Goal: Information Seeking & Learning: Learn about a topic

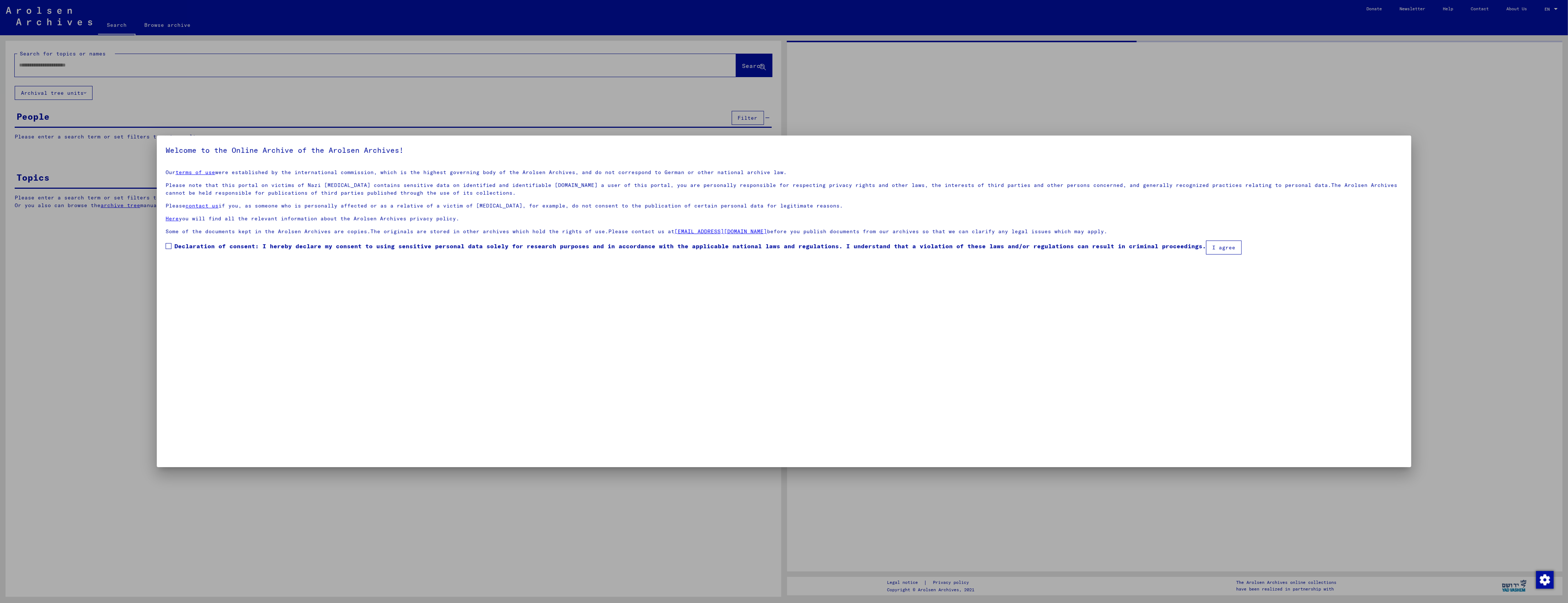
type input "********"
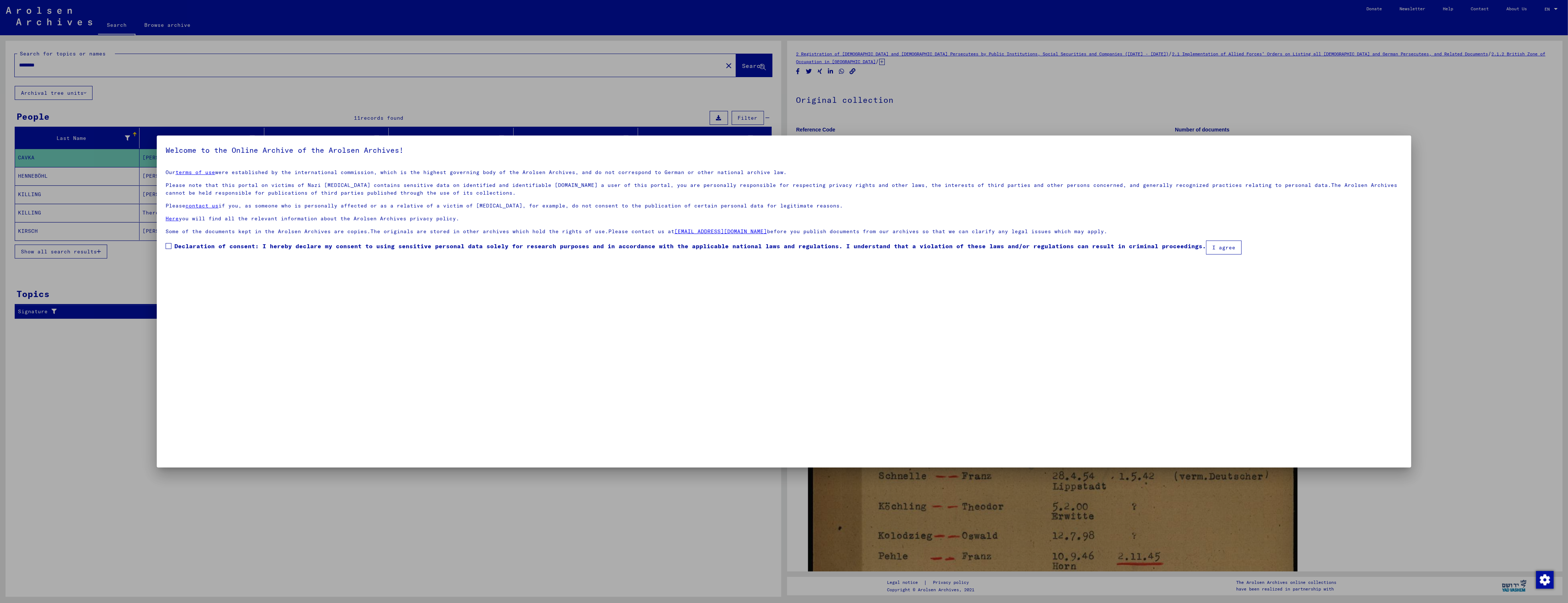
drag, startPoint x: 176, startPoint y: 247, endPoint x: 175, endPoint y: 261, distance: 14.0
click at [176, 247] on span "Declaration of consent: I hereby declare my consent to using sensitive personal…" at bounding box center [690, 246] width 1032 height 9
click at [1206, 248] on button "I agree" at bounding box center [1224, 247] width 35 height 14
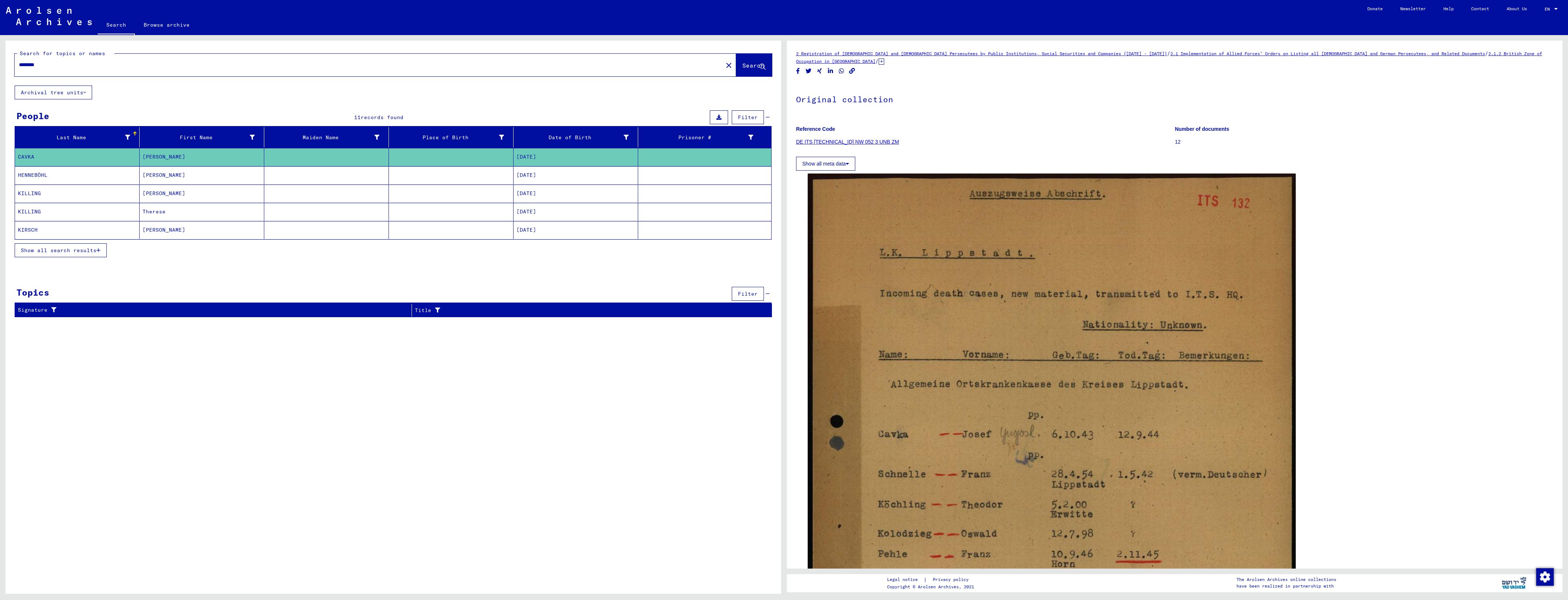
click at [194, 178] on mat-cell "[PERSON_NAME]" at bounding box center [202, 175] width 124 height 18
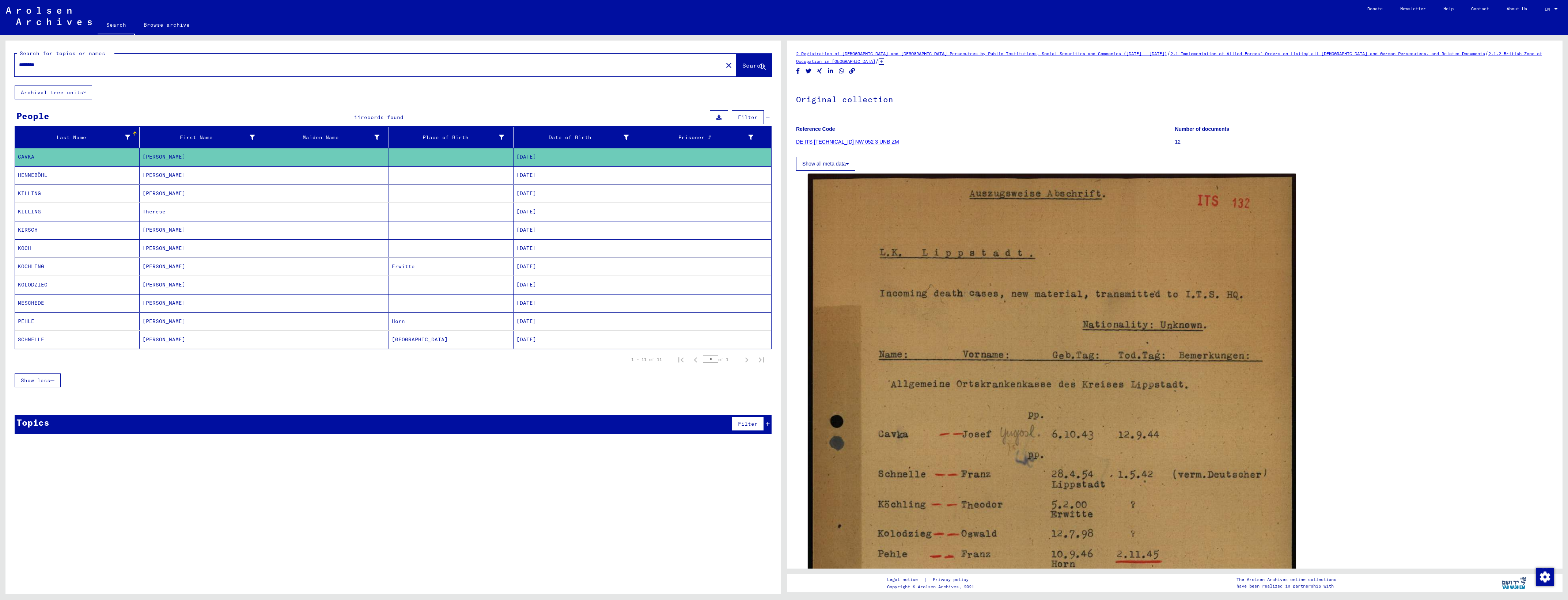
click at [172, 62] on input "********" at bounding box center [369, 65] width 700 height 8
drag, startPoint x: 116, startPoint y: 65, endPoint x: 3, endPoint y: 59, distance: 113.2
click at [0, 59] on html "Search Browse archive Donate Newsletter Help Contact About Us Search Browse arc…" at bounding box center [784, 300] width 1568 height 600
type input "******"
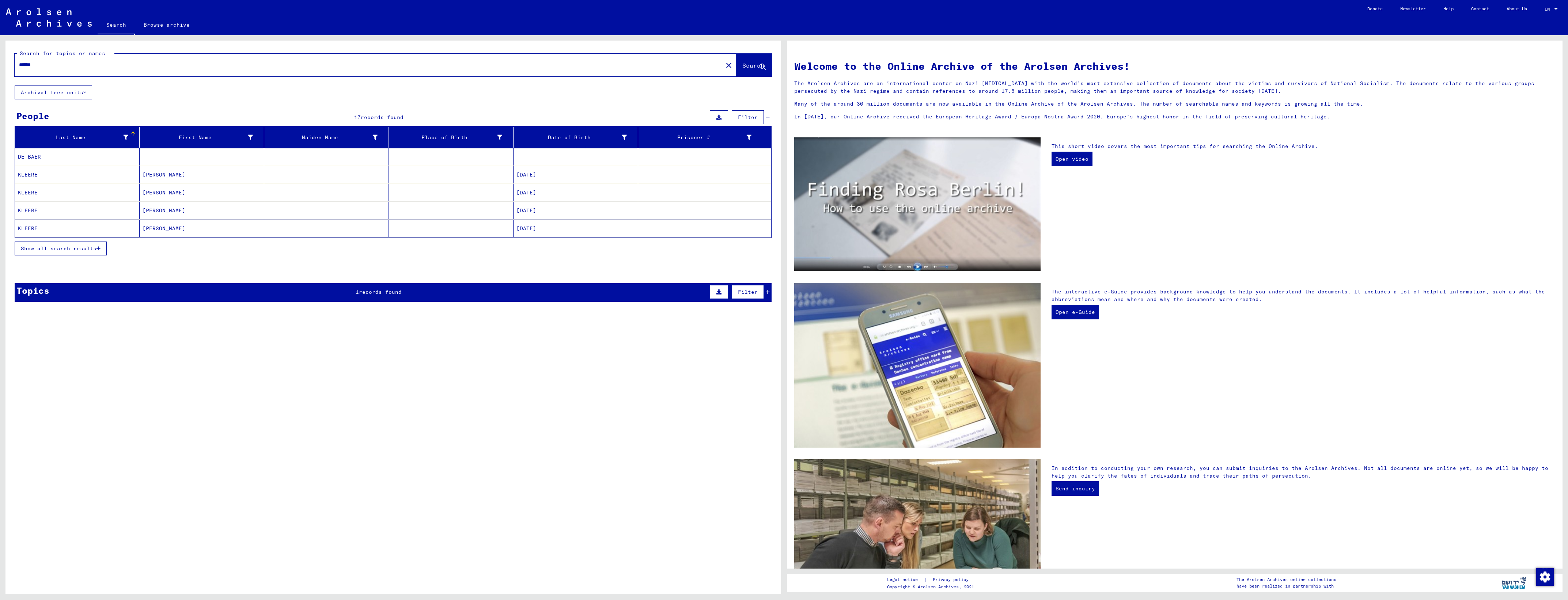
click at [69, 156] on mat-cell "DE BAER" at bounding box center [77, 157] width 124 height 17
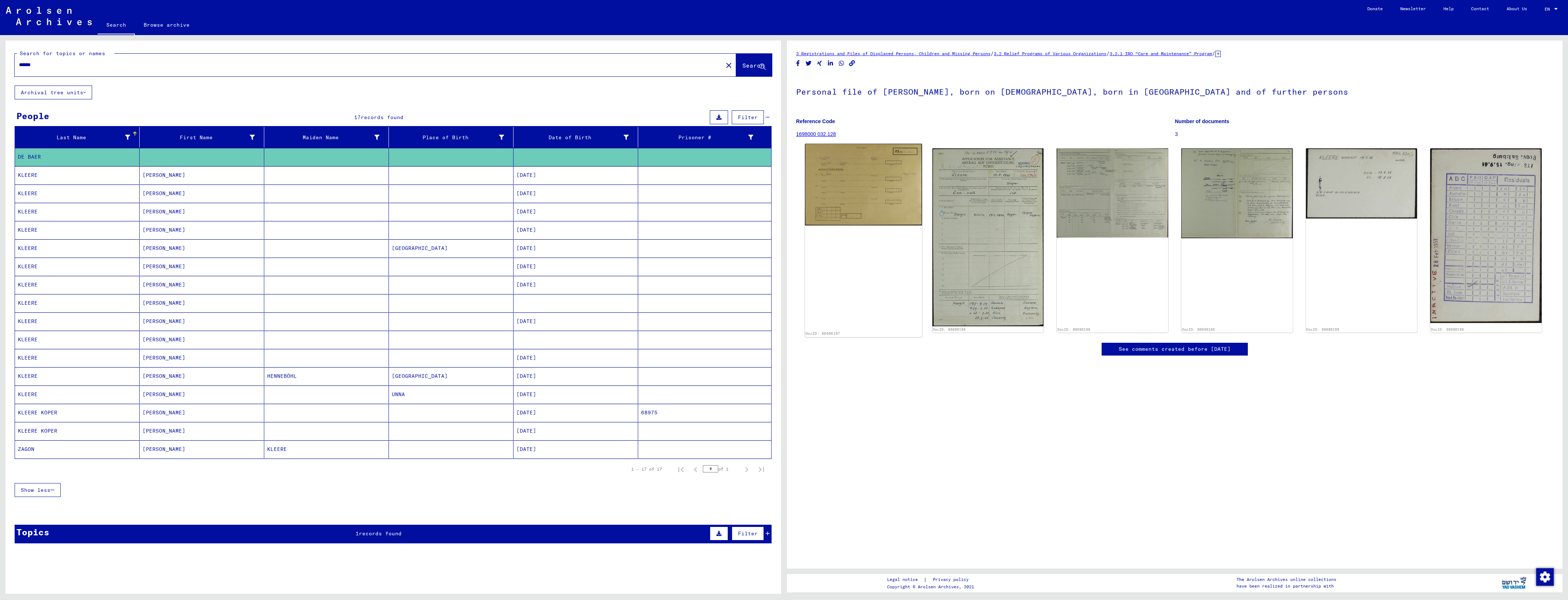
click at [848, 188] on img at bounding box center [863, 184] width 117 height 82
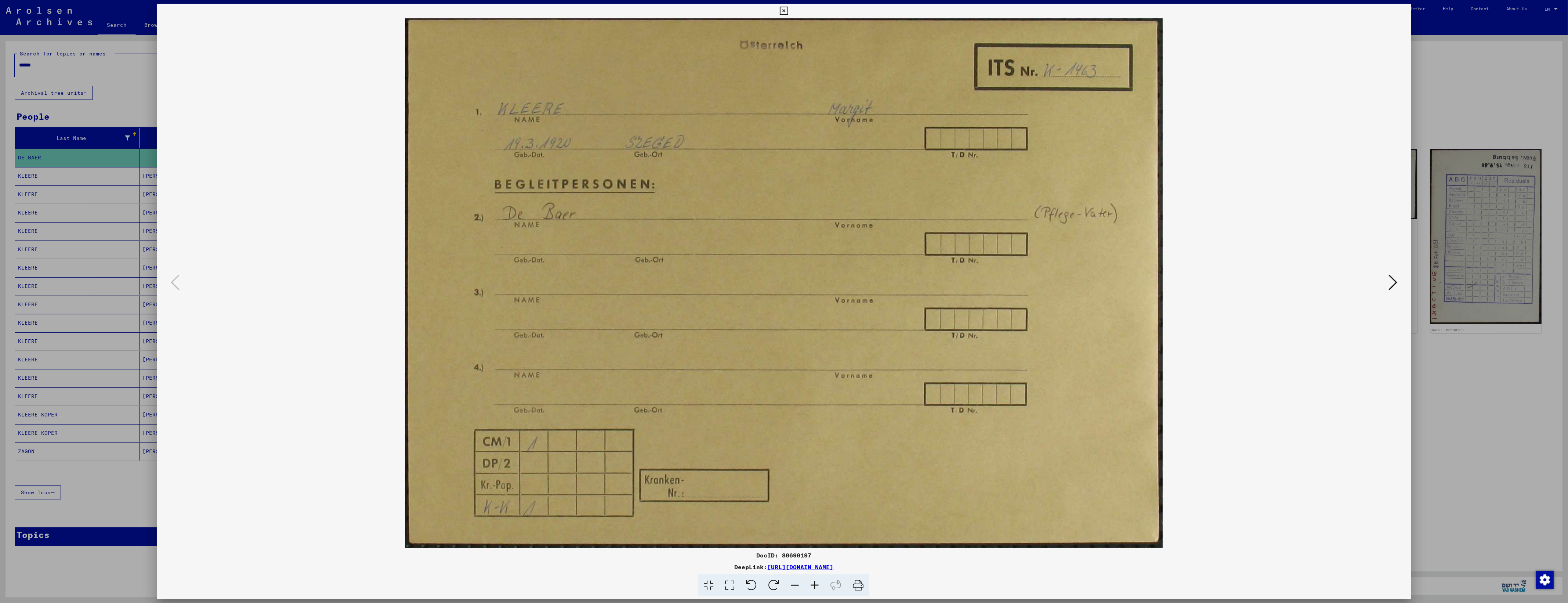
click at [130, 213] on div at bounding box center [784, 302] width 1568 height 603
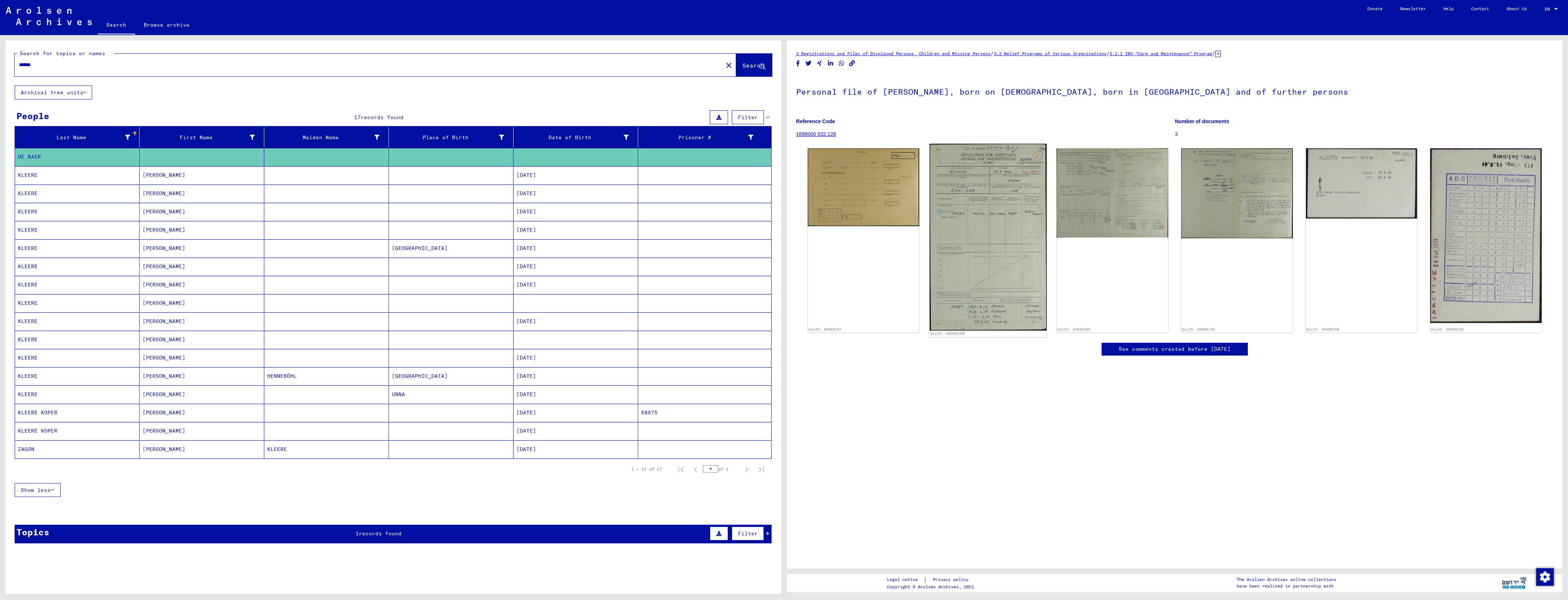
click at [1011, 200] on img at bounding box center [988, 237] width 117 height 187
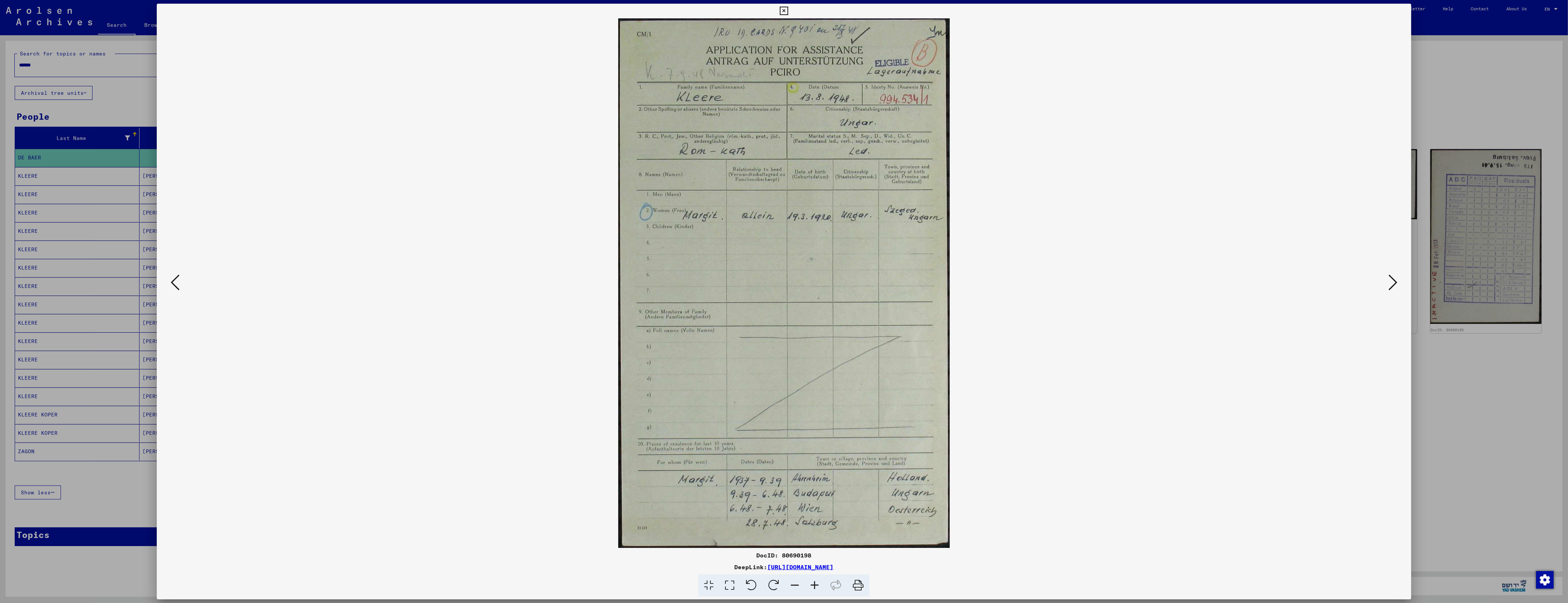
click at [1394, 285] on icon at bounding box center [1393, 282] width 9 height 17
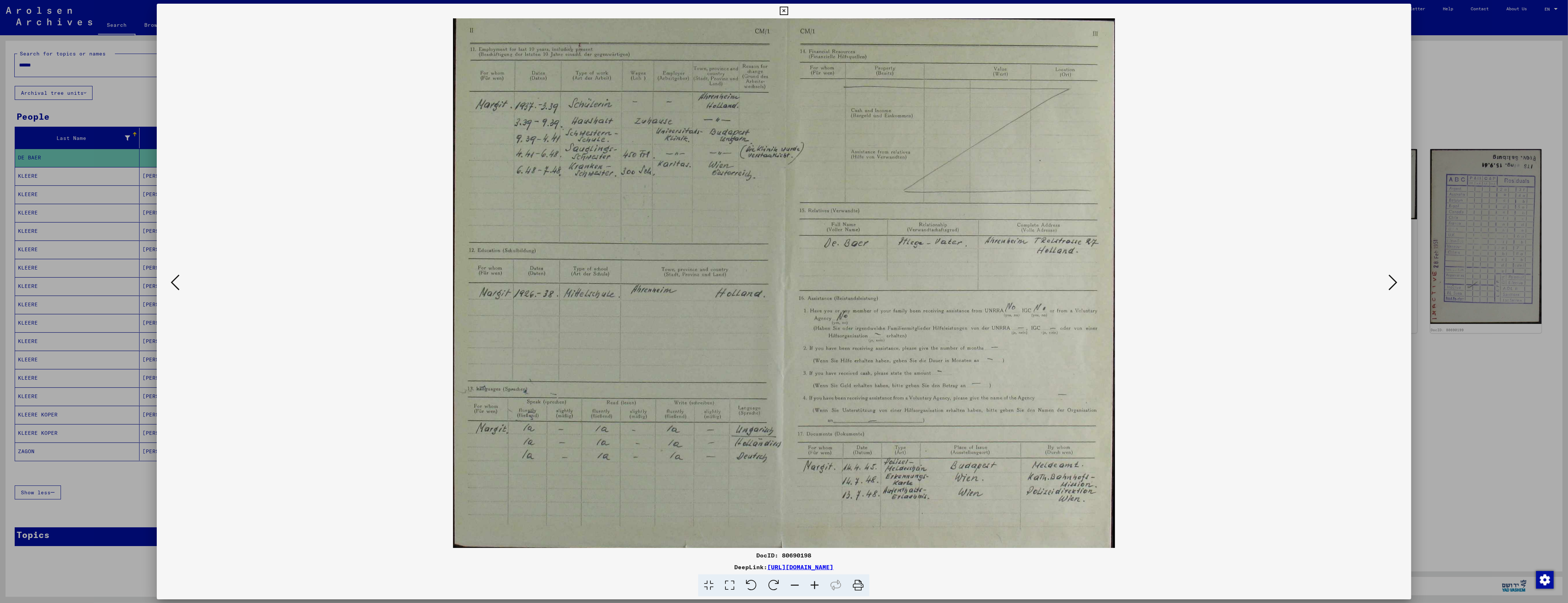
click at [1400, 285] on button at bounding box center [1394, 283] width 13 height 21
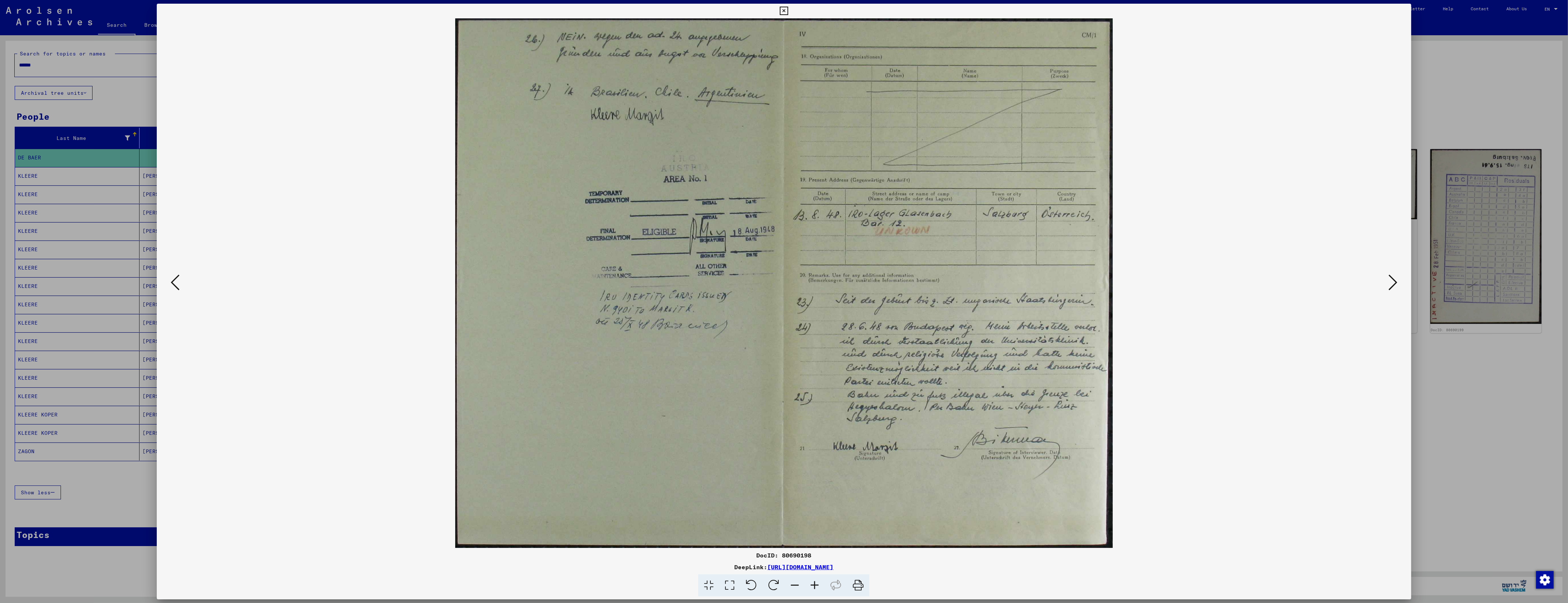
click at [1396, 285] on icon at bounding box center [1393, 282] width 9 height 17
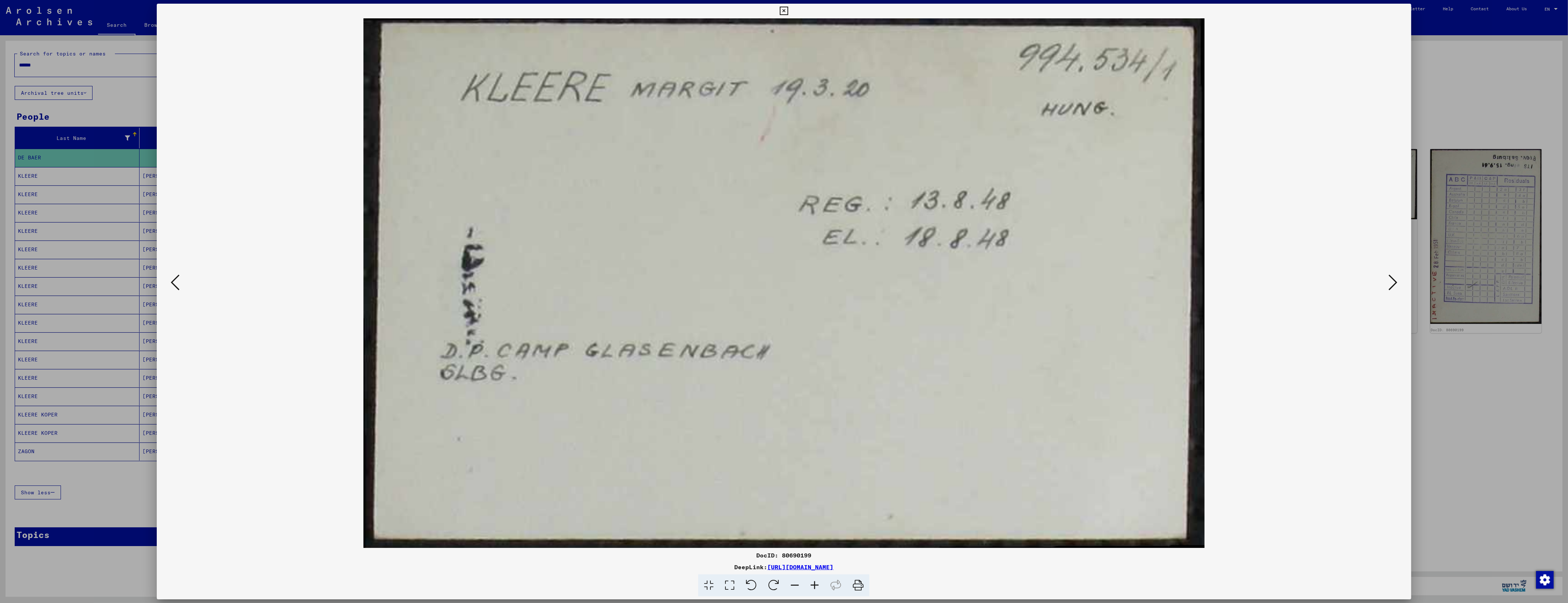
click at [1398, 283] on icon at bounding box center [1393, 282] width 9 height 17
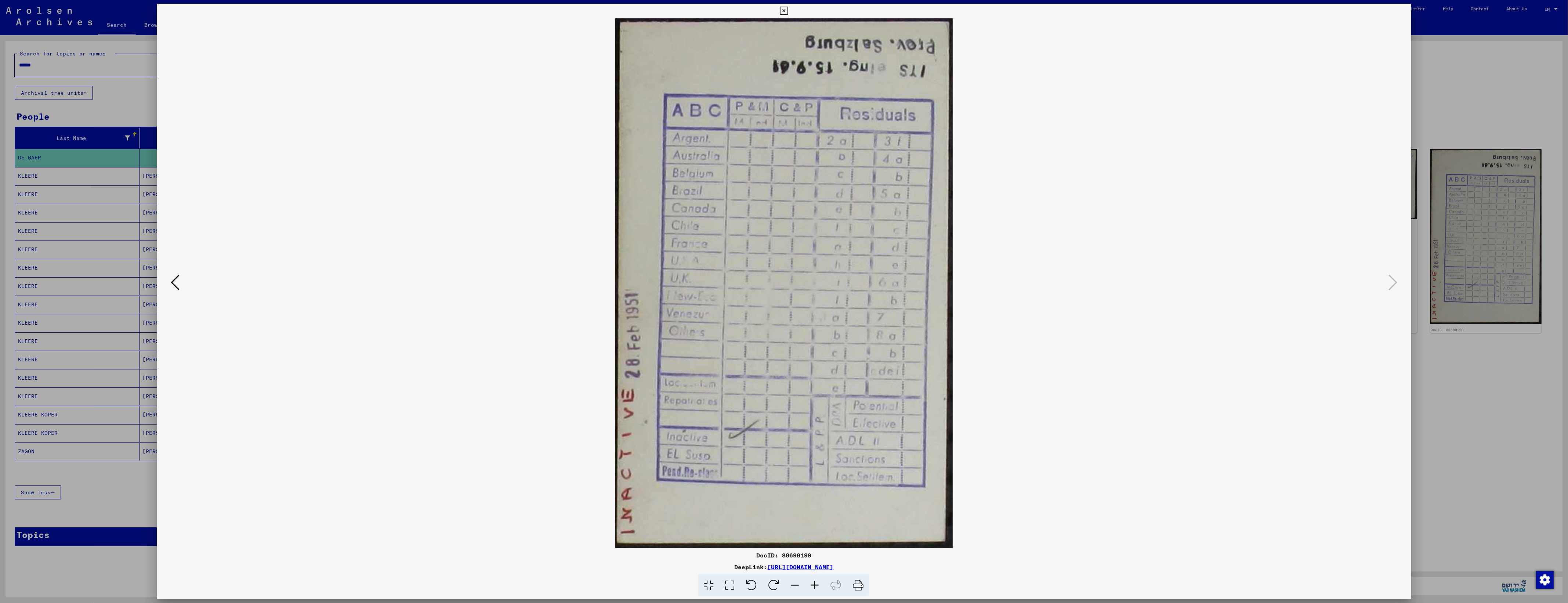
click at [189, 287] on img at bounding box center [784, 283] width 1205 height 529
click at [176, 287] on icon at bounding box center [174, 282] width 9 height 17
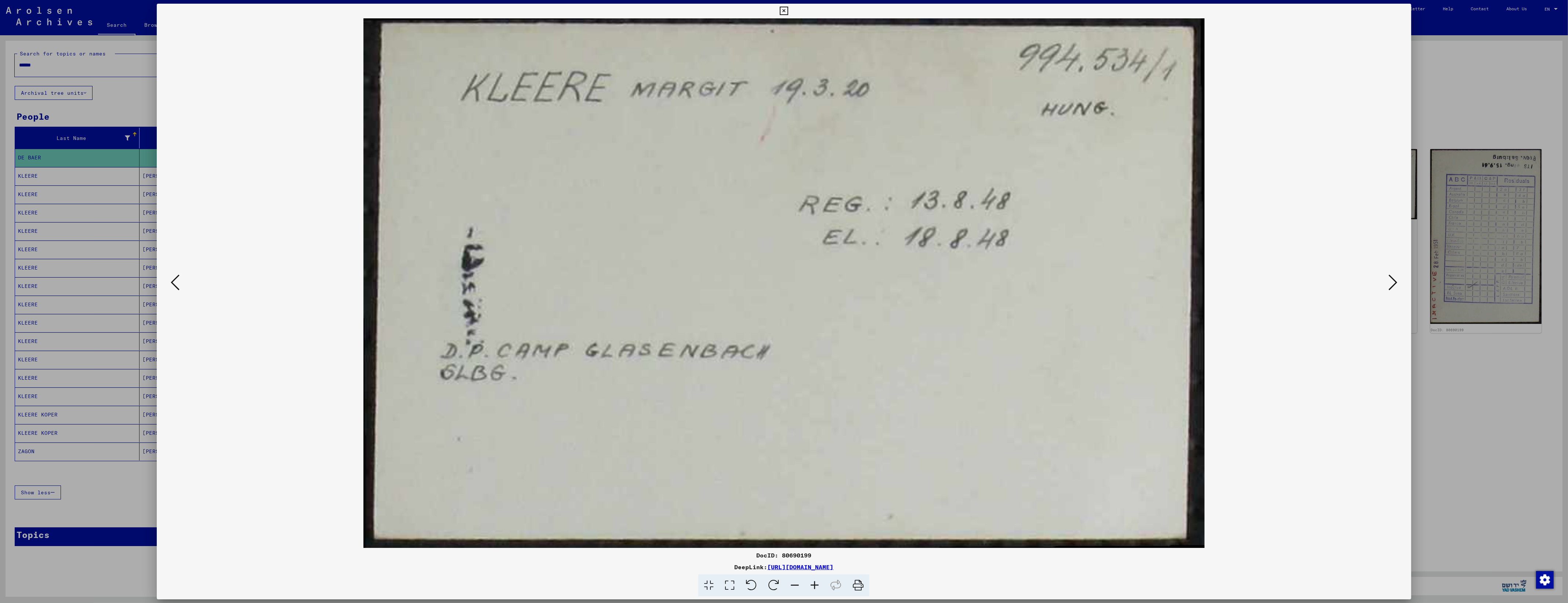
click at [176, 287] on icon at bounding box center [174, 282] width 9 height 17
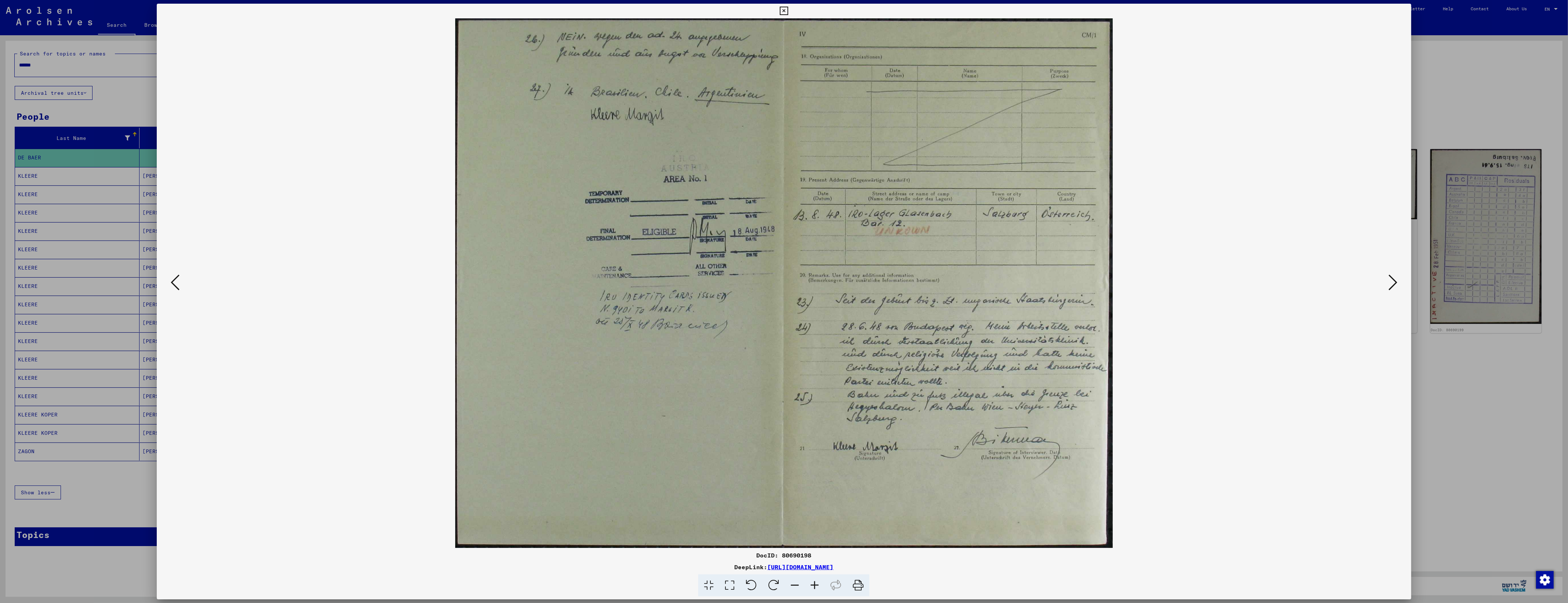
click at [1400, 285] on button at bounding box center [1394, 283] width 13 height 21
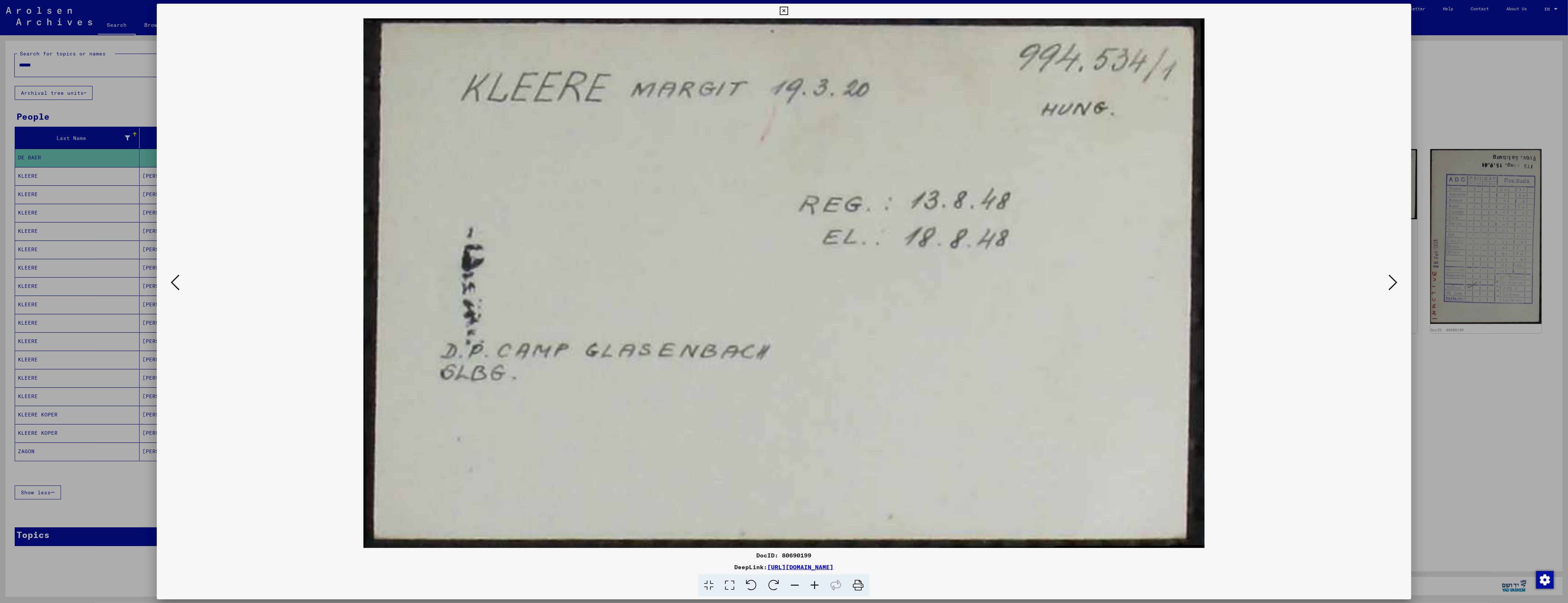
click at [1400, 285] on button at bounding box center [1394, 283] width 13 height 21
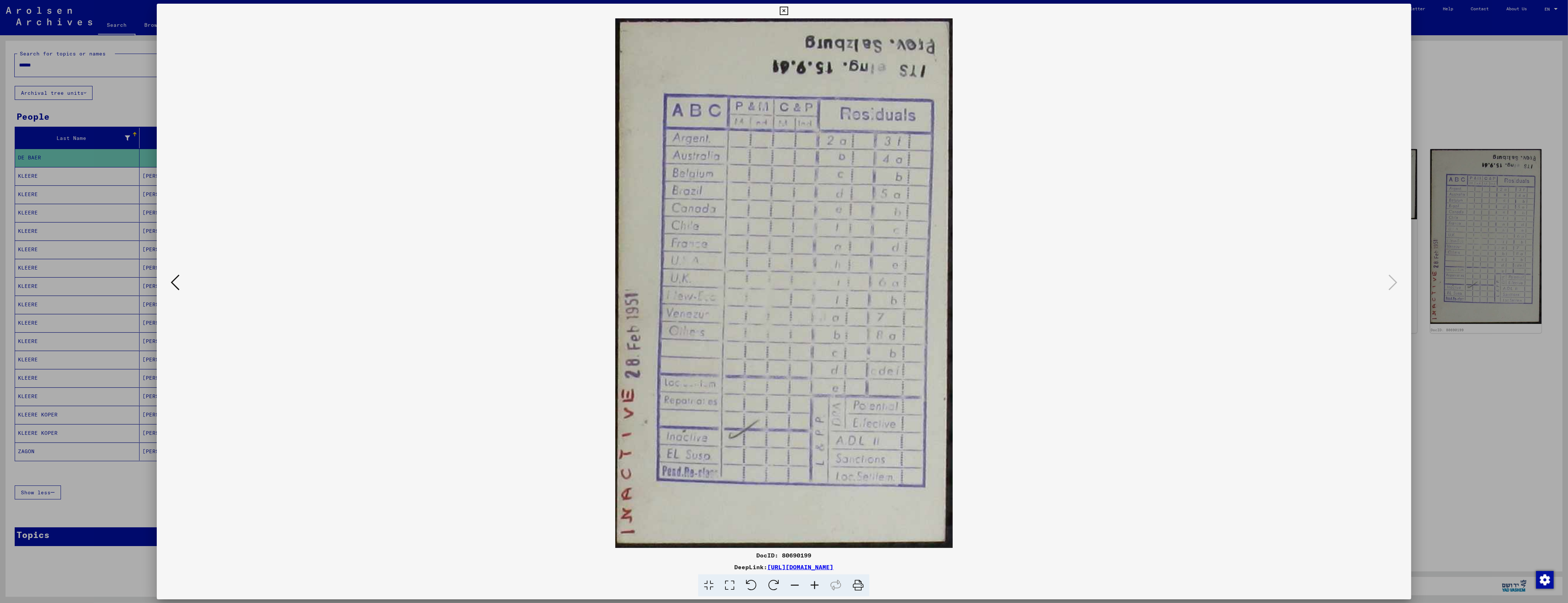
click at [1403, 285] on div at bounding box center [784, 283] width 1255 height 529
click at [173, 289] on icon at bounding box center [174, 282] width 9 height 17
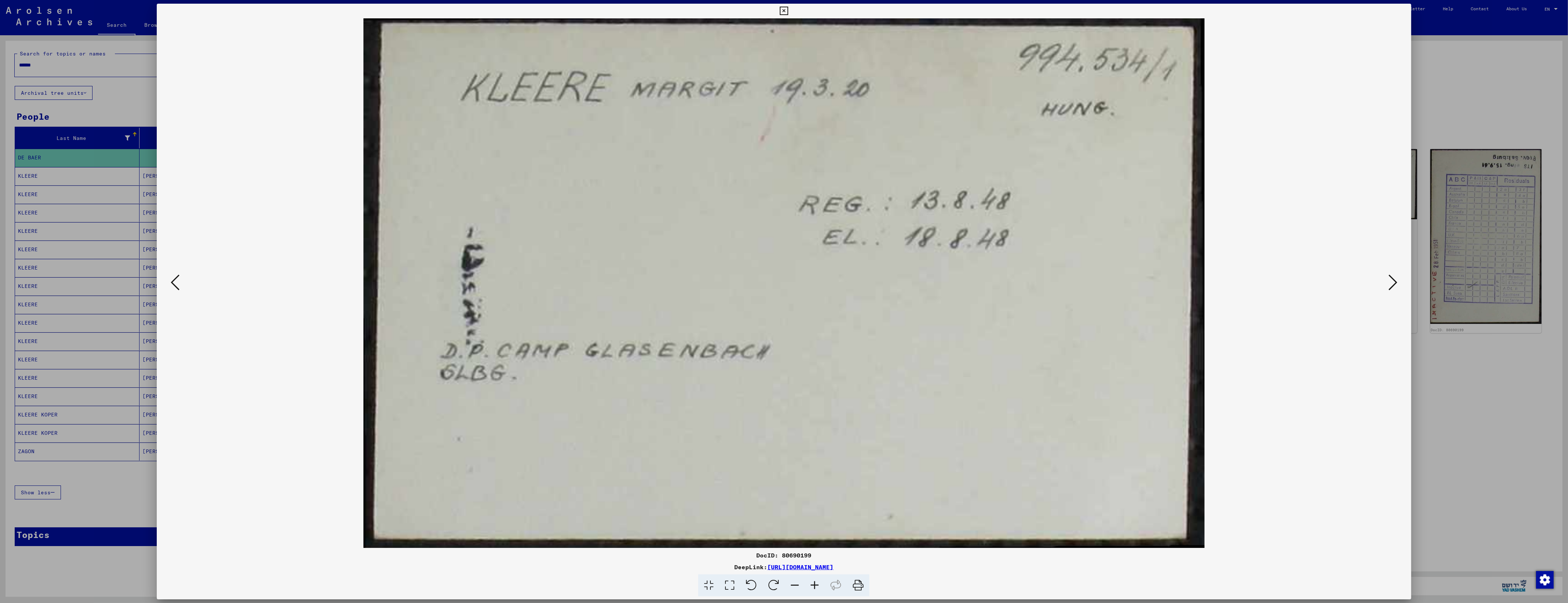
click at [173, 289] on icon at bounding box center [174, 282] width 9 height 17
click at [173, 288] on icon at bounding box center [174, 282] width 9 height 17
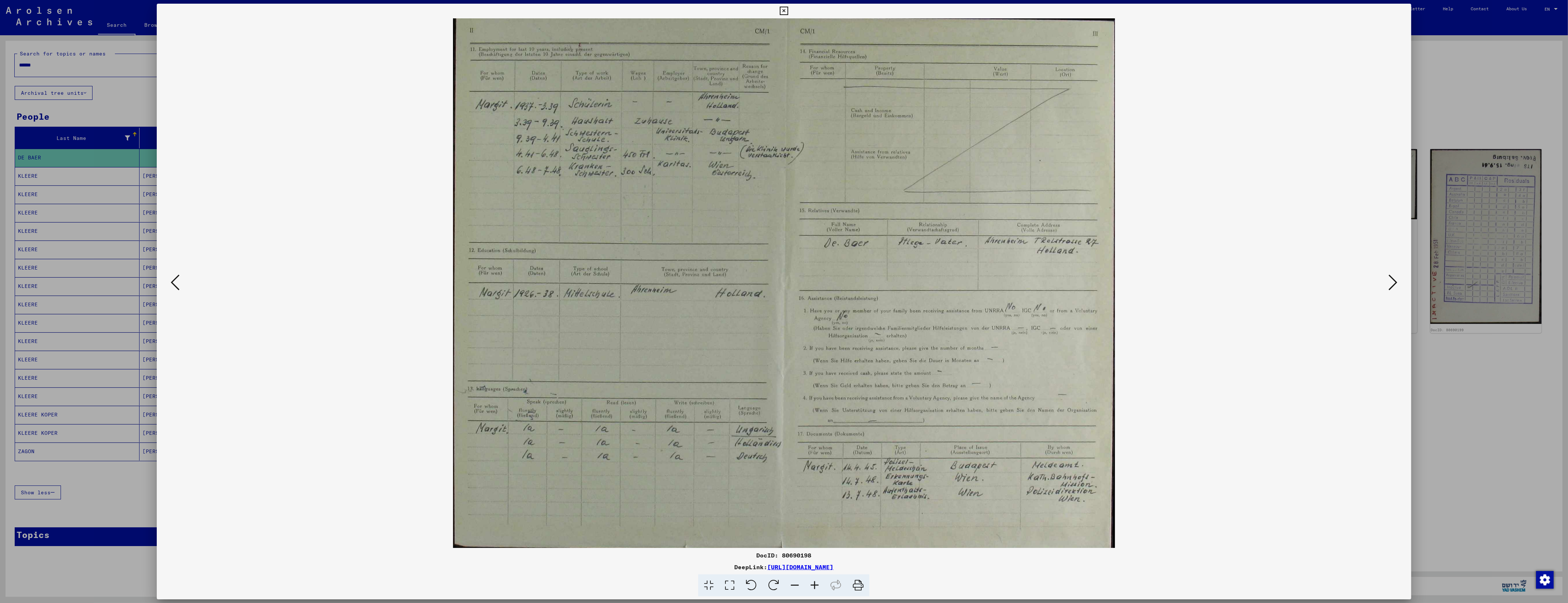
click at [173, 287] on icon at bounding box center [174, 282] width 9 height 17
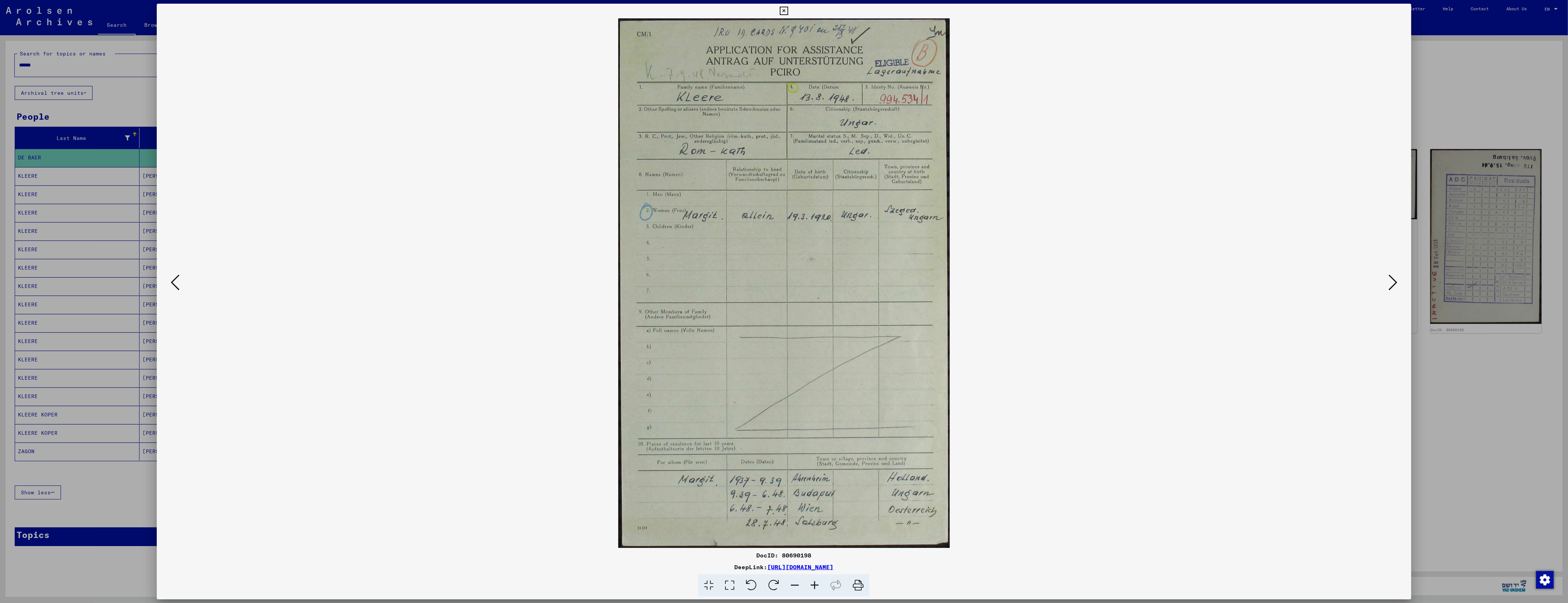
click at [173, 287] on icon at bounding box center [174, 282] width 9 height 17
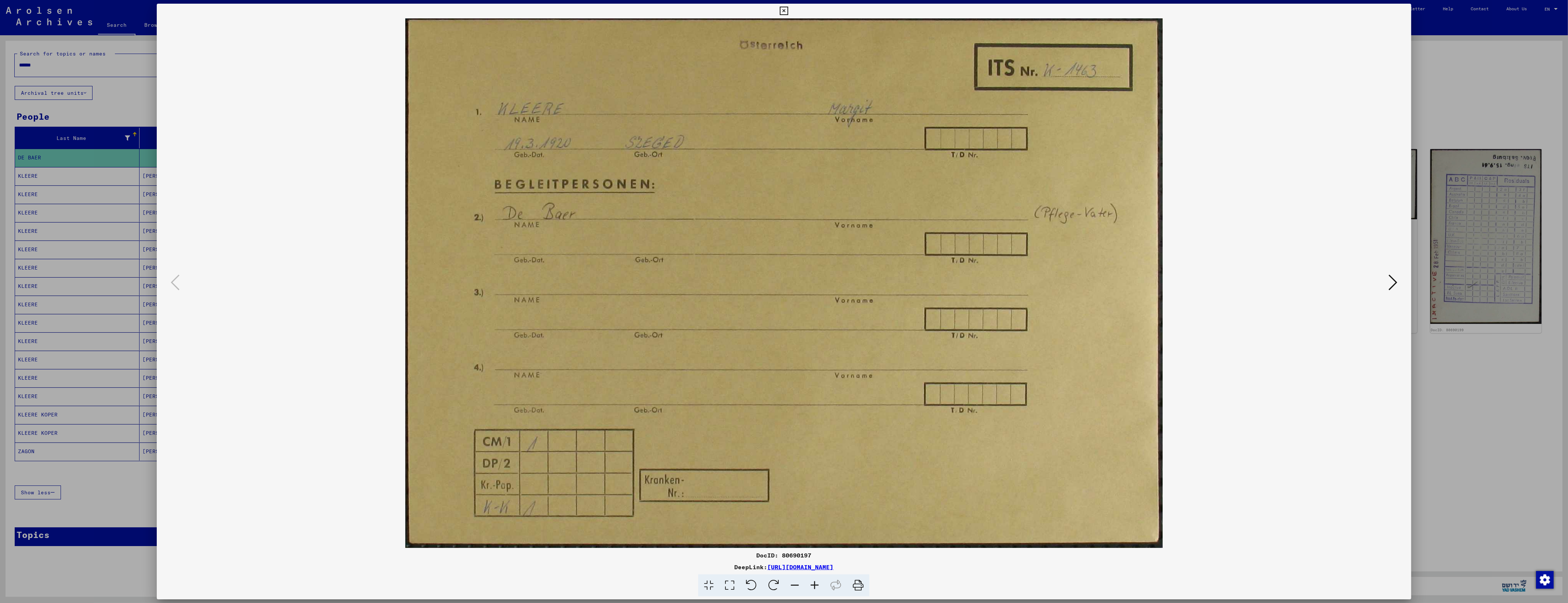
click at [1460, 245] on div at bounding box center [784, 302] width 1568 height 603
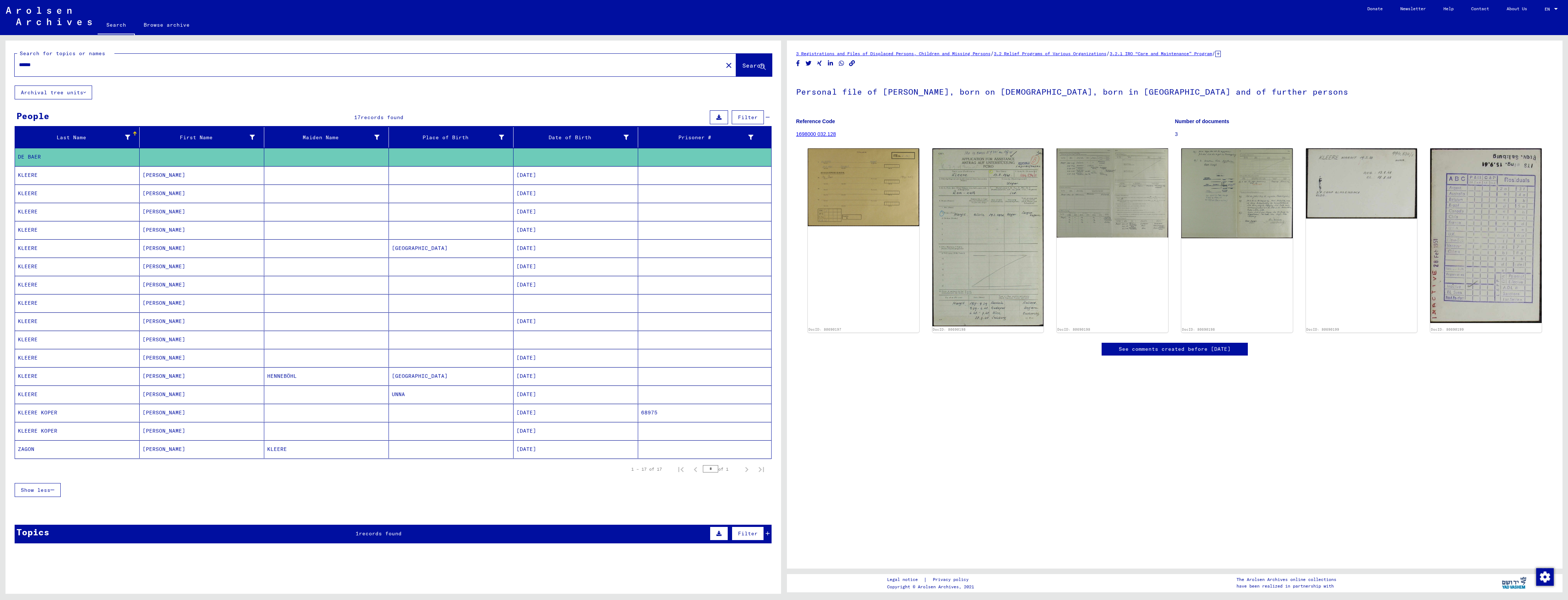
click at [415, 156] on mat-cell at bounding box center [451, 157] width 124 height 18
click at [410, 168] on mat-cell at bounding box center [451, 175] width 124 height 18
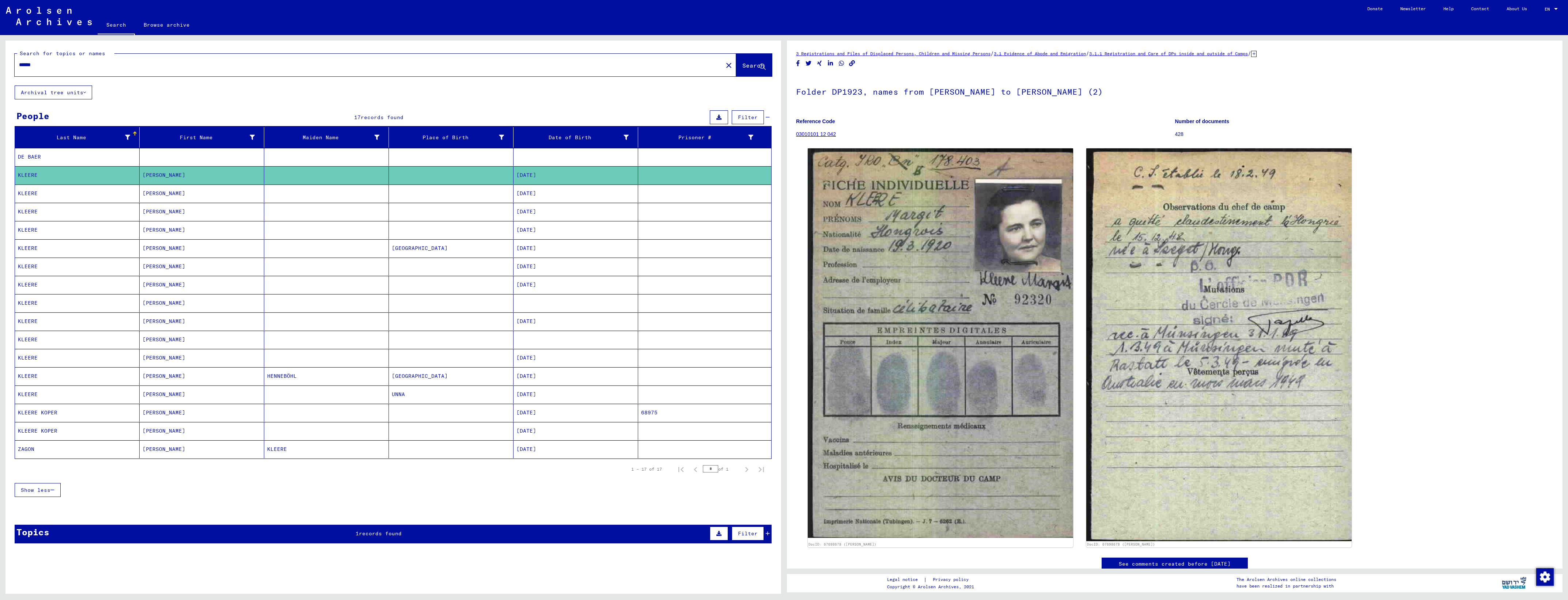
click at [494, 198] on mat-cell at bounding box center [451, 193] width 124 height 18
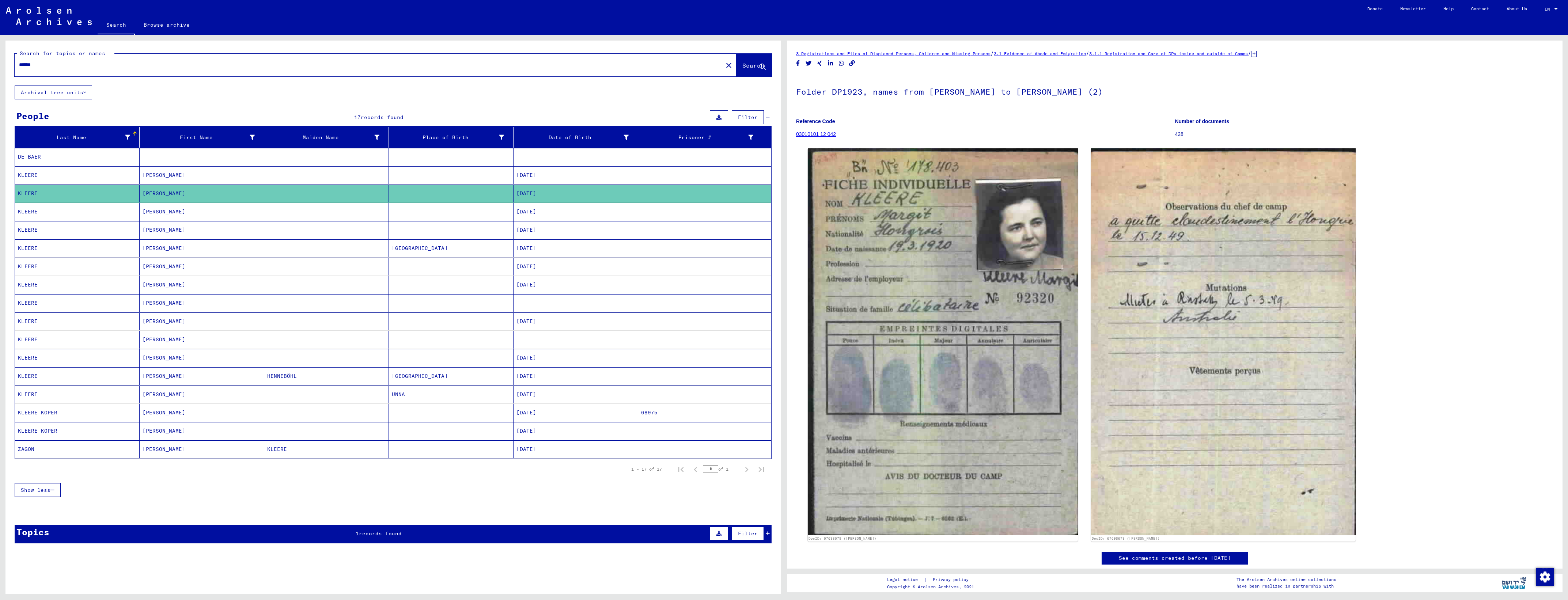
click at [508, 187] on mat-cell at bounding box center [451, 193] width 124 height 18
click at [516, 176] on mat-cell "[DATE]" at bounding box center [575, 175] width 124 height 18
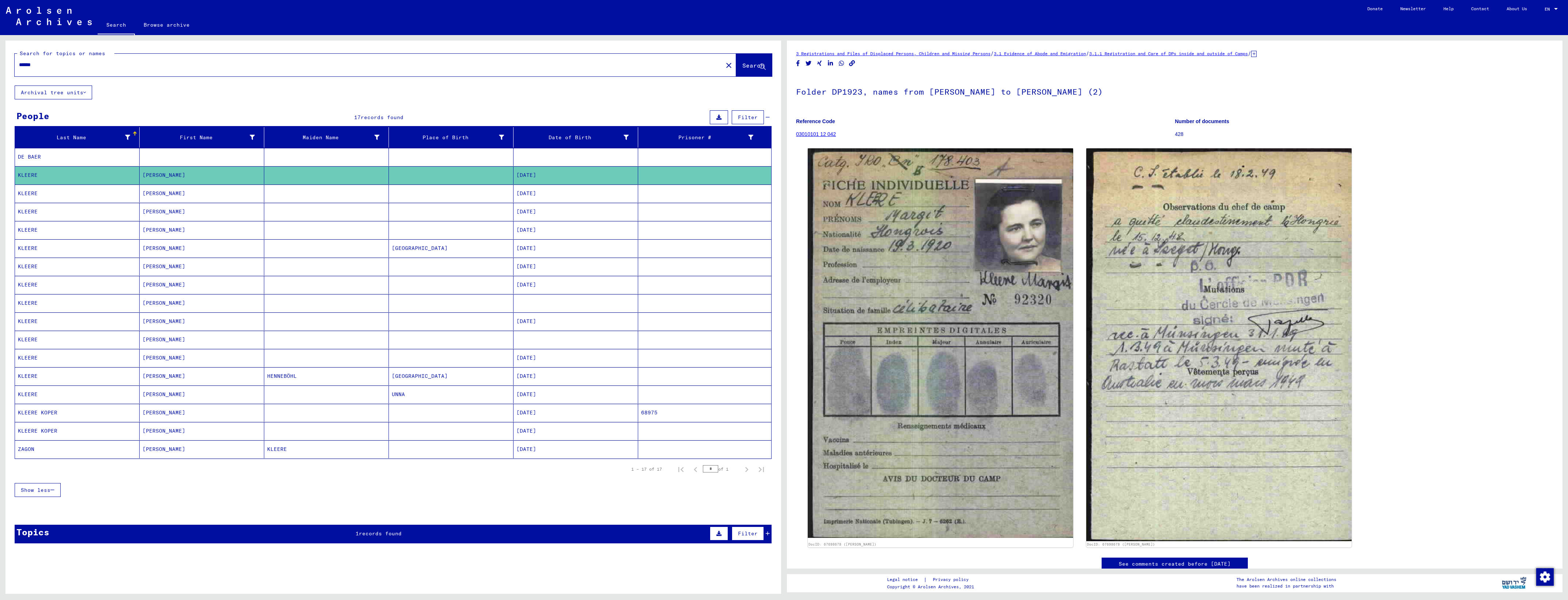
click at [506, 195] on mat-cell at bounding box center [451, 193] width 124 height 18
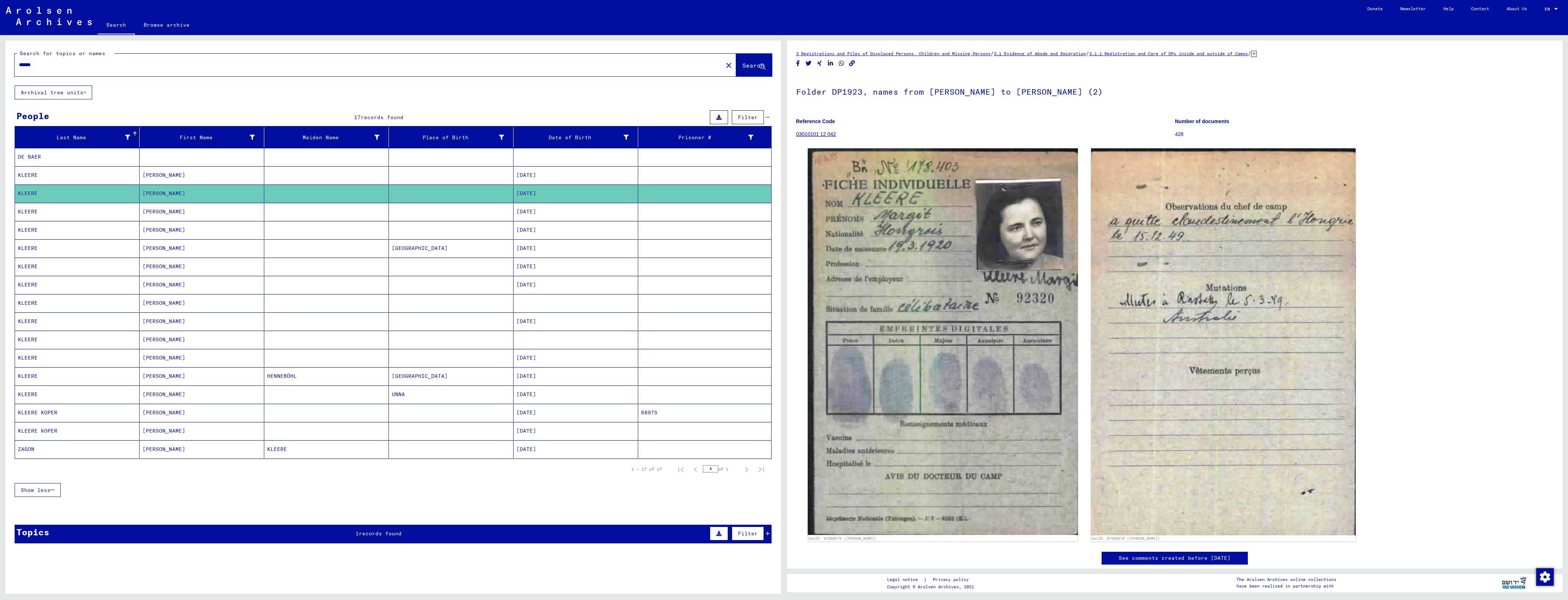
click at [506, 210] on mat-cell at bounding box center [451, 212] width 124 height 18
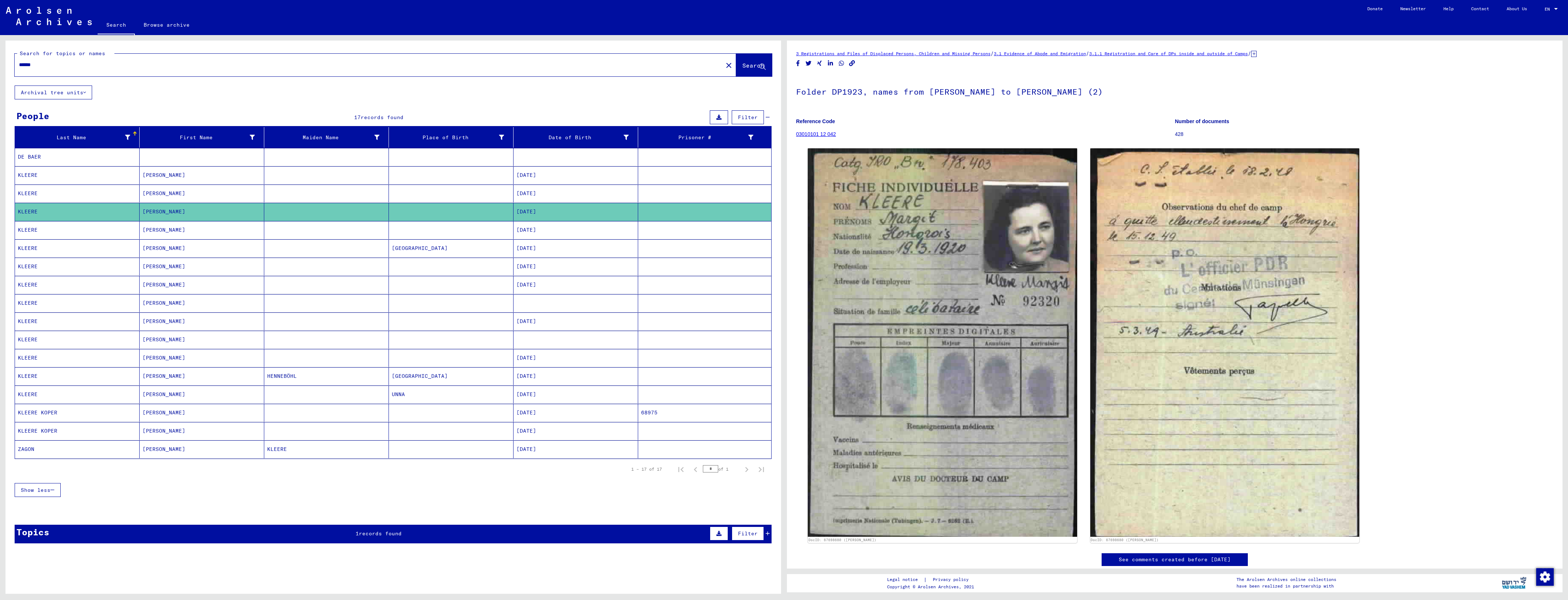
click at [514, 200] on mat-cell "[DATE]" at bounding box center [575, 193] width 124 height 18
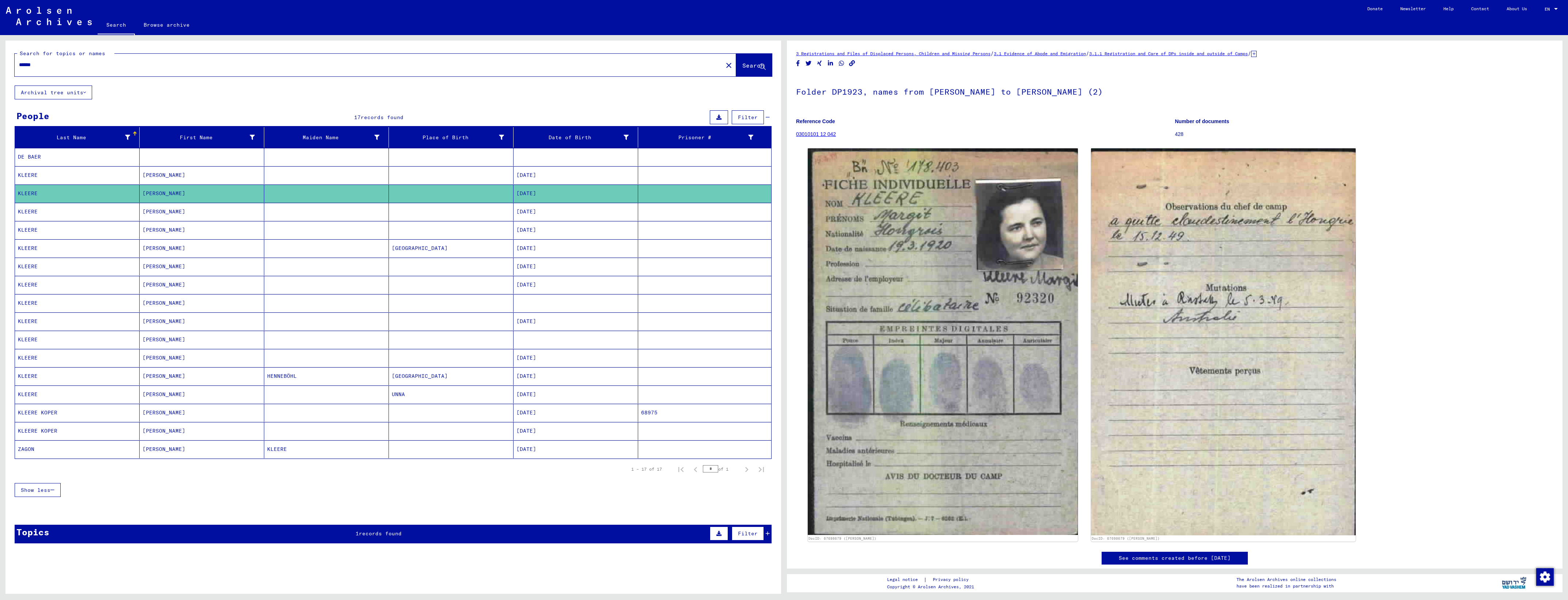
click at [506, 216] on mat-cell at bounding box center [451, 212] width 124 height 18
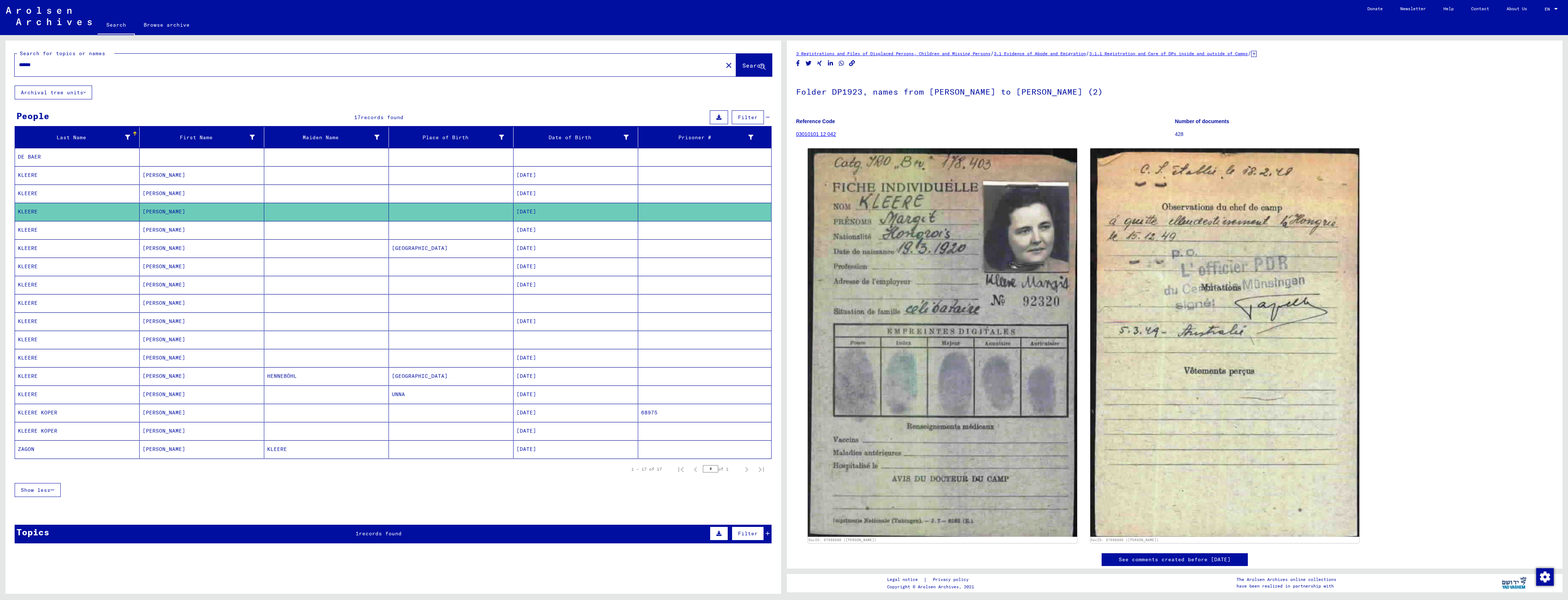
click at [504, 231] on mat-cell at bounding box center [451, 229] width 124 height 18
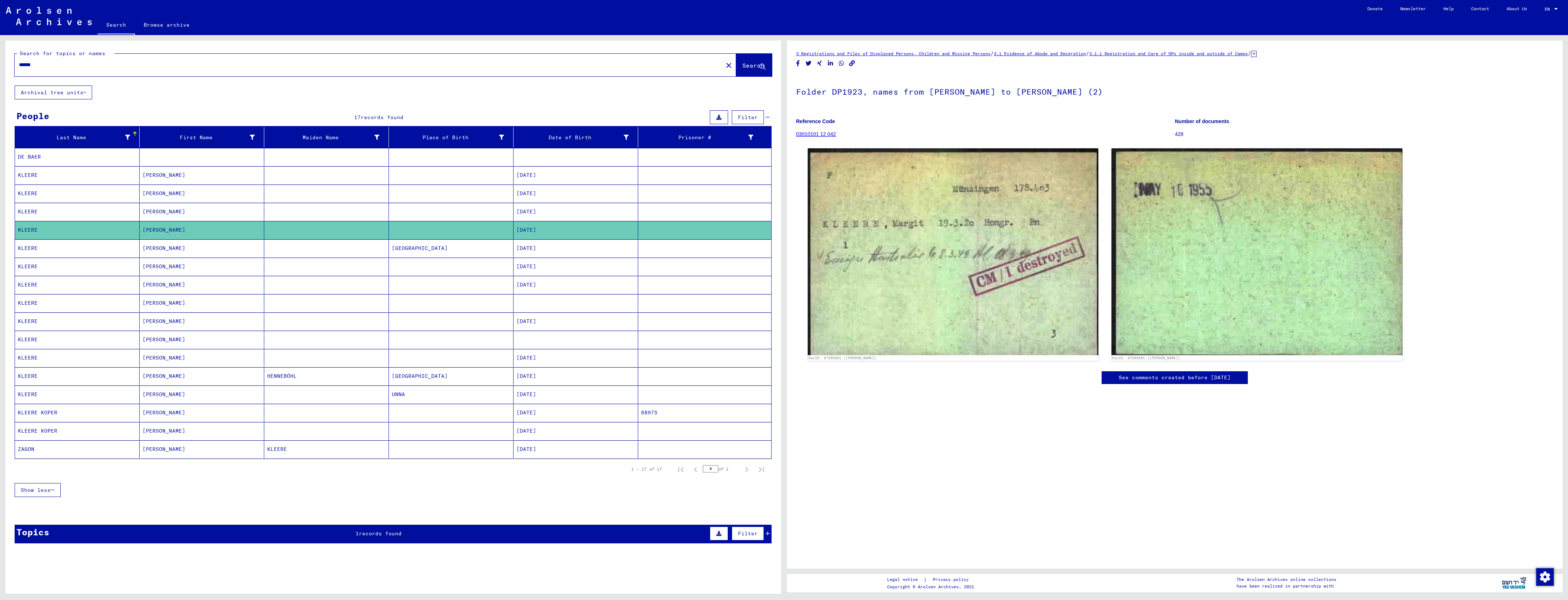
click at [465, 253] on mat-cell "[GEOGRAPHIC_DATA]" at bounding box center [451, 248] width 124 height 18
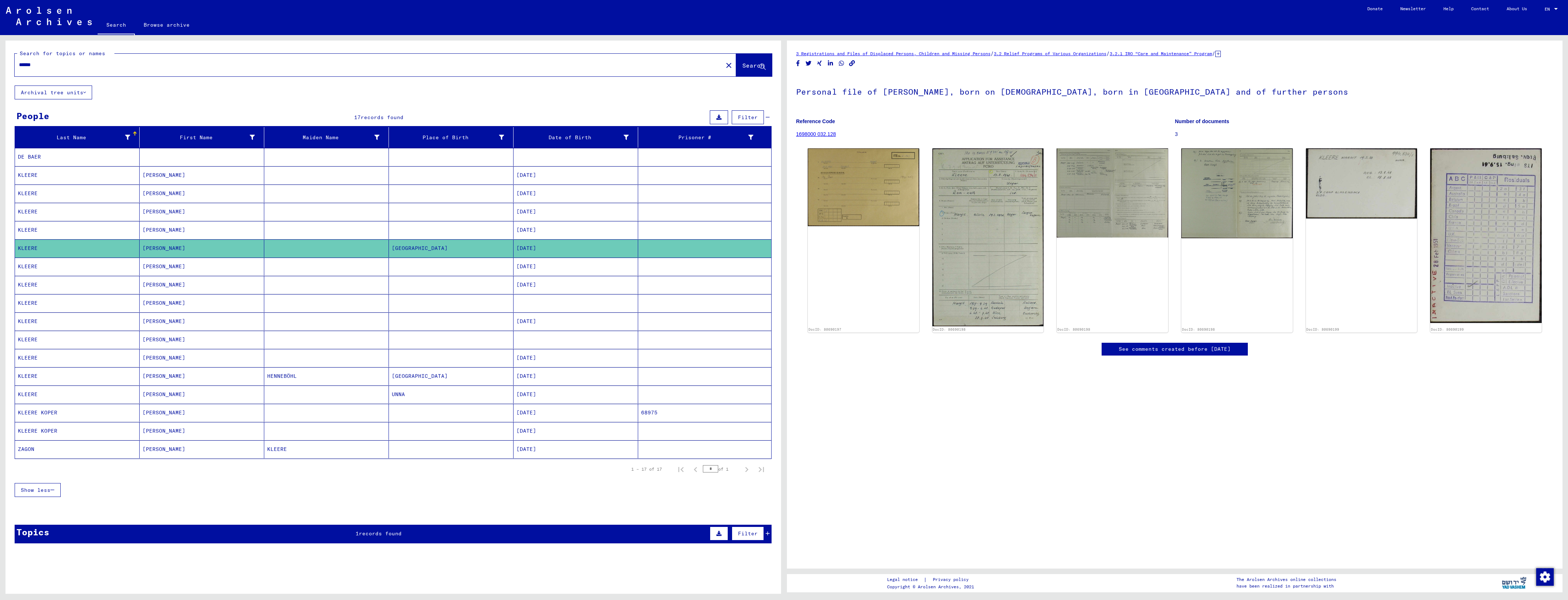
click at [420, 275] on mat-cell at bounding box center [451, 266] width 124 height 18
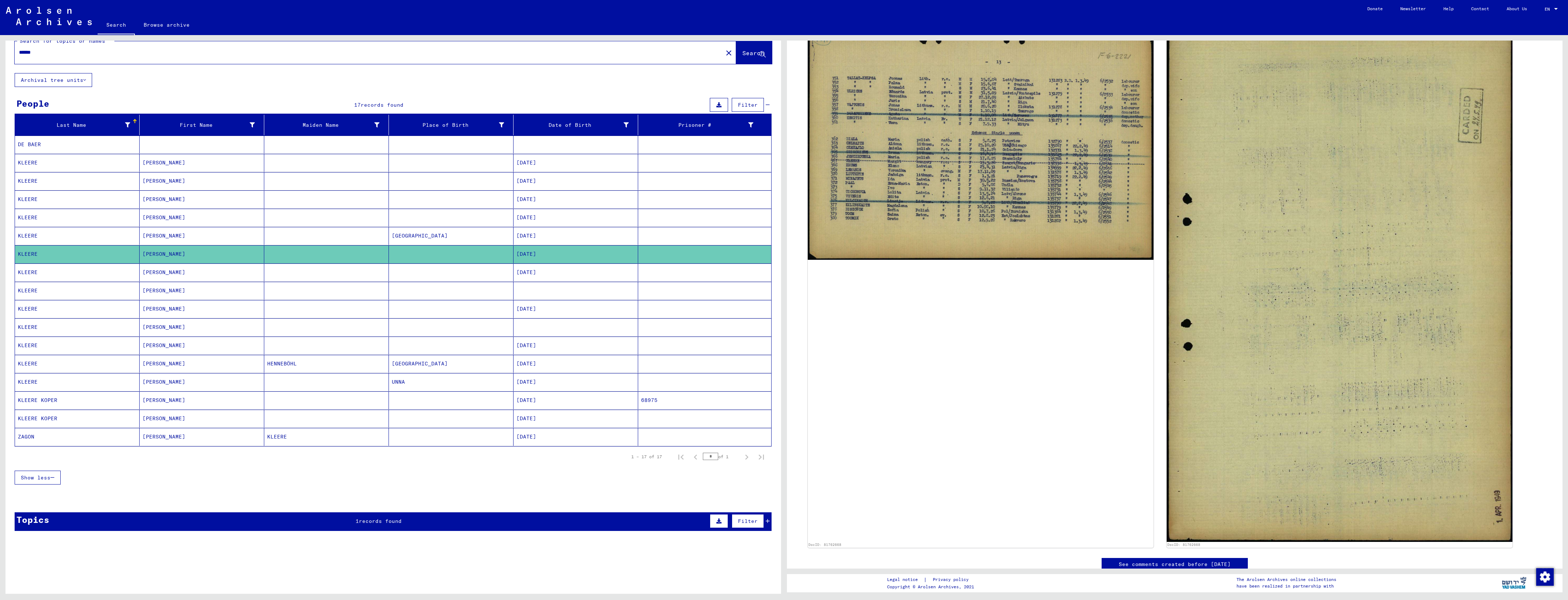
scroll to position [46, 0]
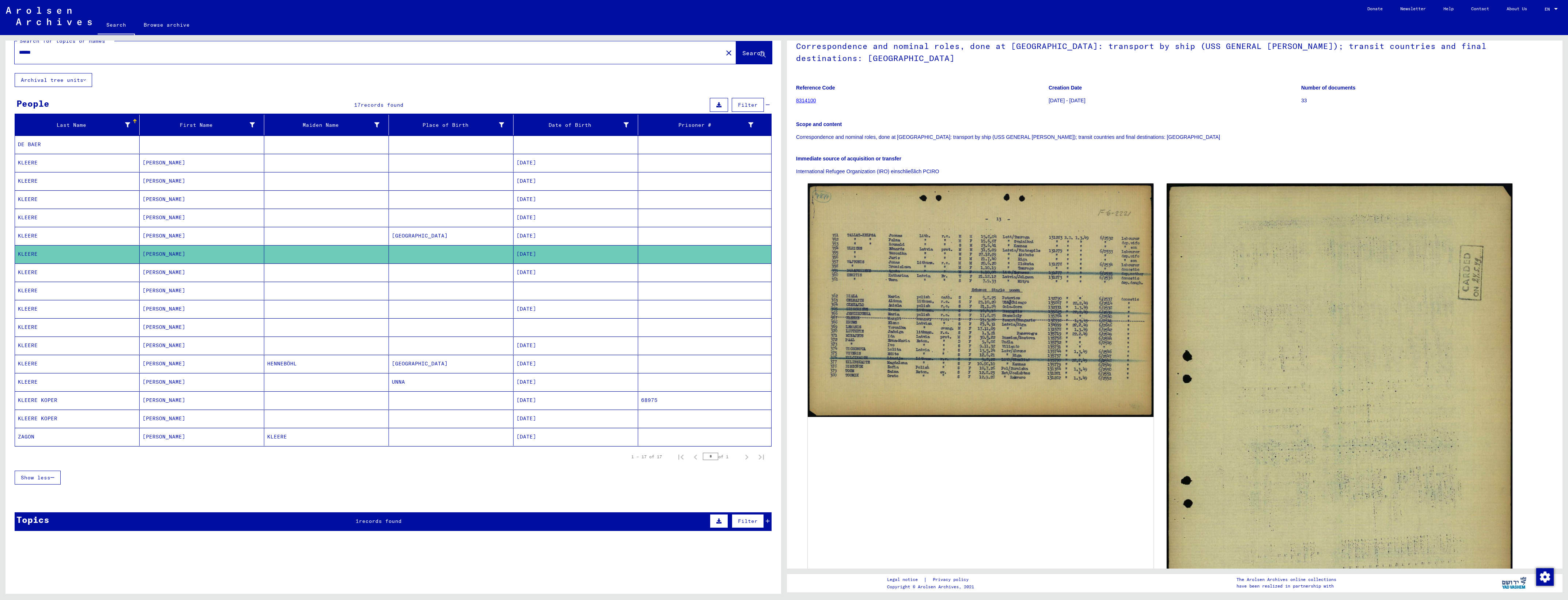
click at [410, 282] on mat-cell at bounding box center [451, 291] width 124 height 18
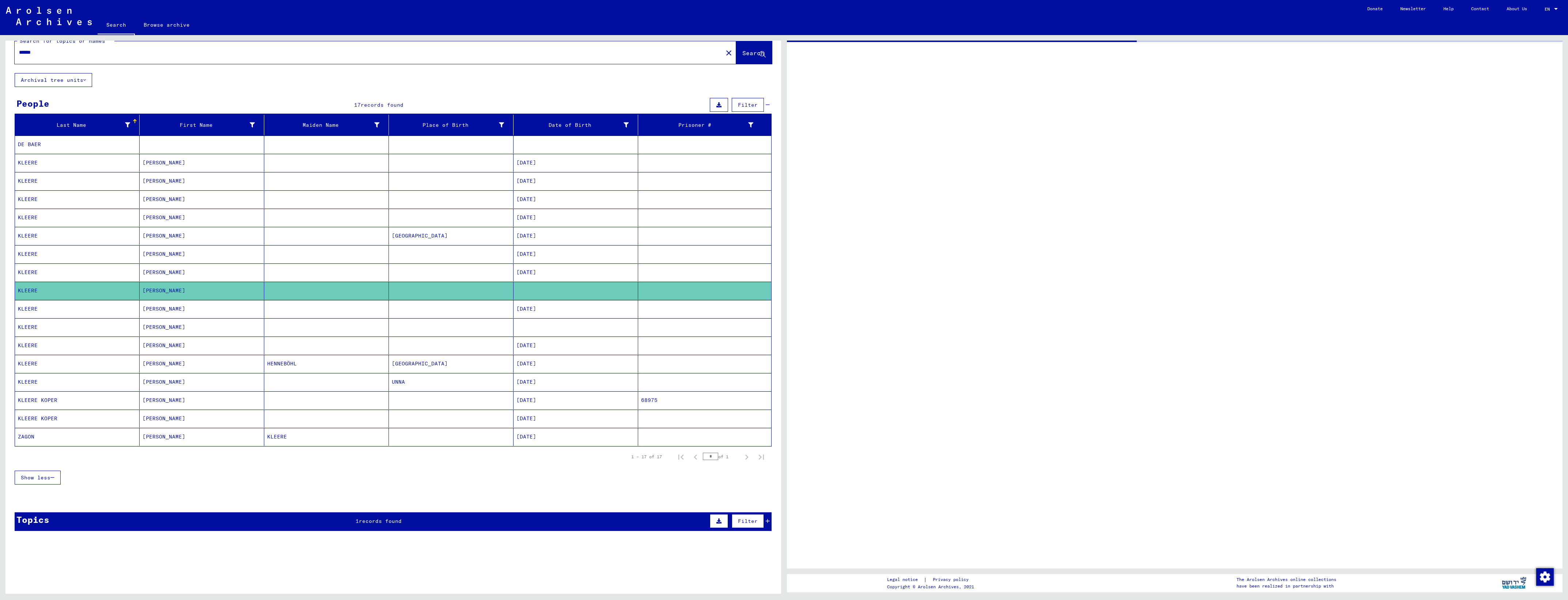
click at [424, 271] on mat-cell at bounding box center [451, 272] width 124 height 18
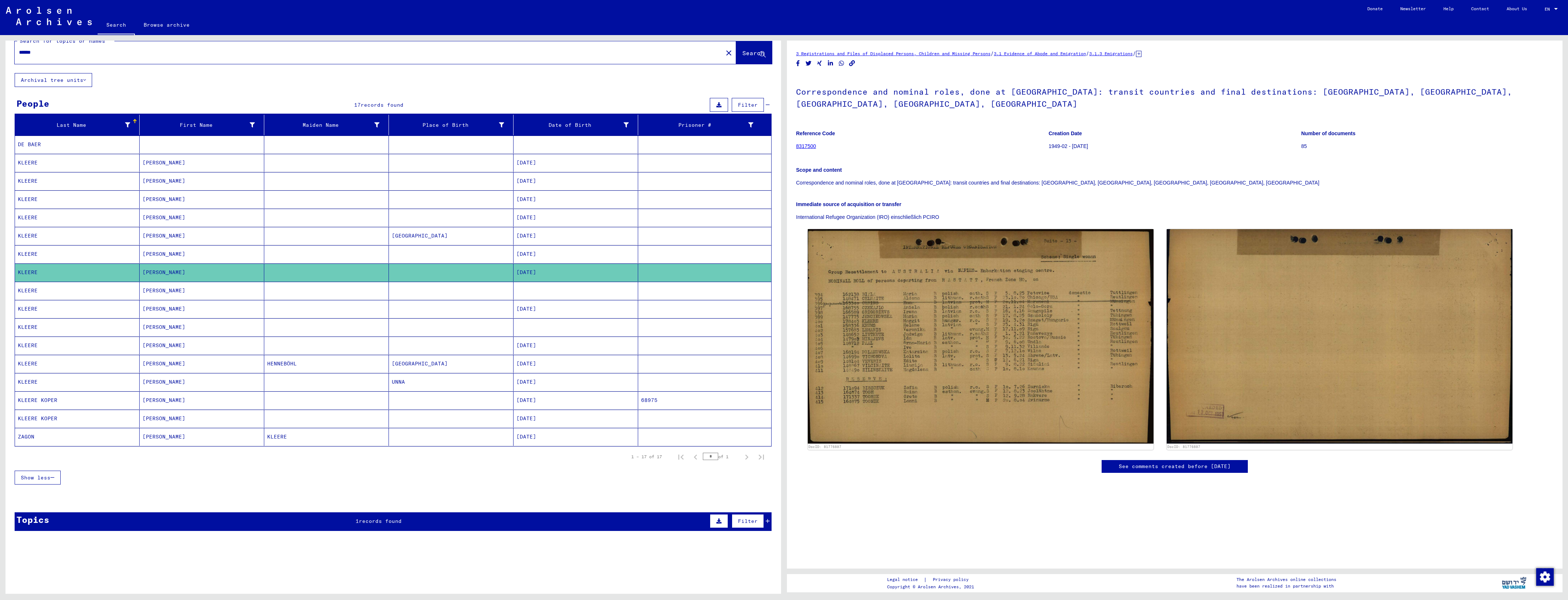
click at [416, 287] on mat-cell at bounding box center [451, 291] width 124 height 18
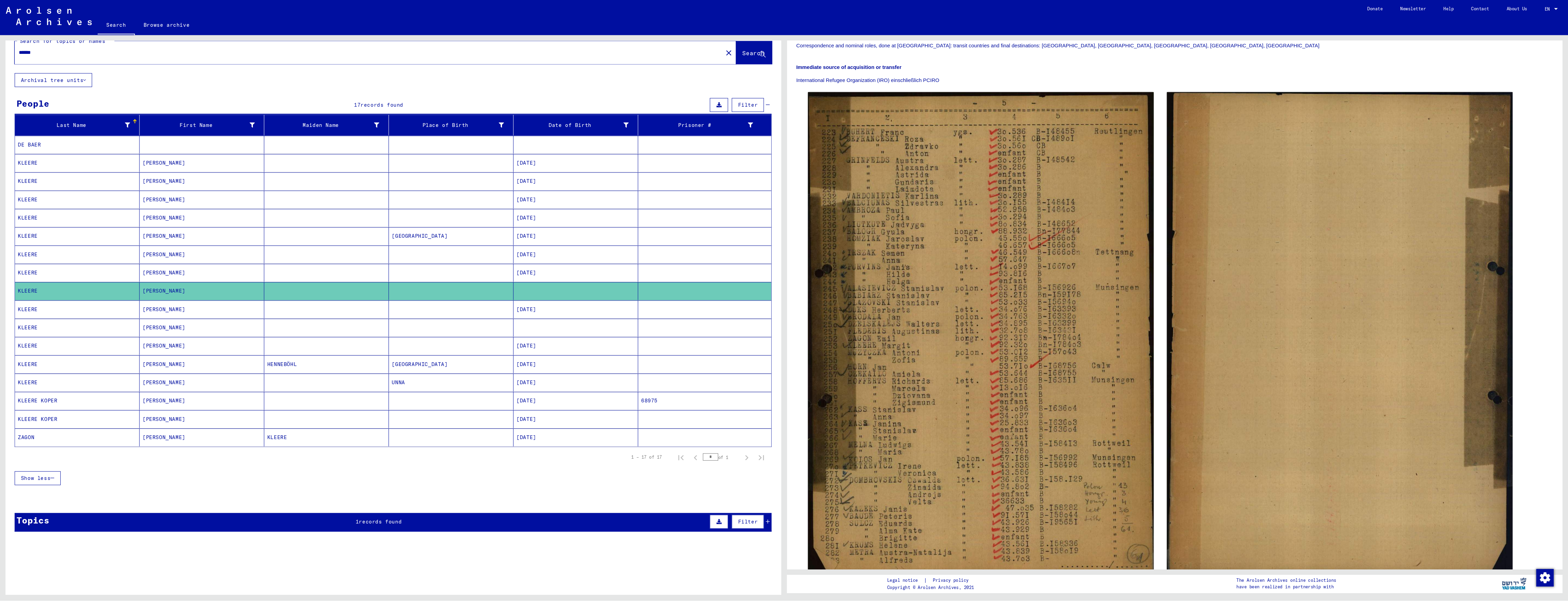
scroll to position [128, 0]
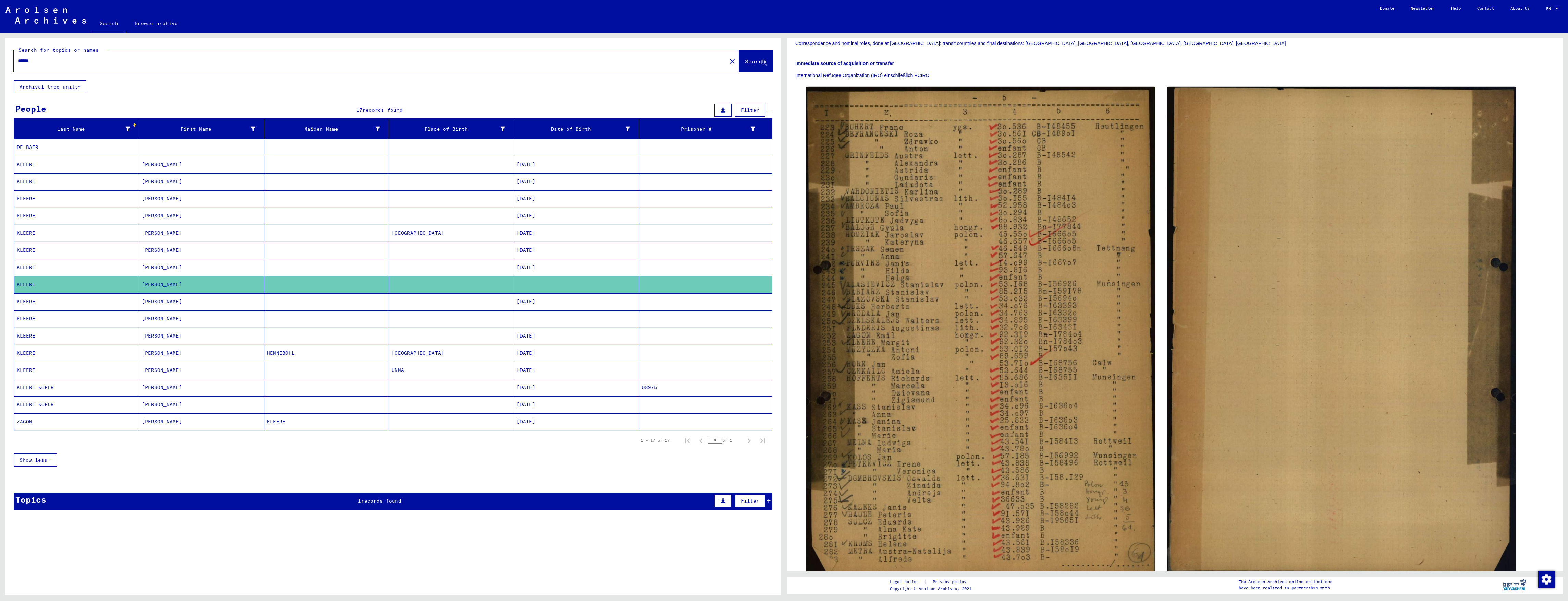
click at [1037, 58] on div "Immediate source of acquisition or transfer International Refugee Organization …" at bounding box center [1174, 66] width 759 height 27
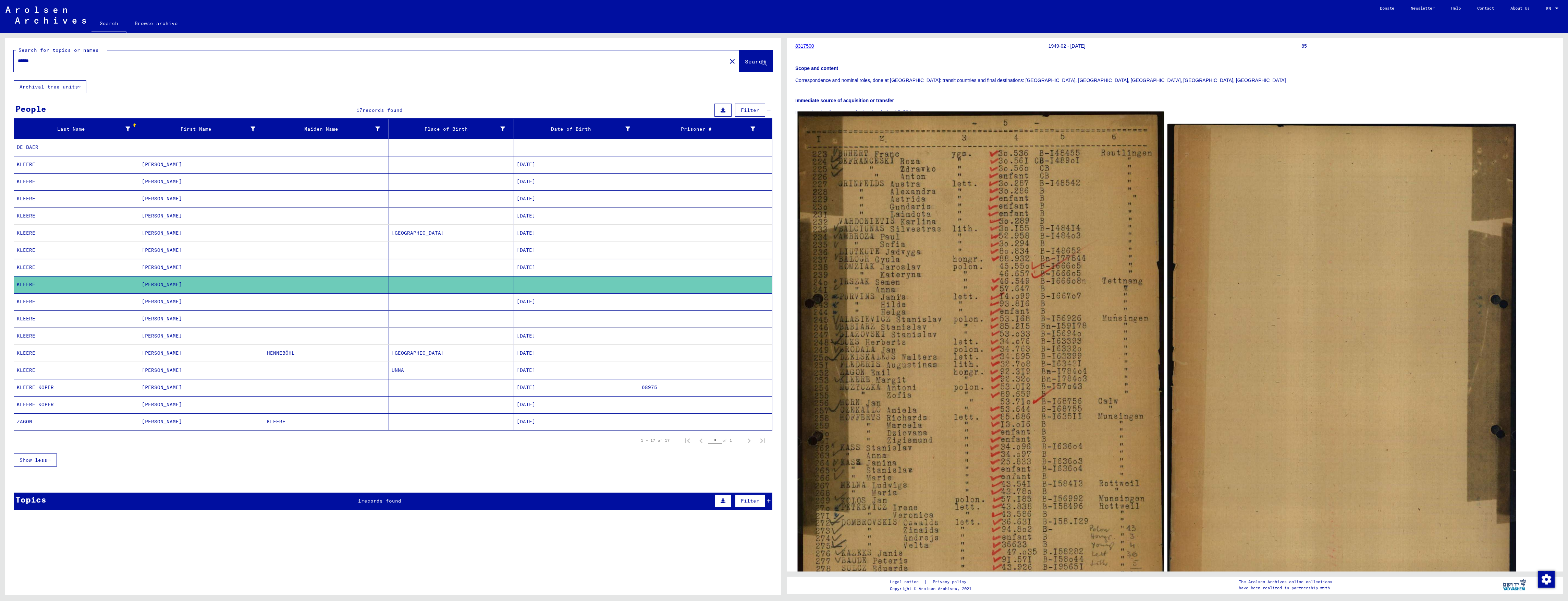
scroll to position [46, 0]
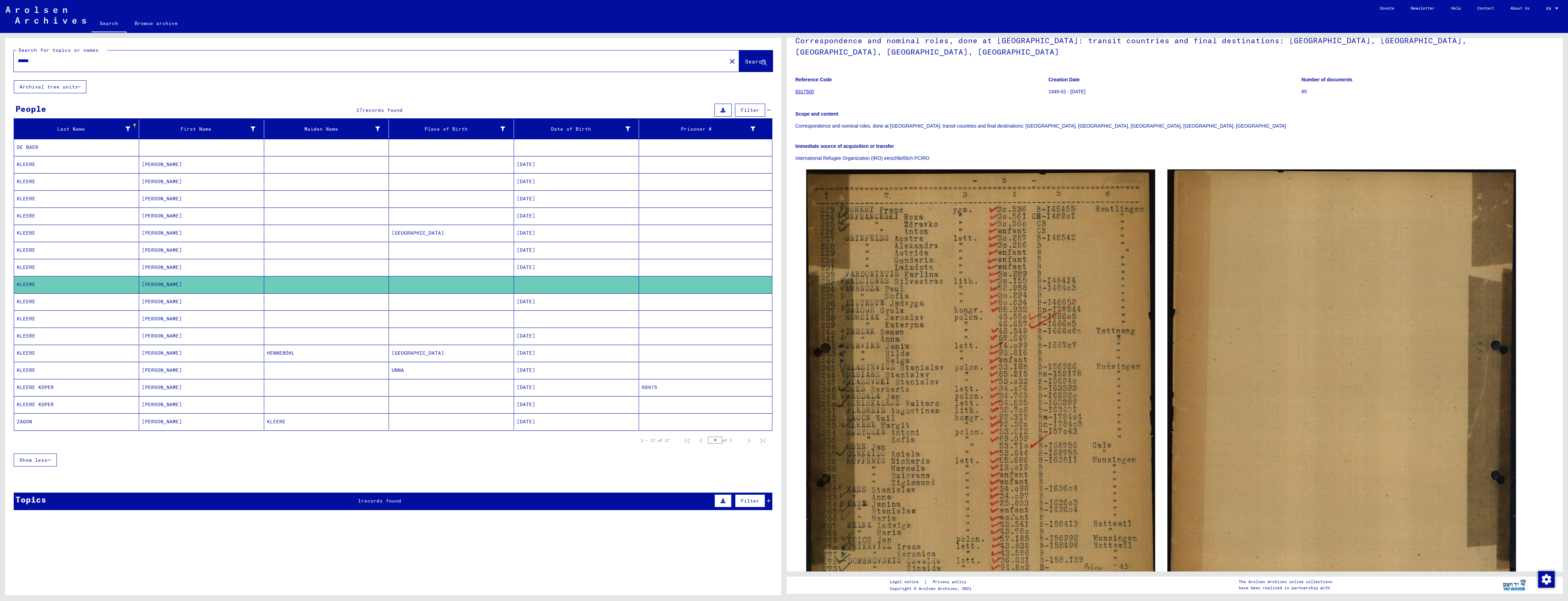
click at [388, 306] on mat-cell at bounding box center [327, 301] width 125 height 17
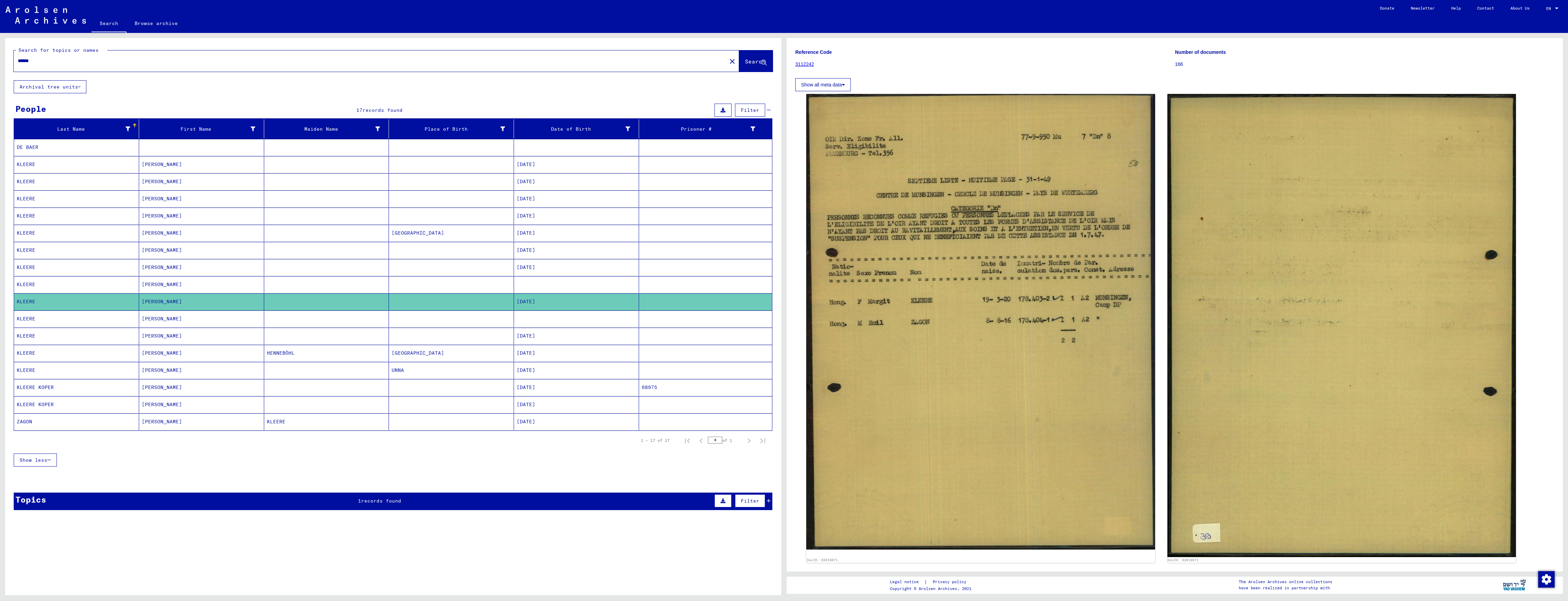
scroll to position [46, 0]
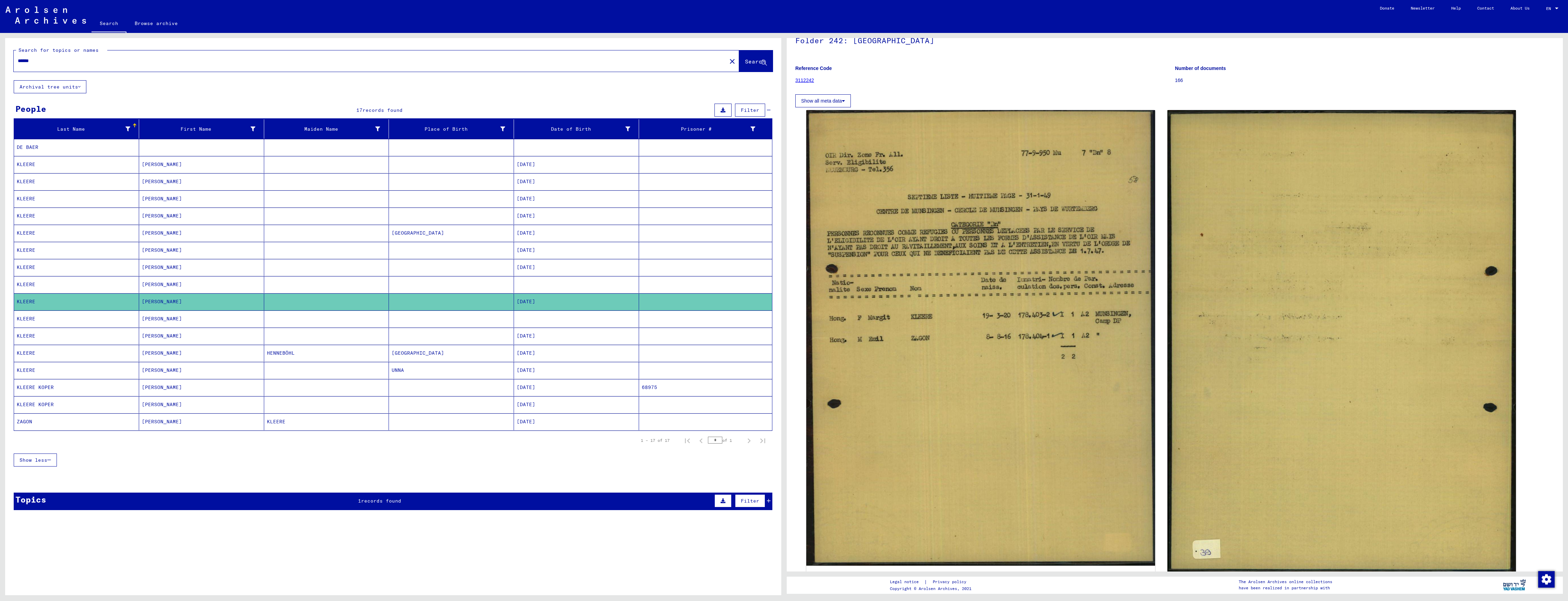
click at [268, 326] on mat-cell at bounding box center [327, 318] width 125 height 17
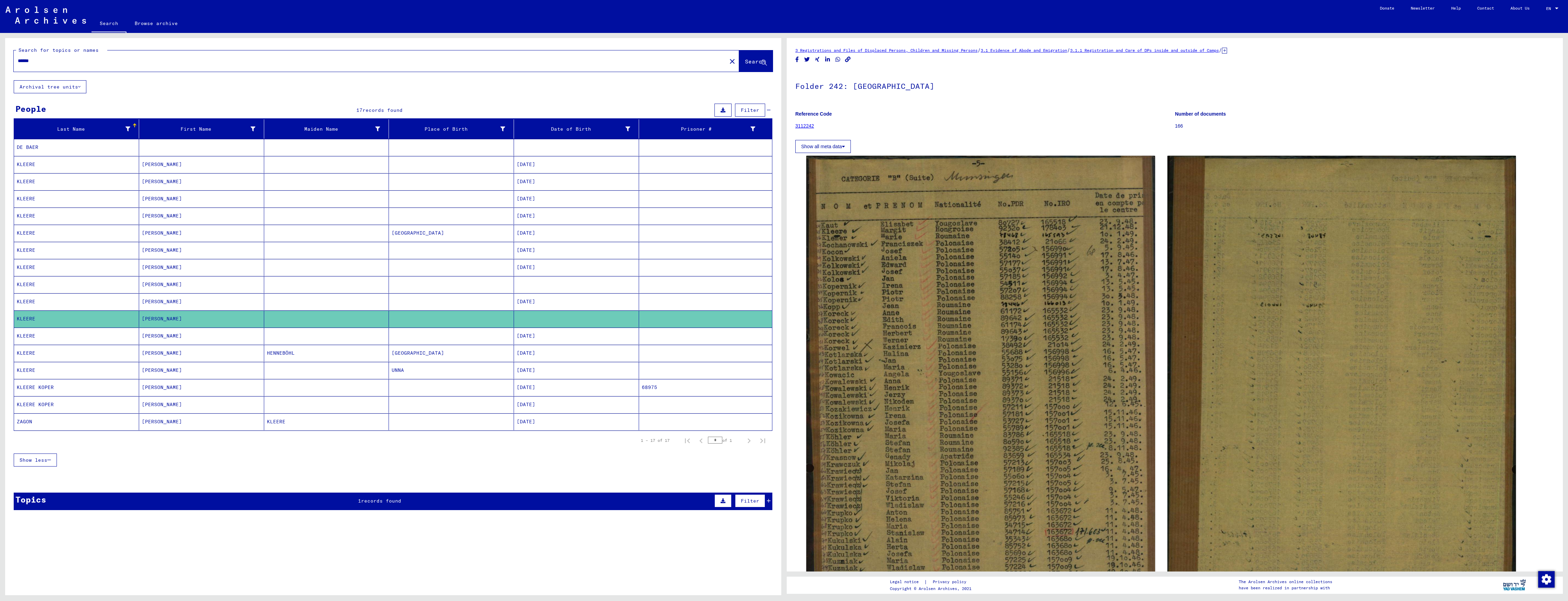
click at [288, 338] on mat-cell at bounding box center [327, 336] width 125 height 17
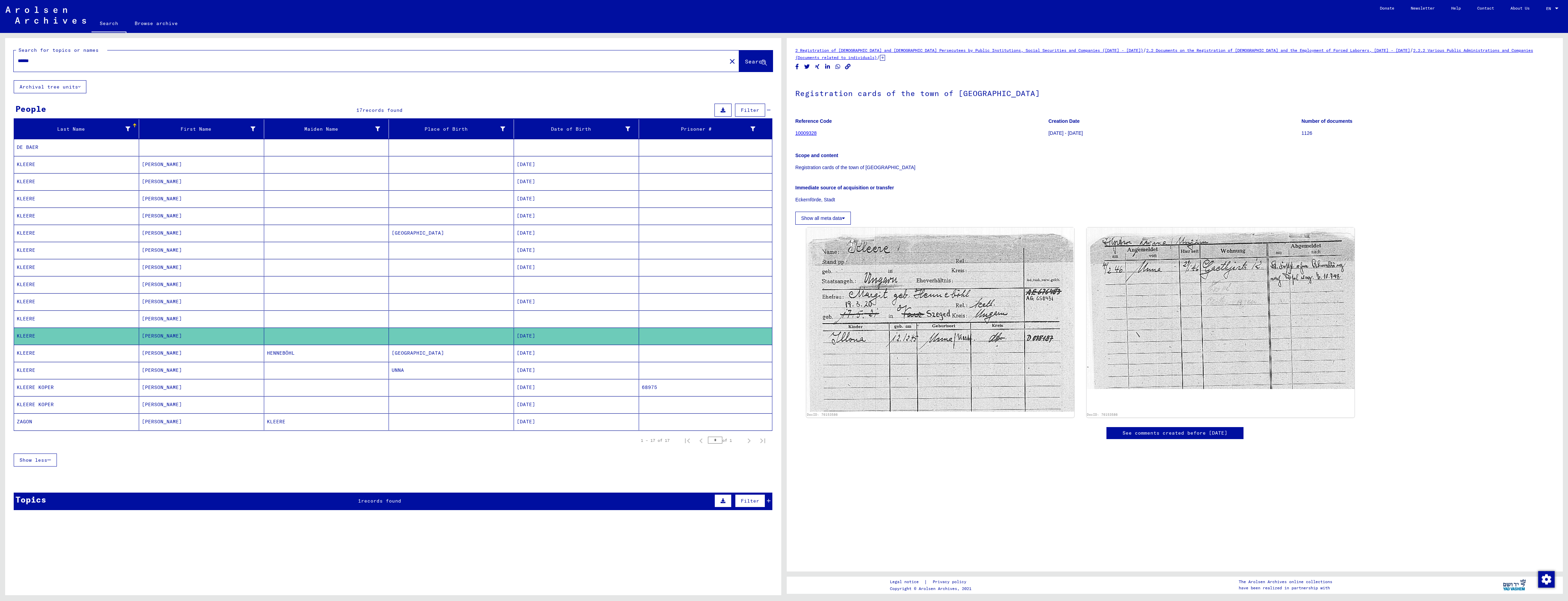
click at [409, 353] on mat-cell "[GEOGRAPHIC_DATA]" at bounding box center [452, 353] width 125 height 17
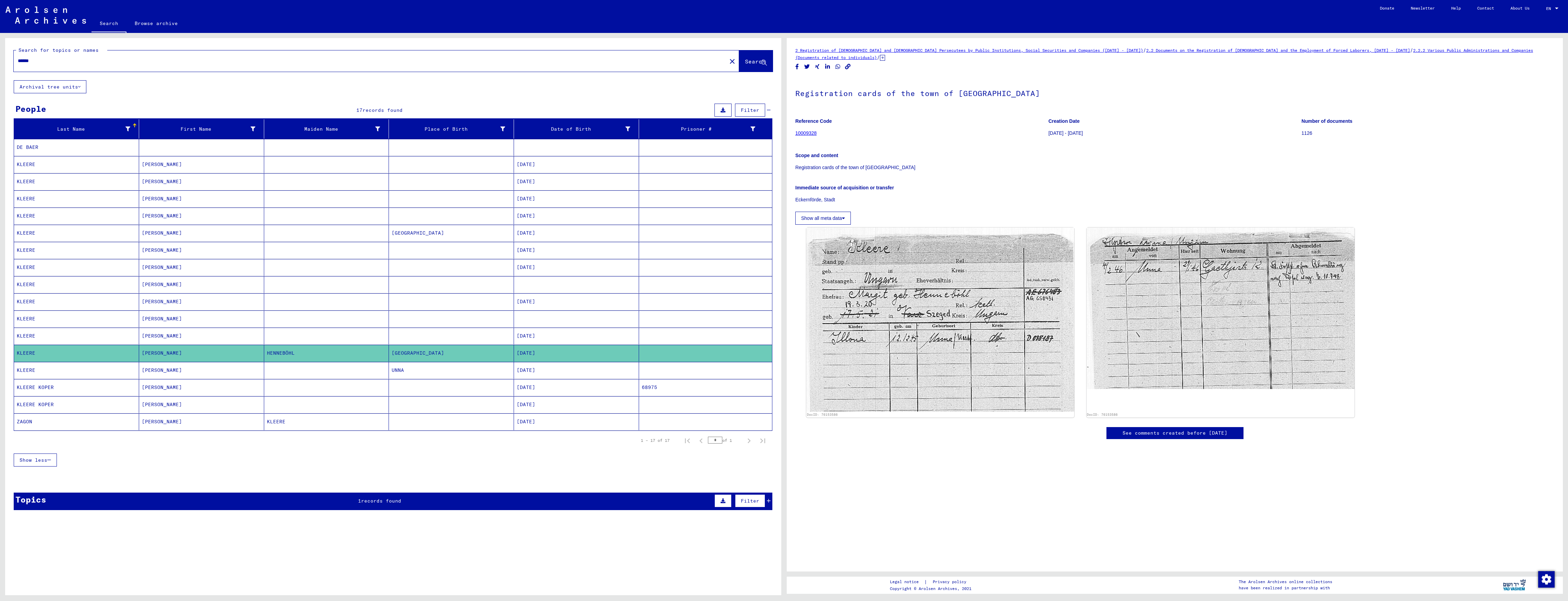
click at [476, 339] on mat-cell at bounding box center [452, 336] width 125 height 17
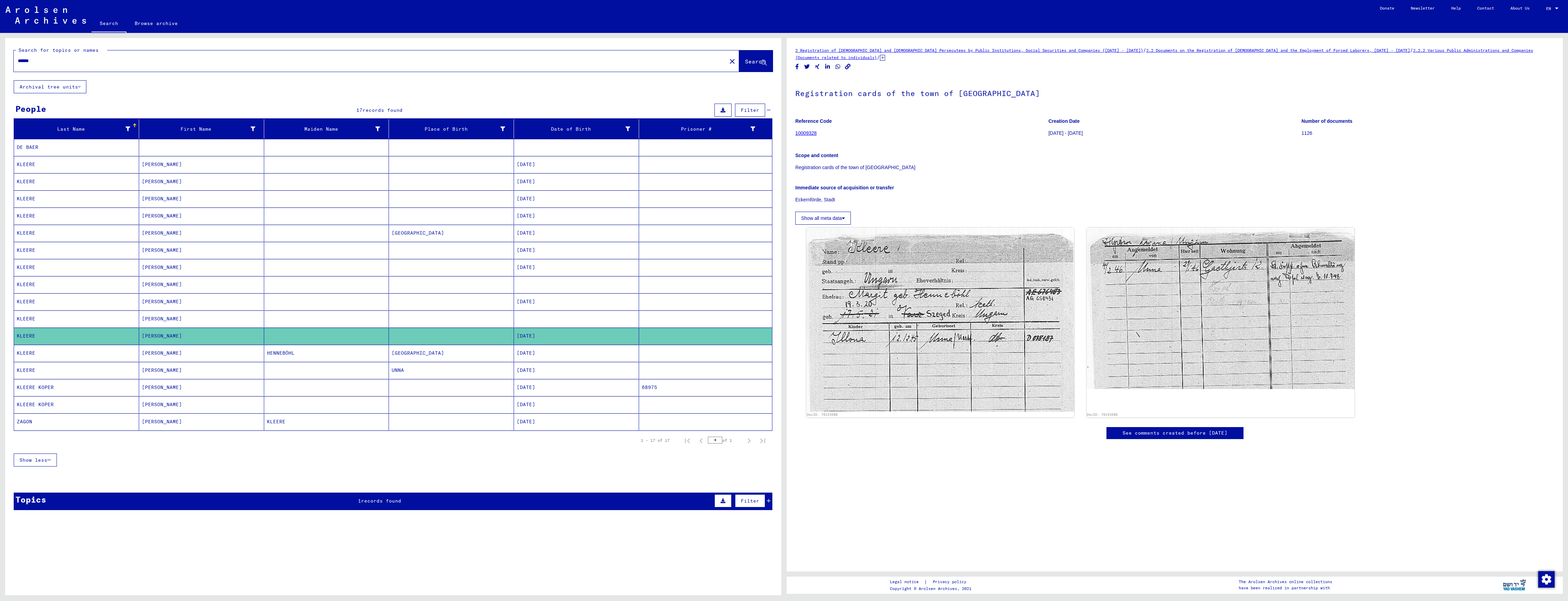
click at [395, 360] on mat-cell "[GEOGRAPHIC_DATA]" at bounding box center [452, 353] width 125 height 17
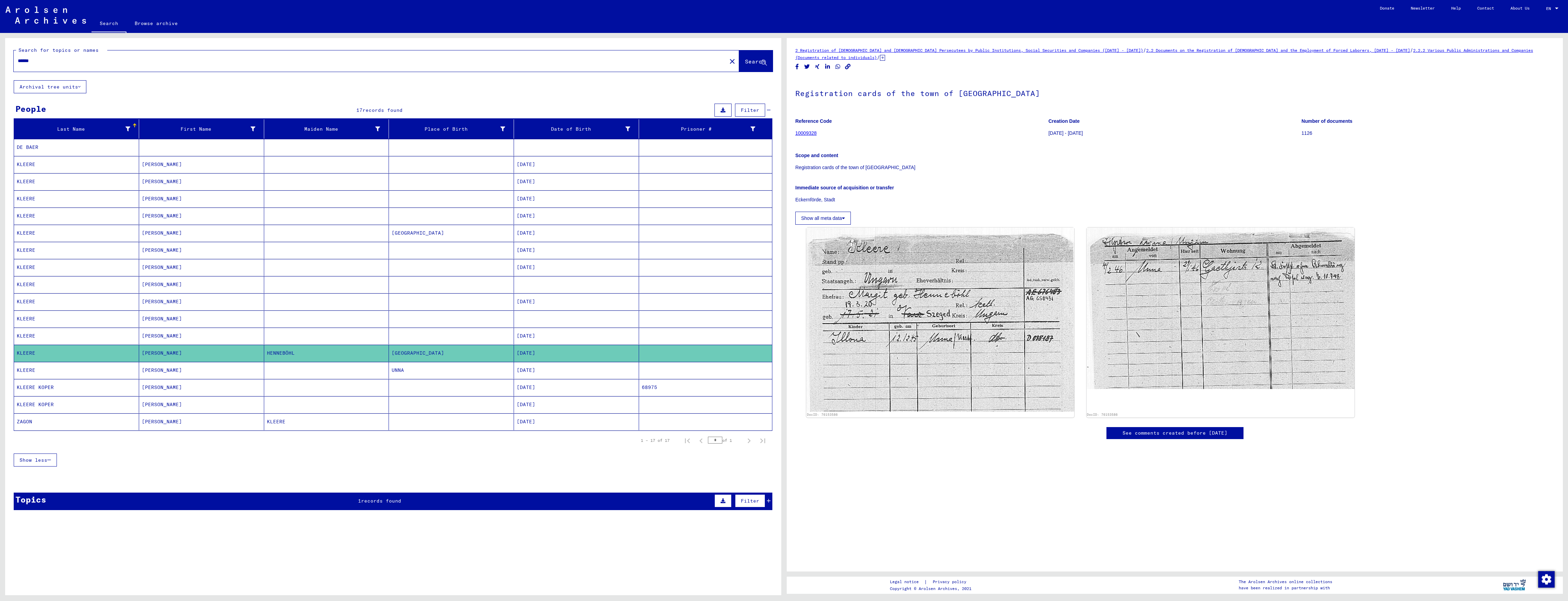
click at [336, 378] on mat-cell at bounding box center [327, 370] width 125 height 17
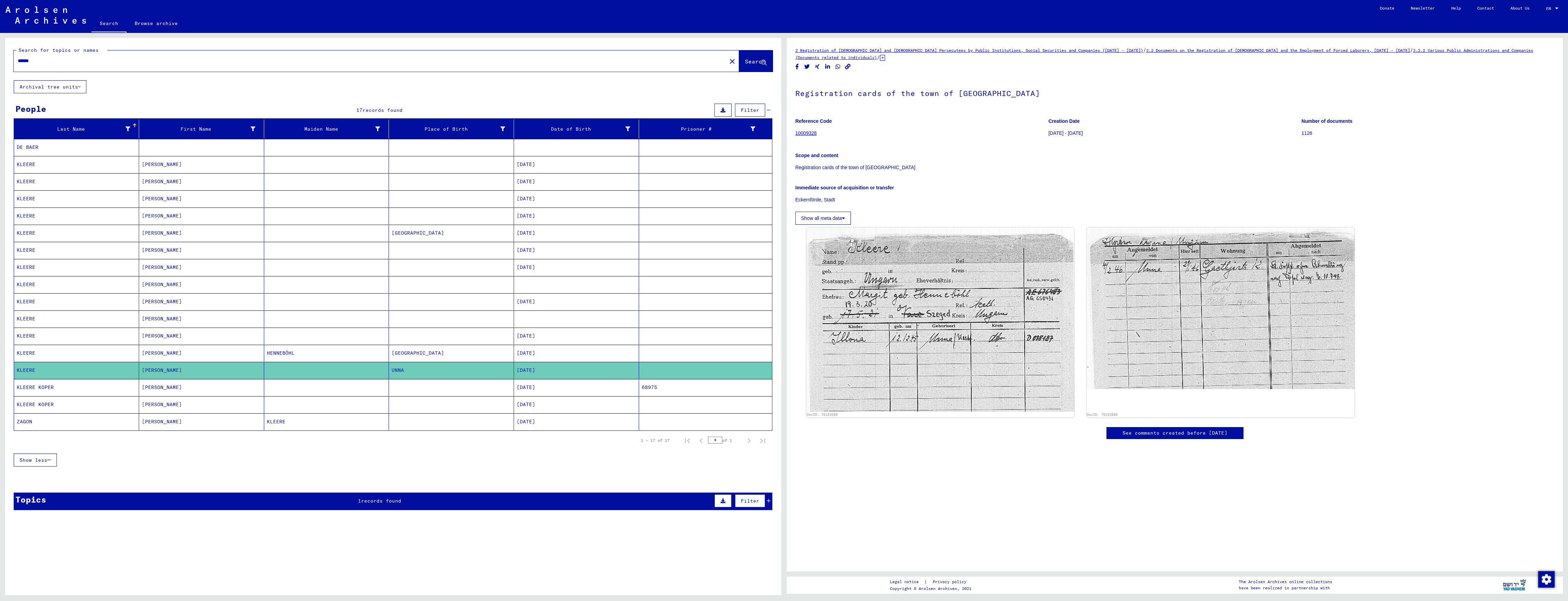
click at [274, 461] on div "Show less" at bounding box center [393, 460] width 758 height 20
click at [251, 369] on mat-cell "[PERSON_NAME]" at bounding box center [201, 370] width 125 height 17
click at [479, 390] on mat-cell at bounding box center [452, 387] width 125 height 17
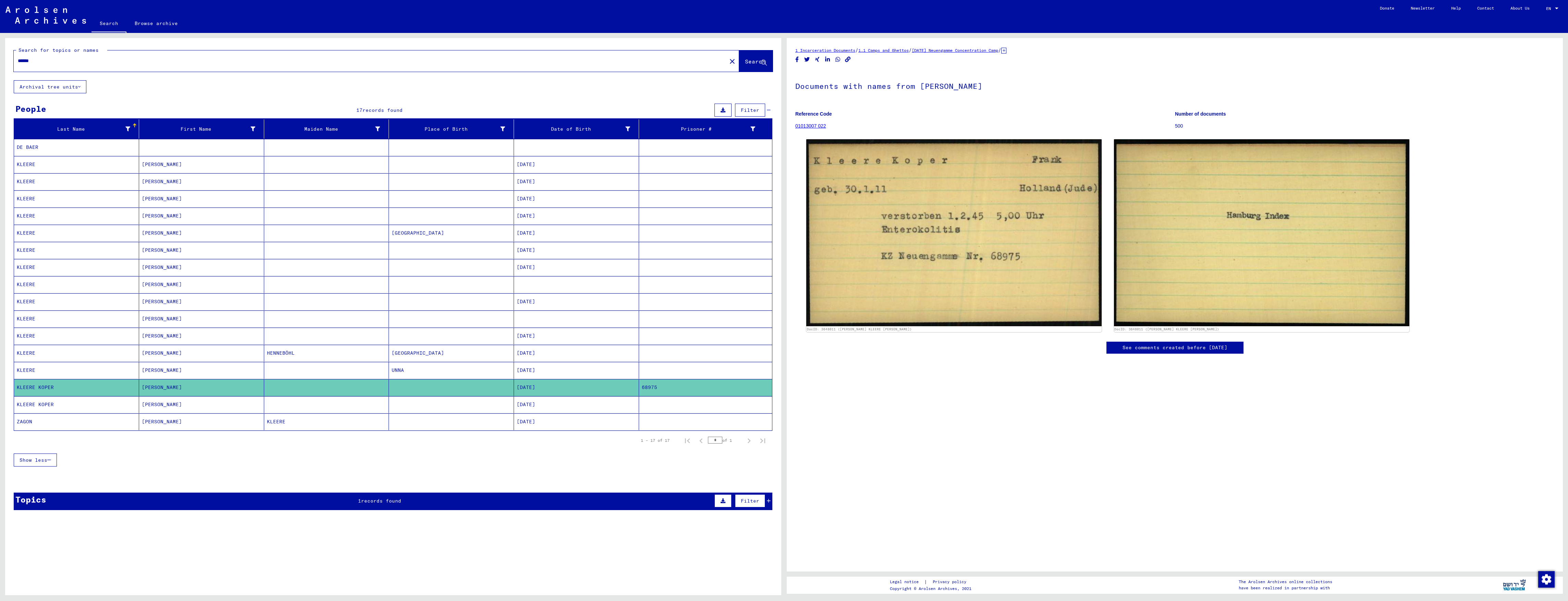
click at [487, 373] on mat-cell "UNNA" at bounding box center [452, 370] width 125 height 17
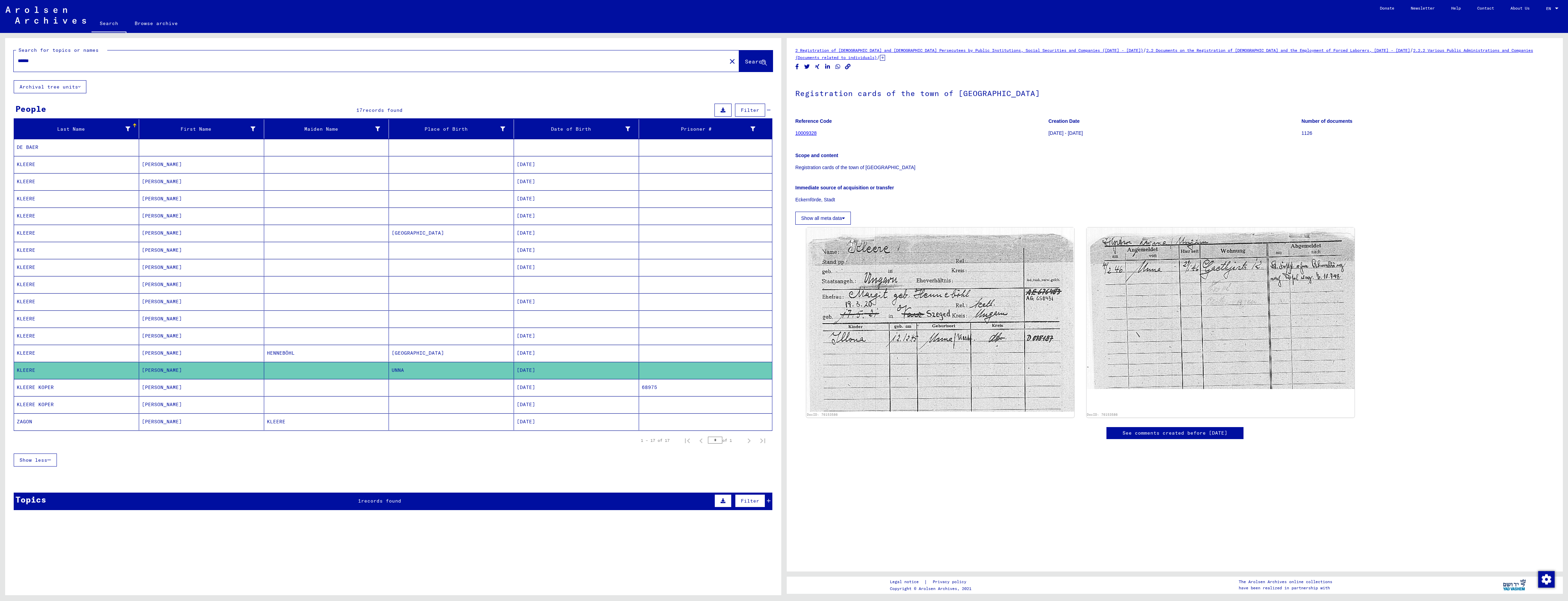
click at [186, 408] on mat-cell "[PERSON_NAME]" at bounding box center [201, 404] width 125 height 17
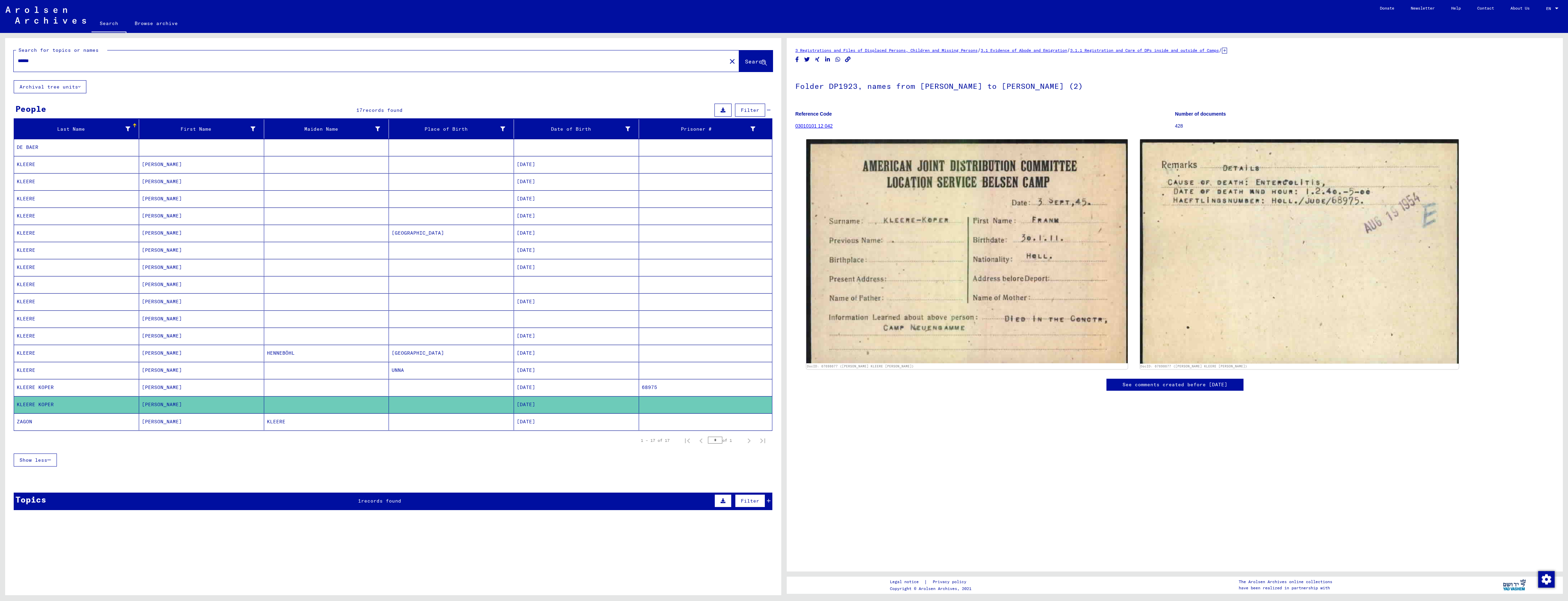
click at [190, 423] on mat-cell "[PERSON_NAME]" at bounding box center [201, 421] width 125 height 17
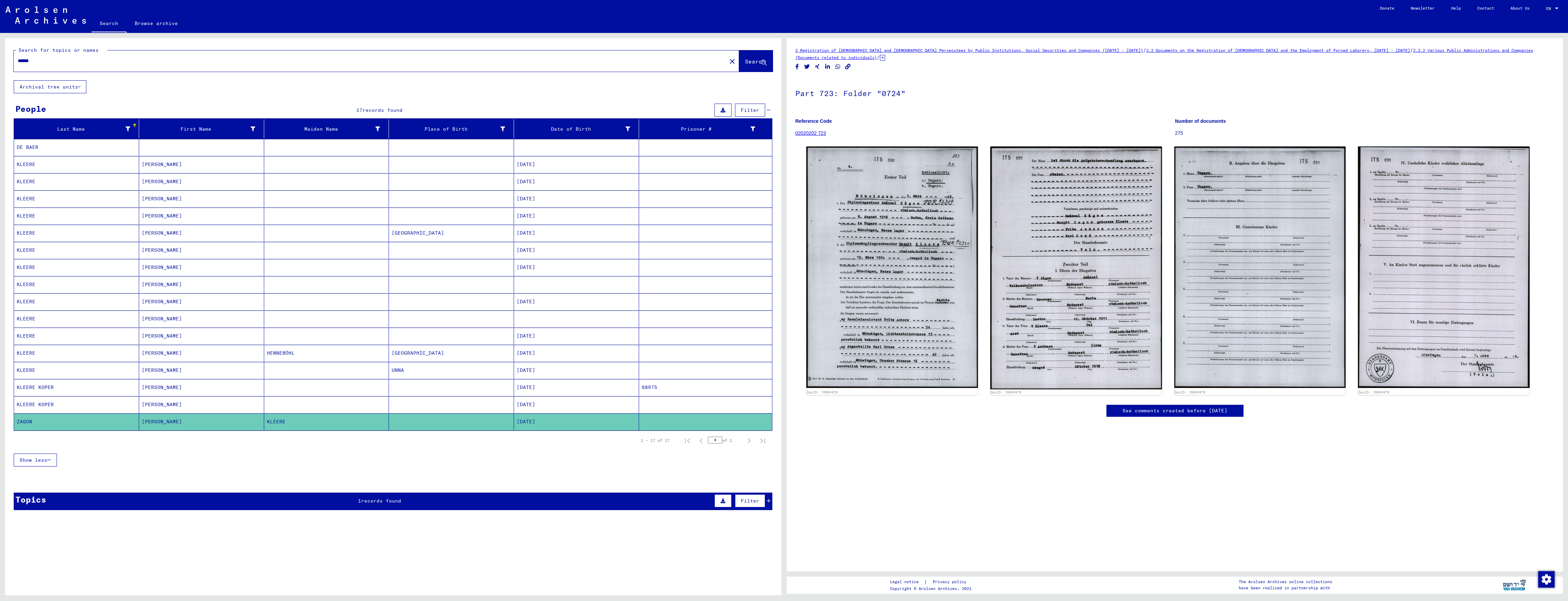
click at [89, 55] on div "******" at bounding box center [368, 61] width 709 height 16
click at [72, 61] on input "******" at bounding box center [370, 61] width 705 height 7
drag, startPoint x: 64, startPoint y: 60, endPoint x: 127, endPoint y: 49, distance: 64.0
click at [0, 57] on html "Search Browse archive Donate Newsletter Help Contact About Us Search Browse arc…" at bounding box center [784, 300] width 1568 height 601
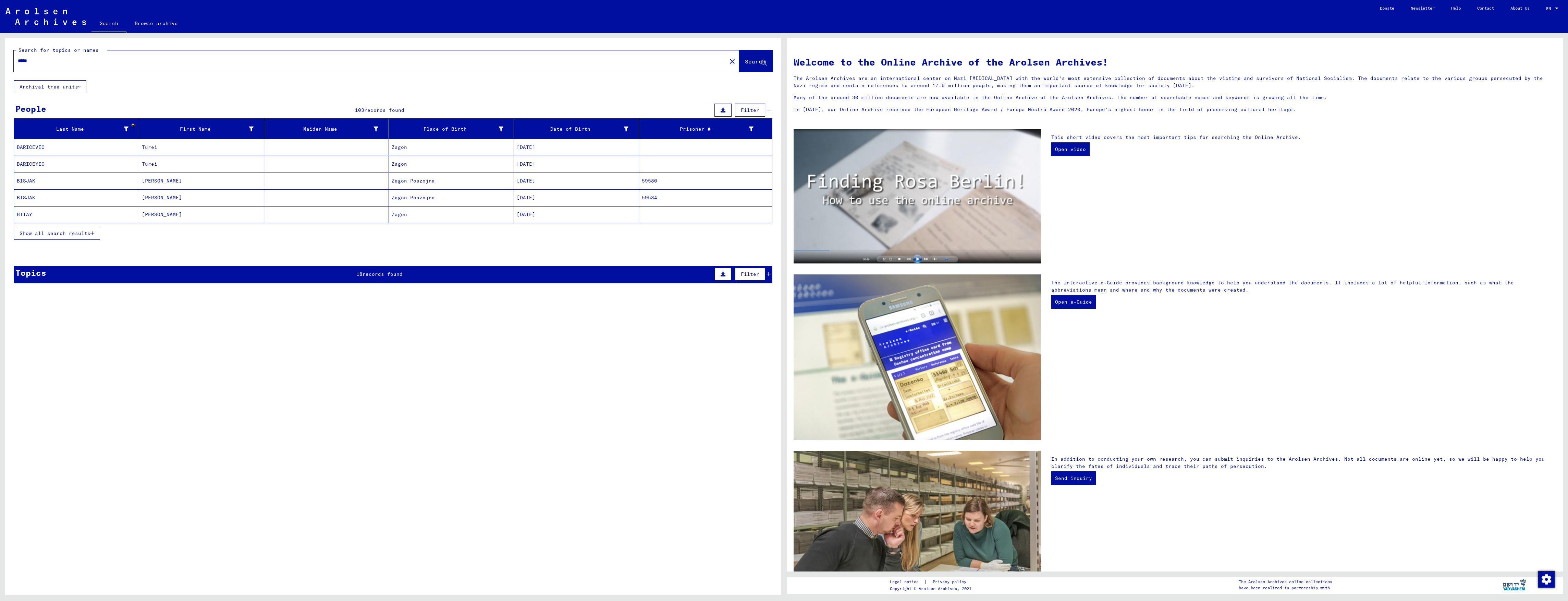
click at [387, 361] on div "Incarceration Documents / Camps and Ghettos / [GEOGRAPHIC_DATA] ([GEOGRAPHIC_DA…" at bounding box center [419, 374] width 659 height 31
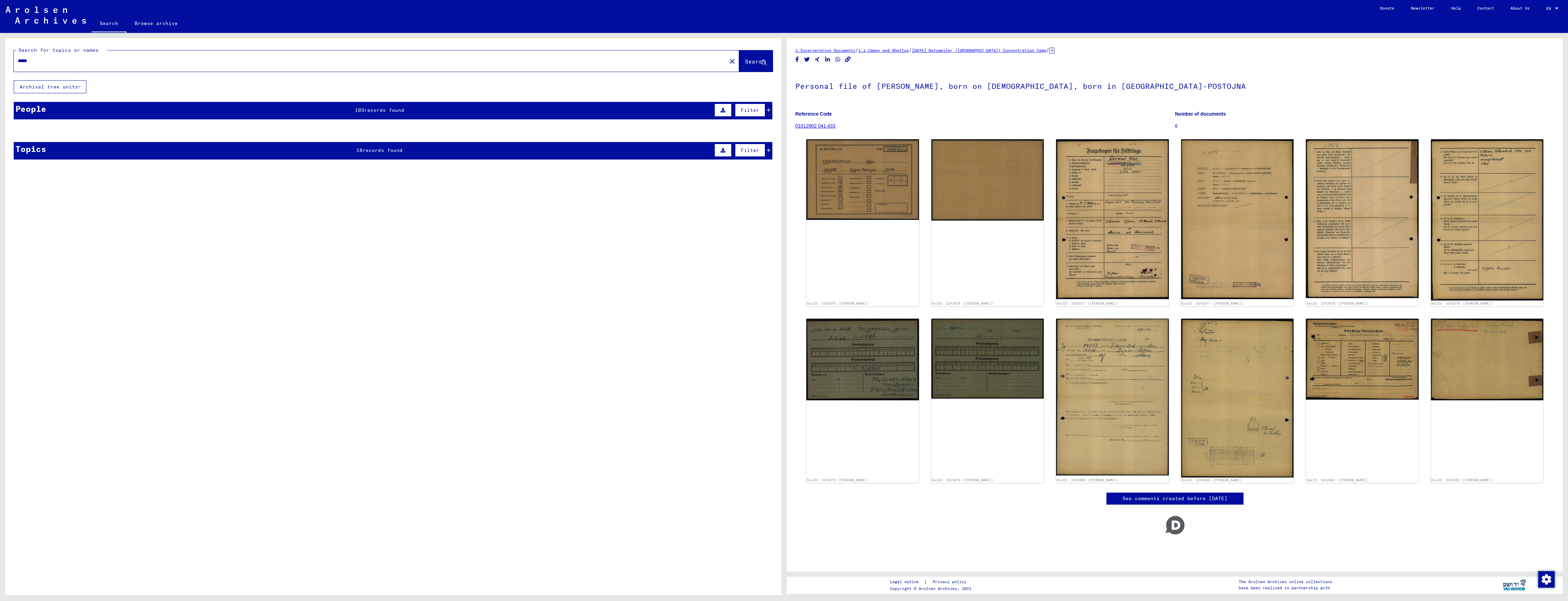
click at [425, 117] on div "People 103 records found Filter" at bounding box center [393, 110] width 758 height 17
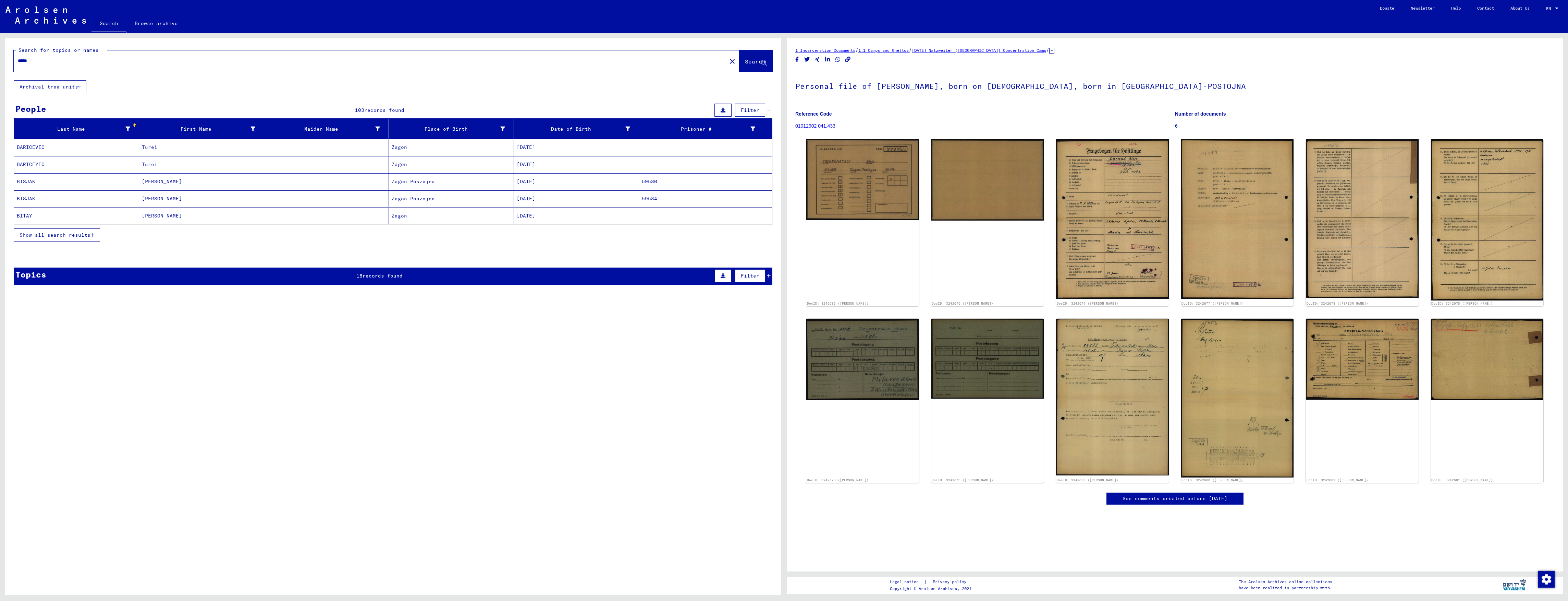
click at [366, 277] on span "records found" at bounding box center [382, 276] width 40 height 6
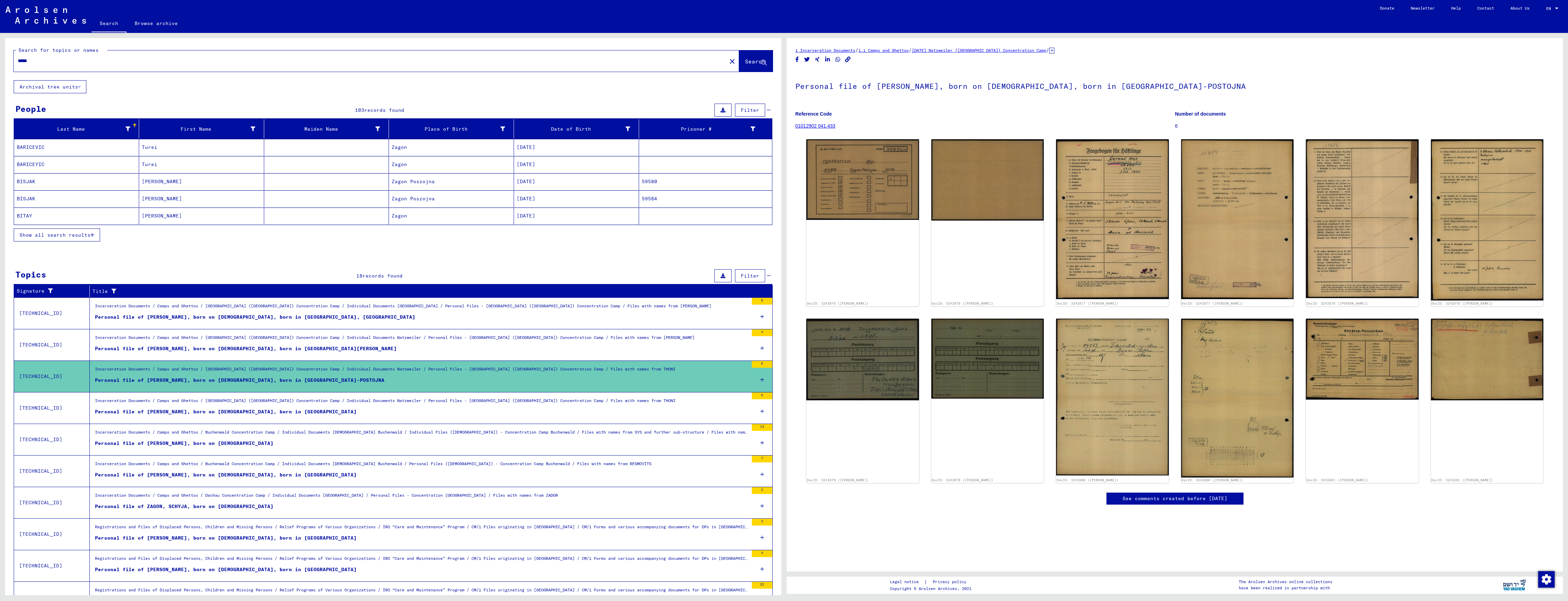
click at [258, 321] on div "Personal file of [PERSON_NAME], born on [DEMOGRAPHIC_DATA], born in [GEOGRAPHIC…" at bounding box center [255, 317] width 321 height 7
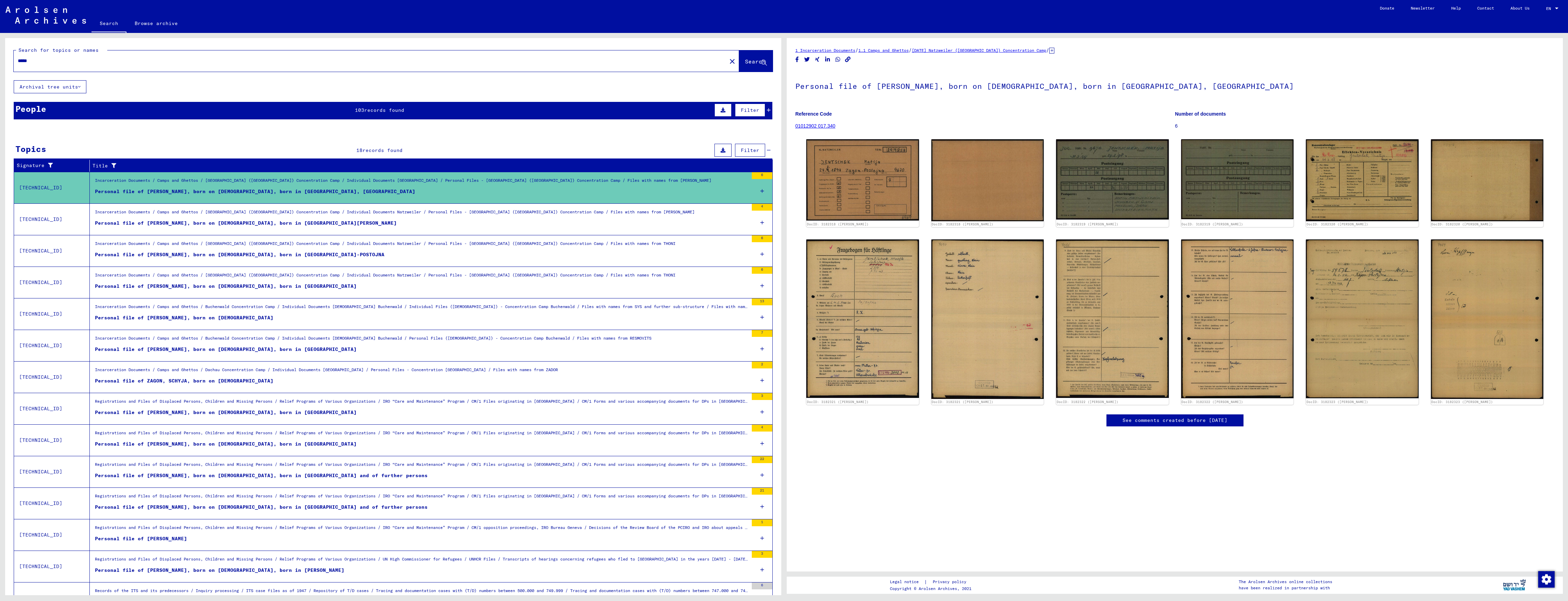
click at [82, 62] on input "*****" at bounding box center [370, 61] width 705 height 7
drag, startPoint x: 36, startPoint y: 63, endPoint x: 0, endPoint y: 64, distance: 36.0
click at [0, 64] on html "Search Browse archive Donate Newsletter Help Contact About Us Search Browse arc…" at bounding box center [784, 300] width 1568 height 601
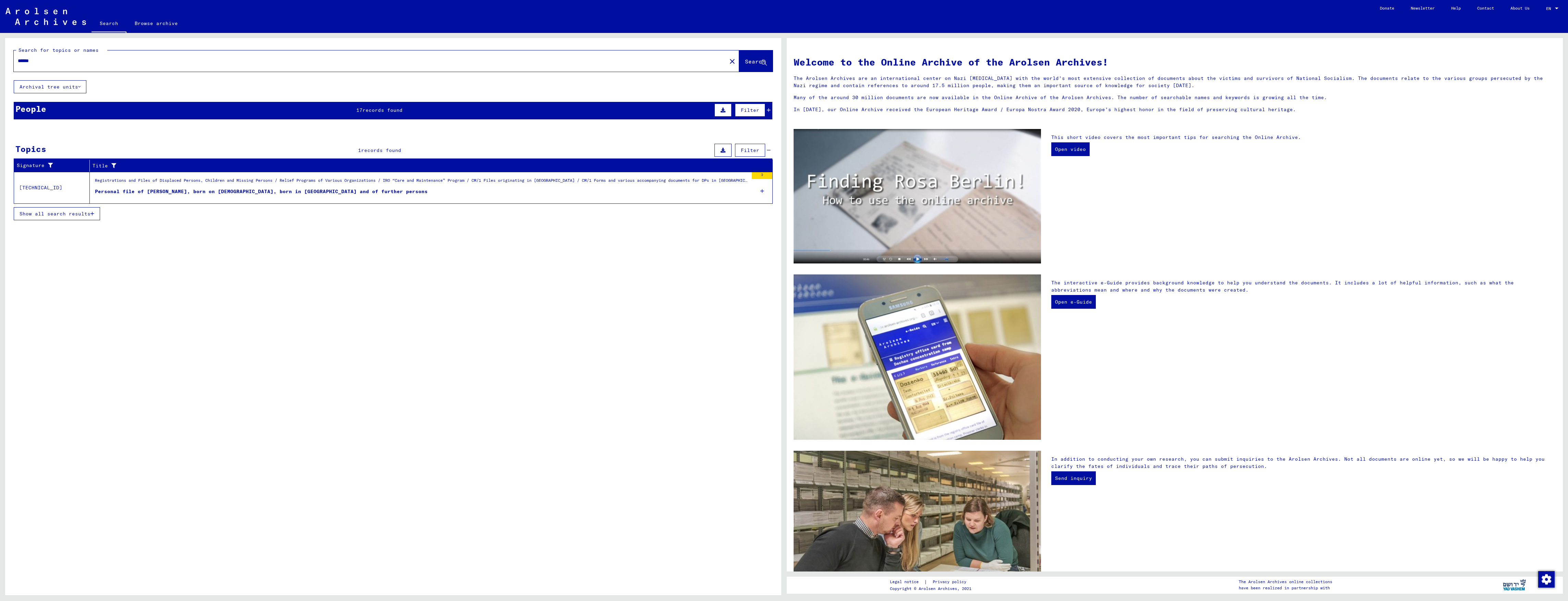
click at [369, 188] on figure "Registrations and Files of Displaced Persons, Children and Missing Persons / Re…" at bounding box center [422, 182] width 654 height 10
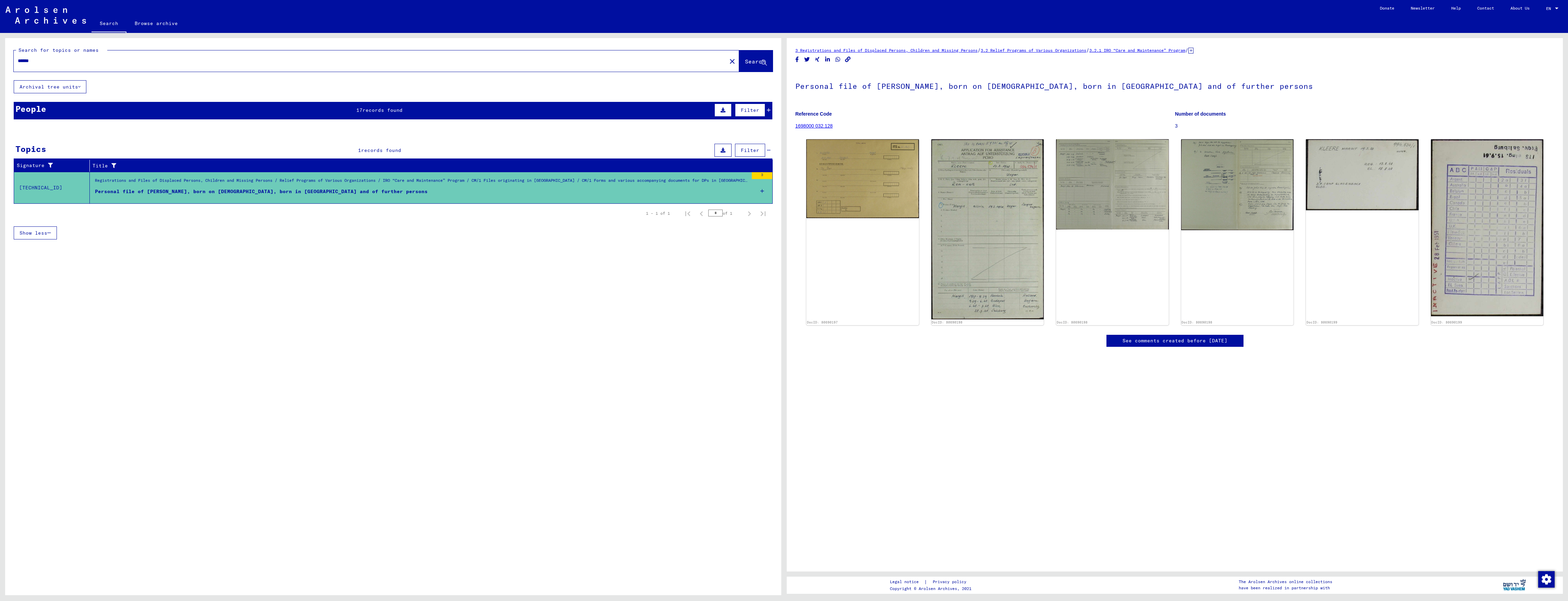
click at [0, 55] on html "Search Browse archive Donate Newsletter Help Contact About Us Search Browse arc…" at bounding box center [784, 300] width 1568 height 601
type input "*****"
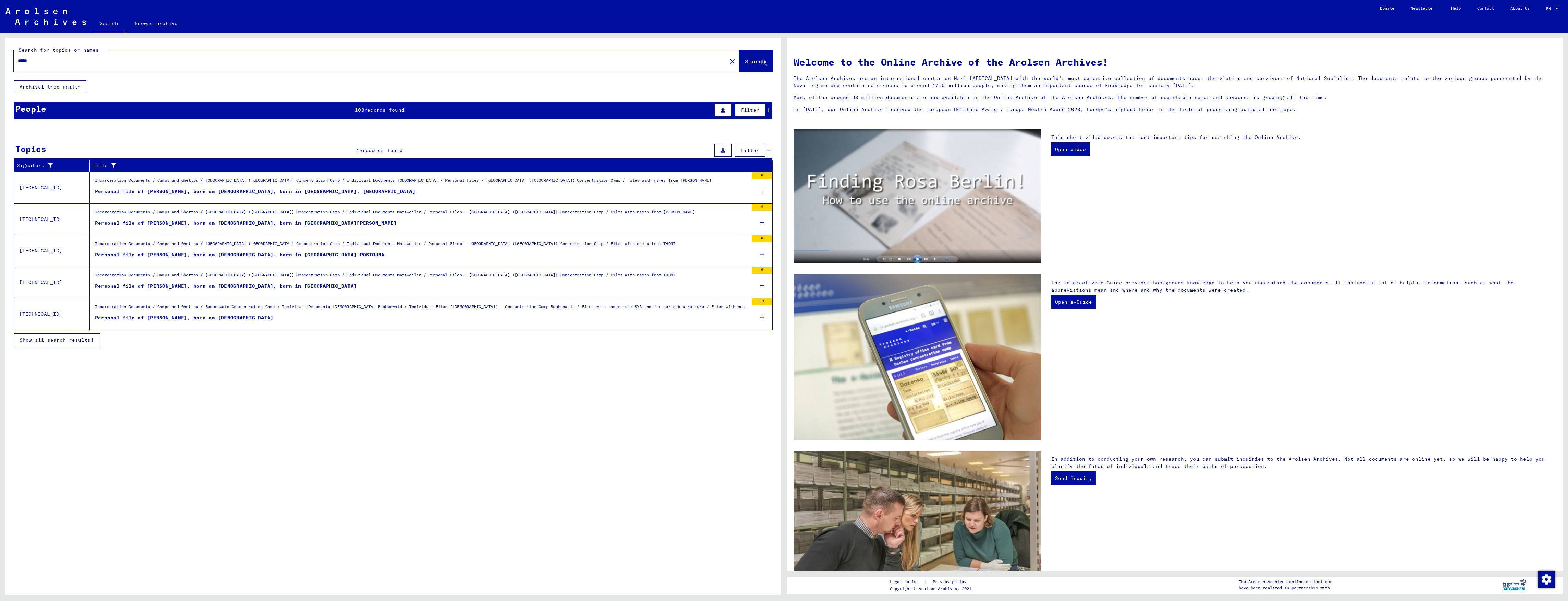
click at [335, 320] on figure "Personal file of [PERSON_NAME], born on [DEMOGRAPHIC_DATA]" at bounding box center [422, 319] width 654 height 10
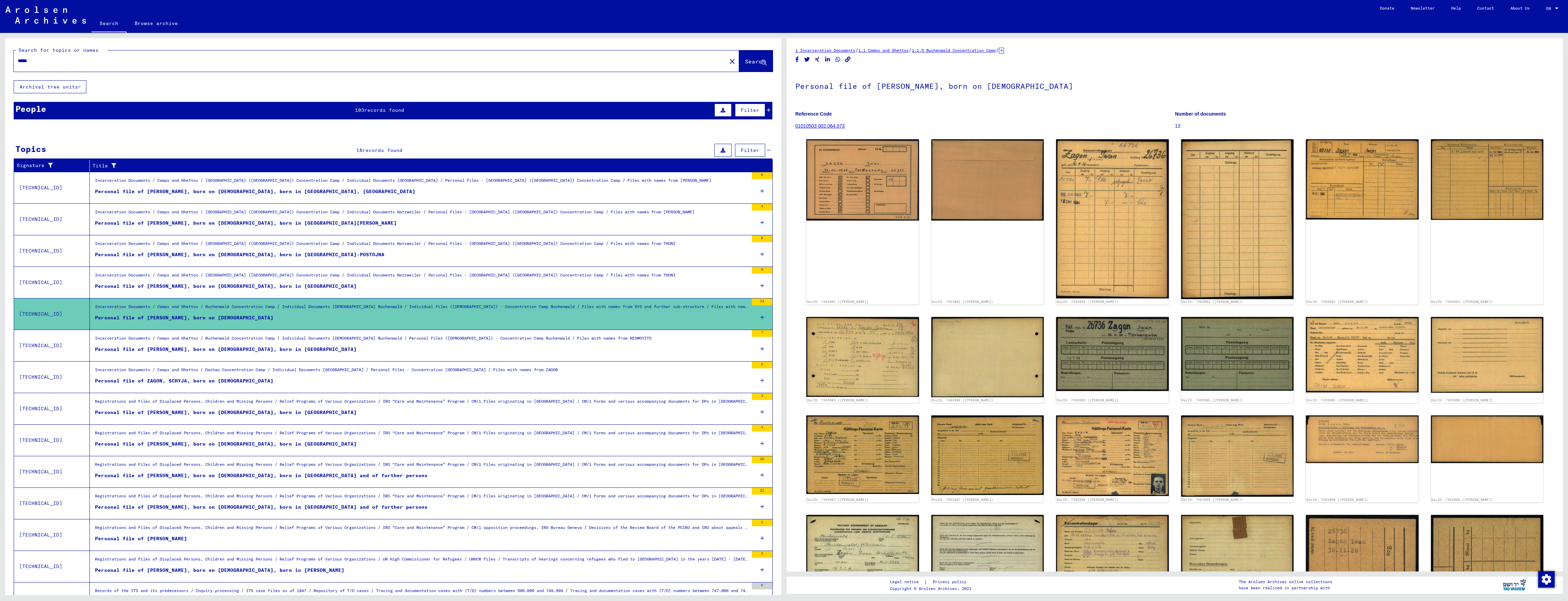
scroll to position [46, 0]
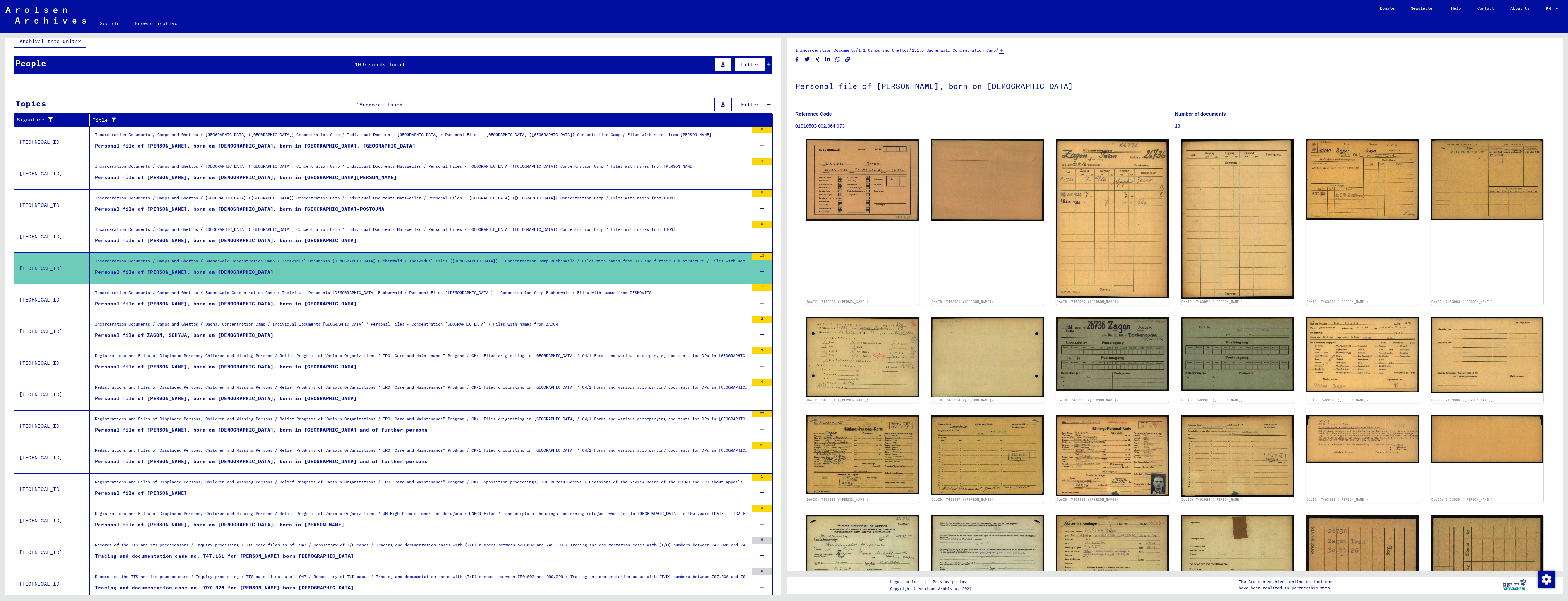
click at [356, 401] on figure "Personal file of [PERSON_NAME], born on [DEMOGRAPHIC_DATA], born in [GEOGRAPHIC…" at bounding box center [422, 399] width 654 height 10
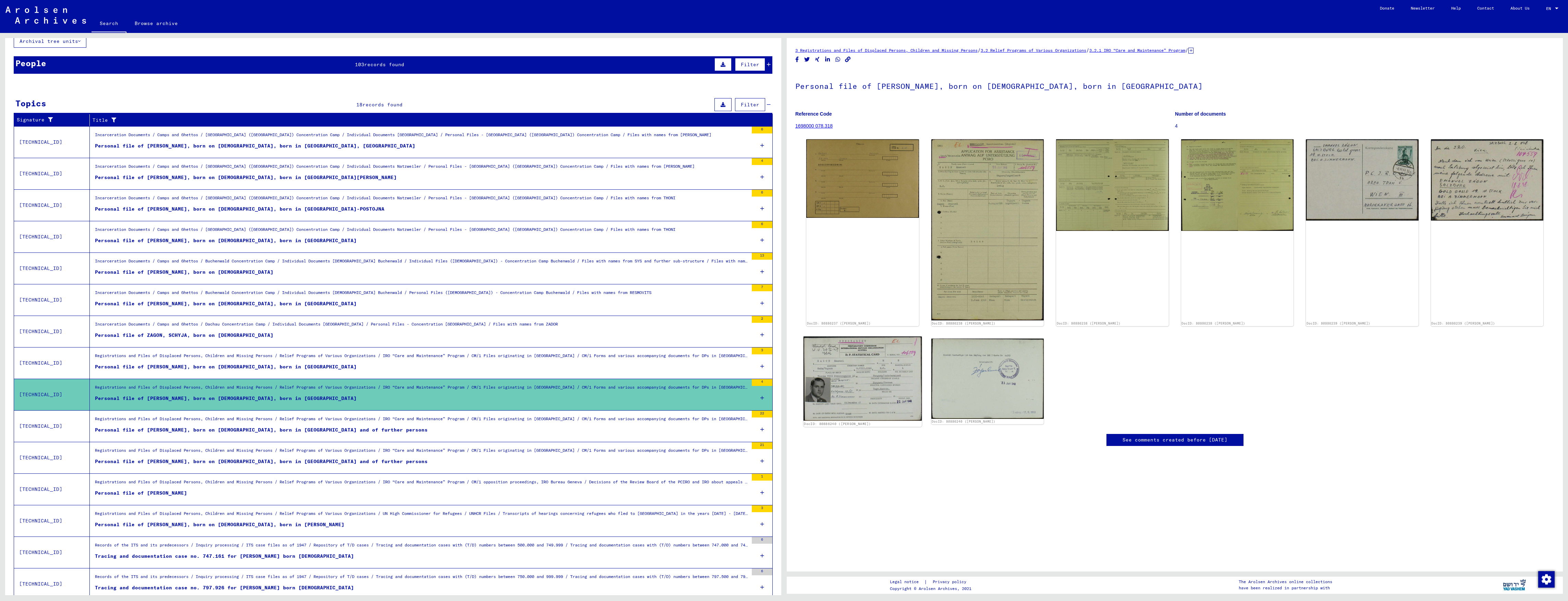
click at [844, 376] on img at bounding box center [863, 378] width 119 height 84
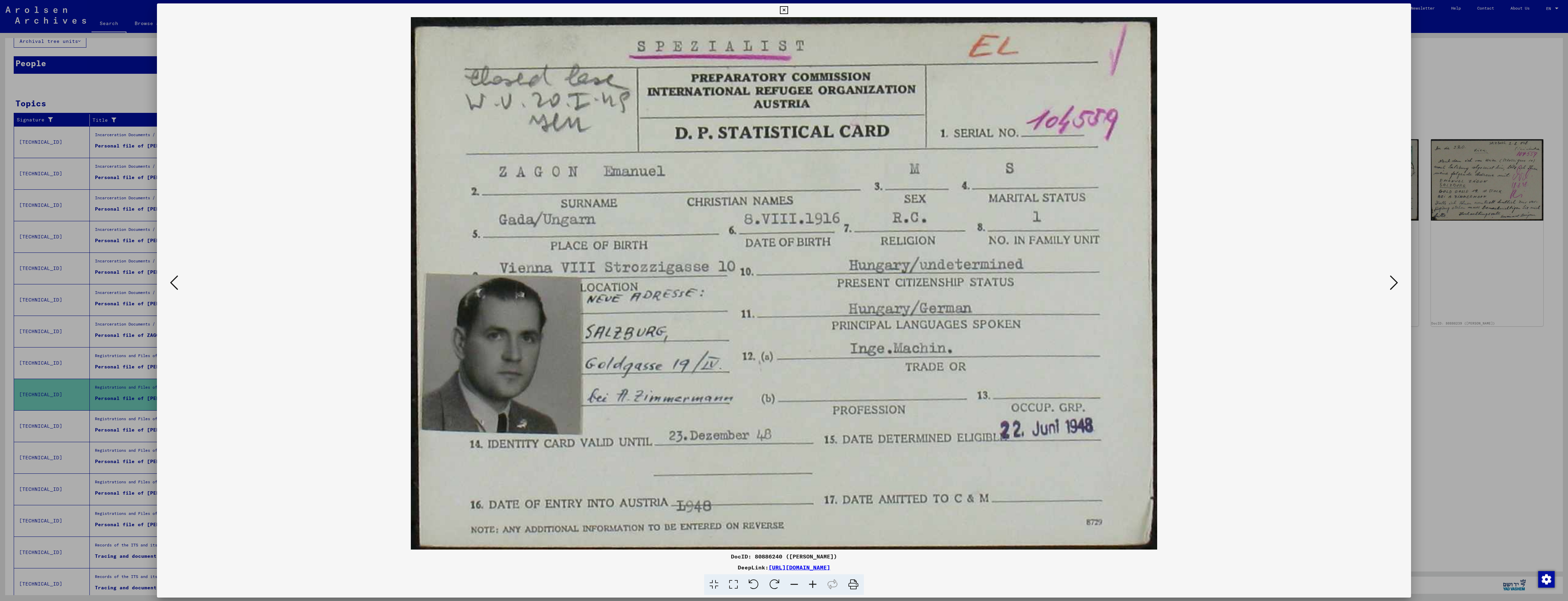
click at [96, 448] on div at bounding box center [784, 300] width 1568 height 601
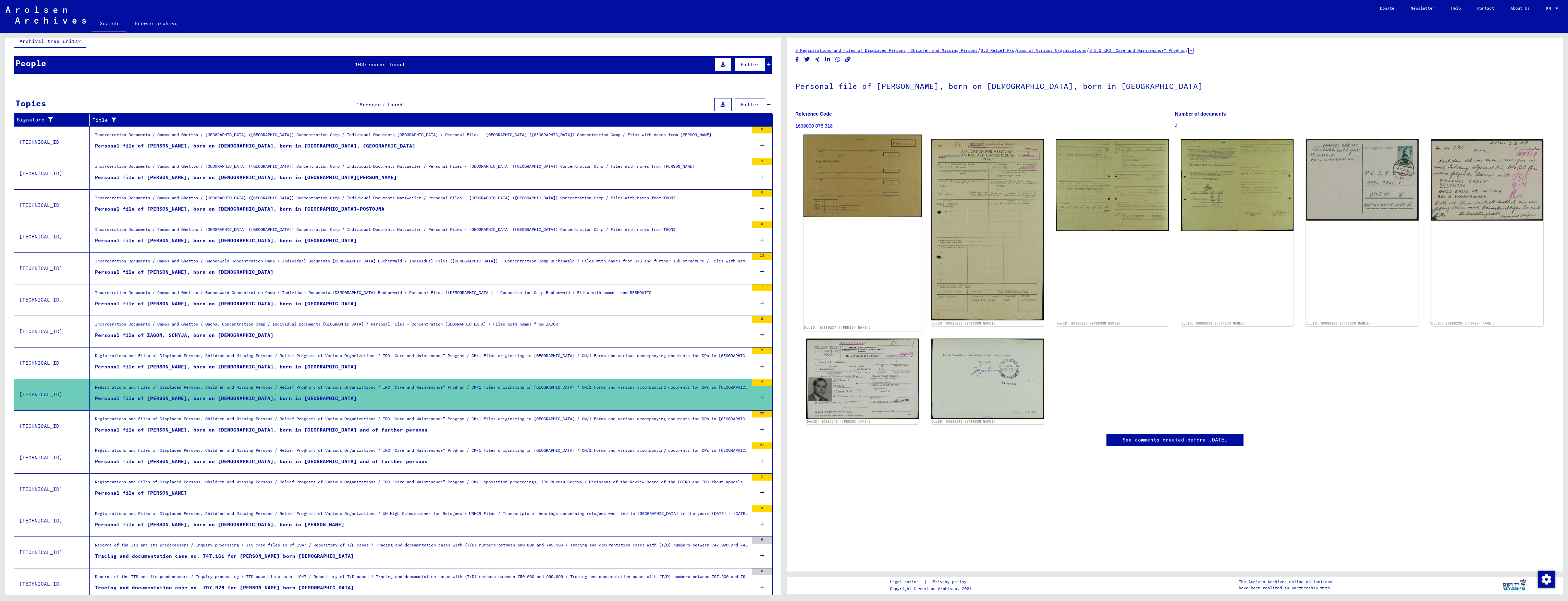
click at [899, 185] on img at bounding box center [863, 176] width 119 height 82
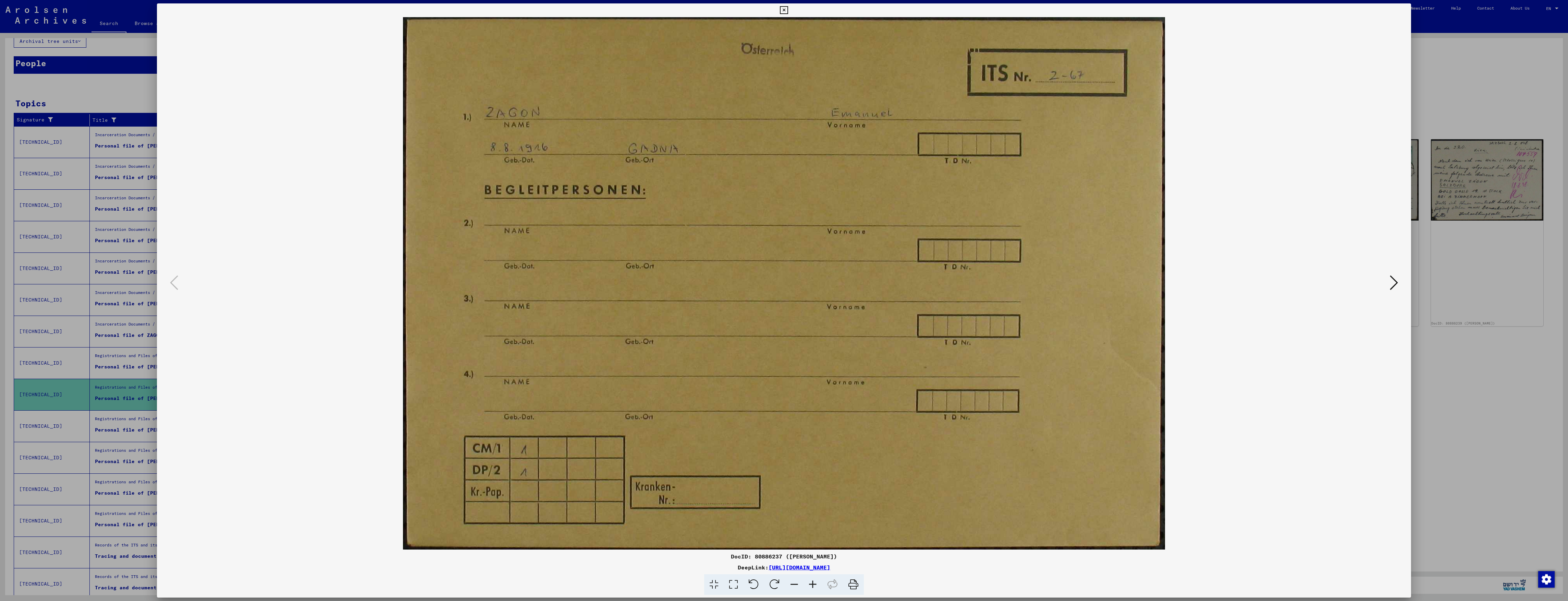
click at [103, 298] on div at bounding box center [784, 300] width 1568 height 601
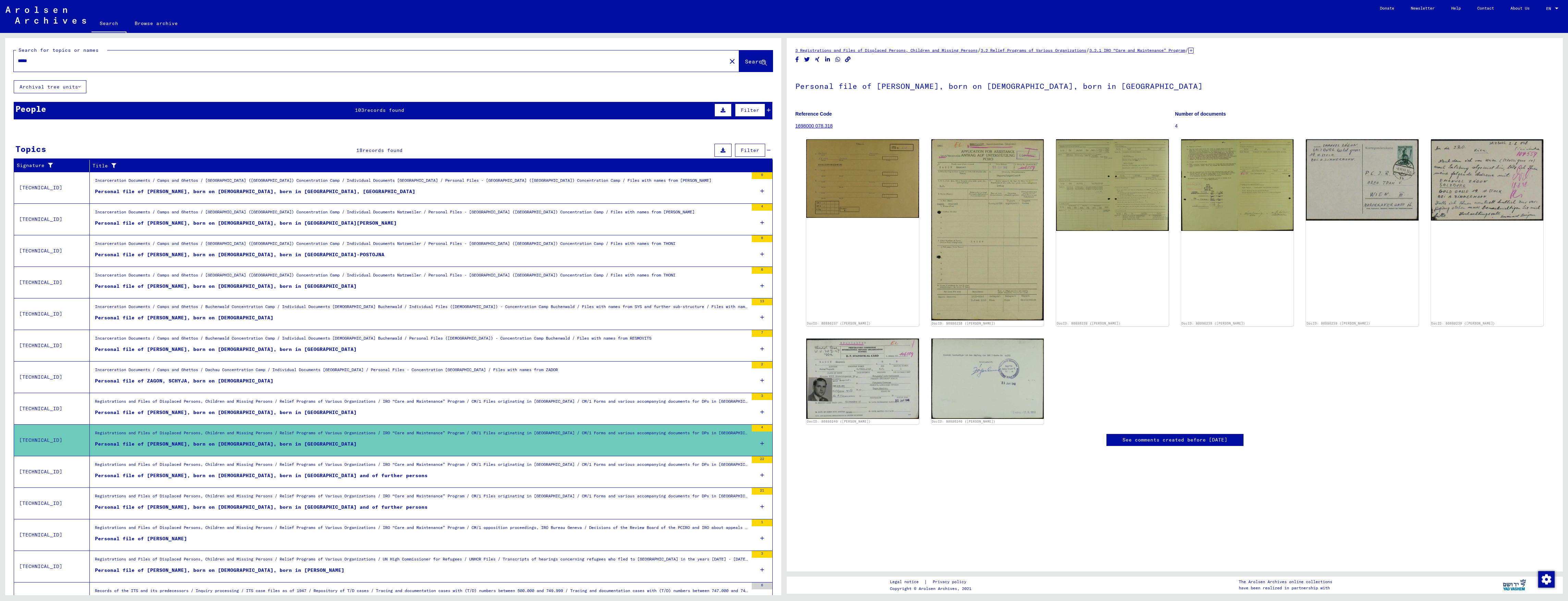
click at [373, 109] on span "records found" at bounding box center [384, 110] width 40 height 6
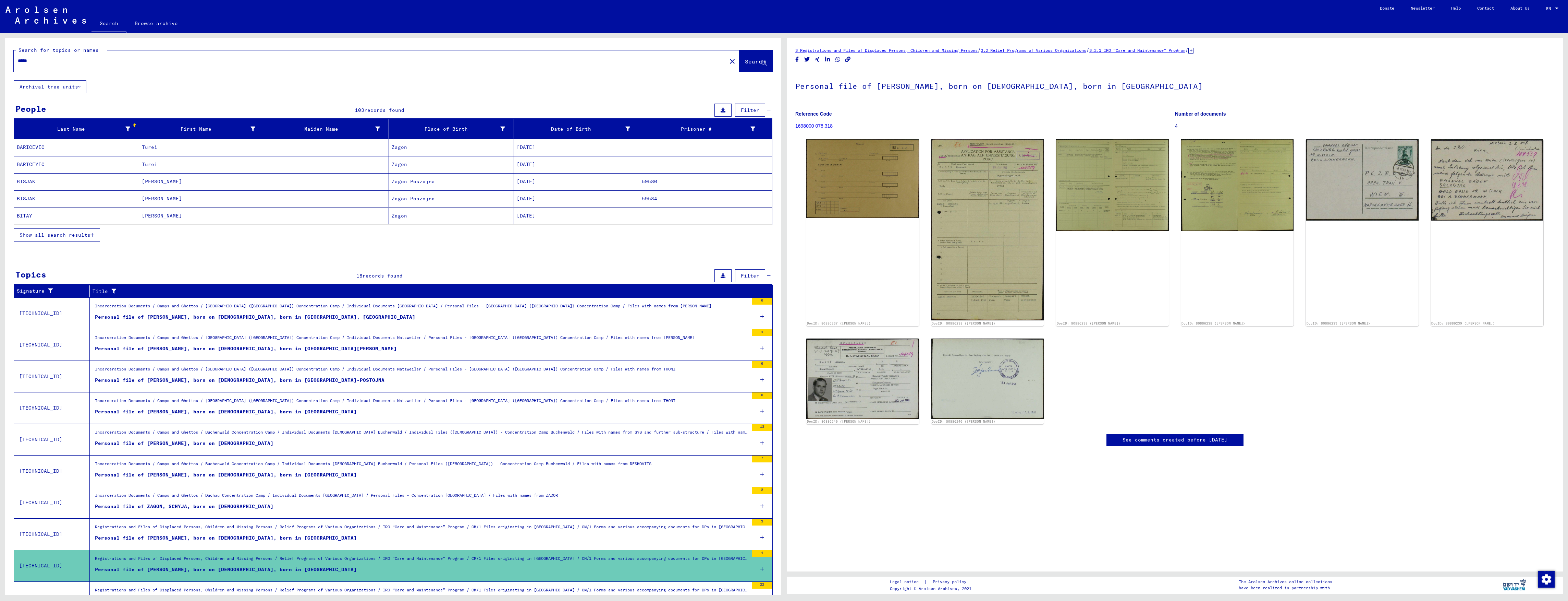
click at [84, 237] on span "Show all search results" at bounding box center [55, 235] width 71 height 6
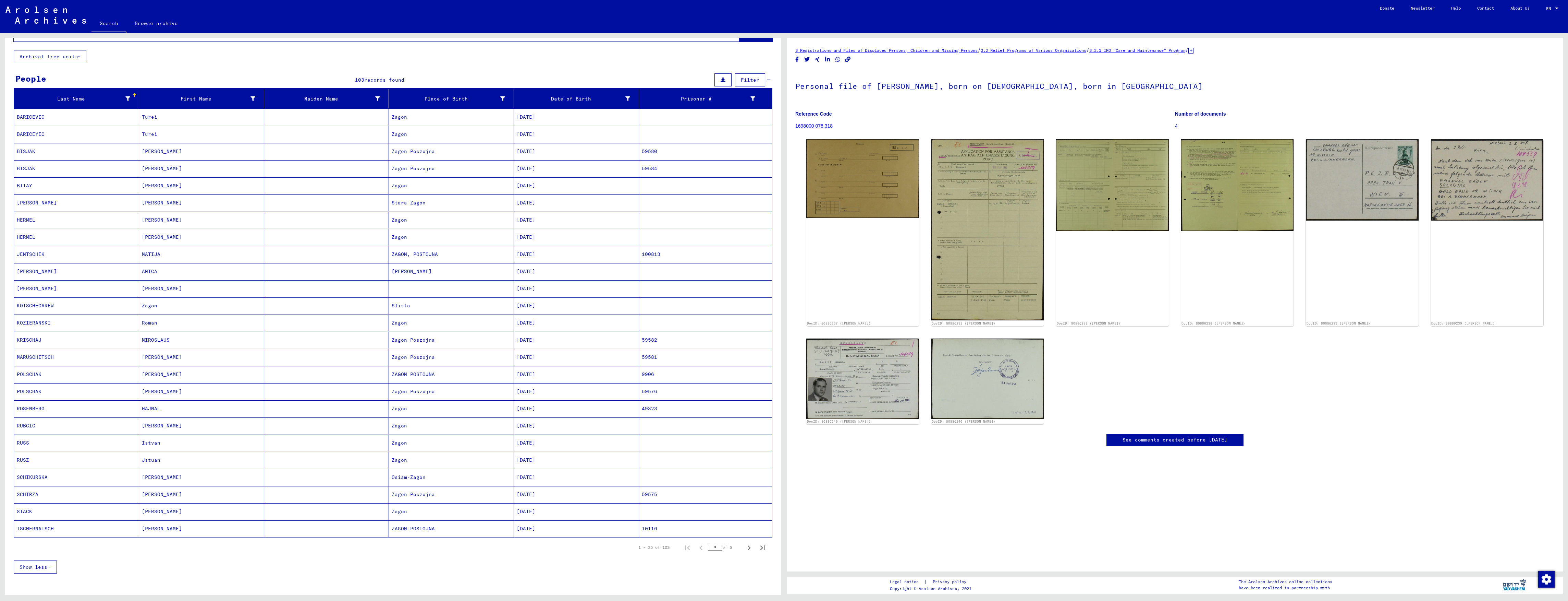
scroll to position [46, 0]
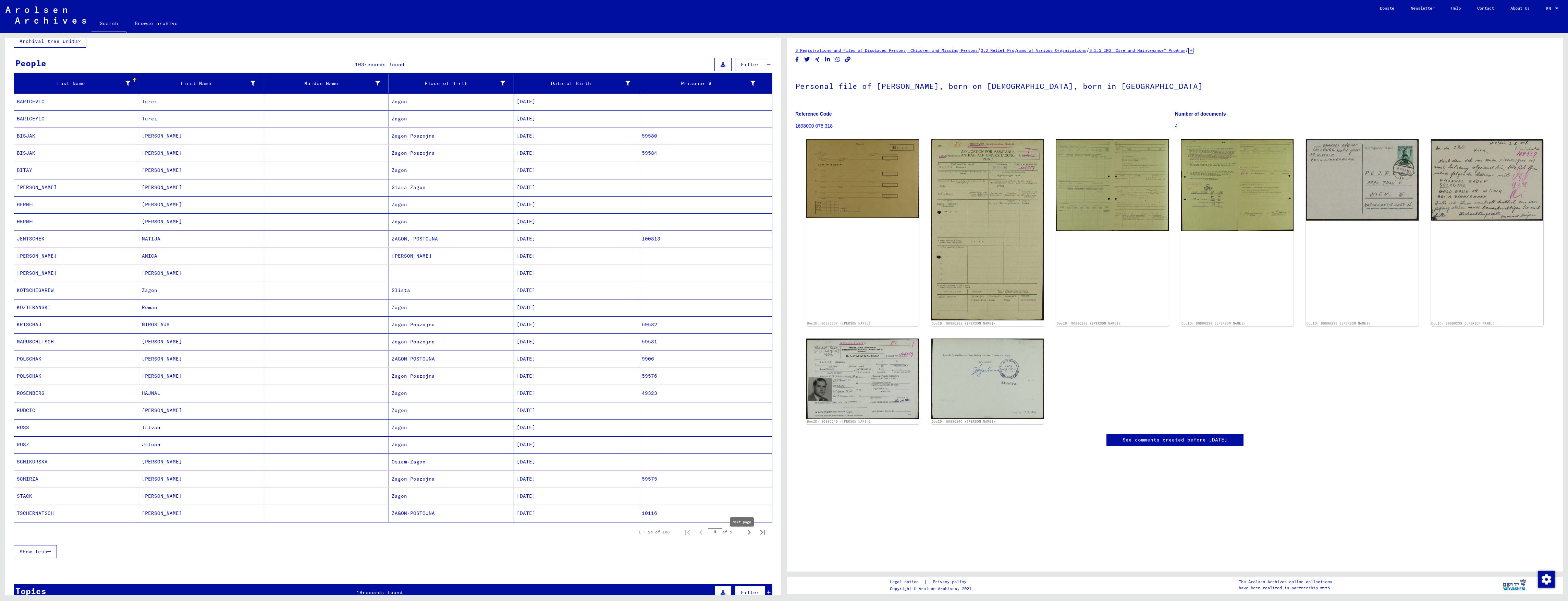
click at [748, 535] on icon "Next page" at bounding box center [749, 532] width 3 height 5
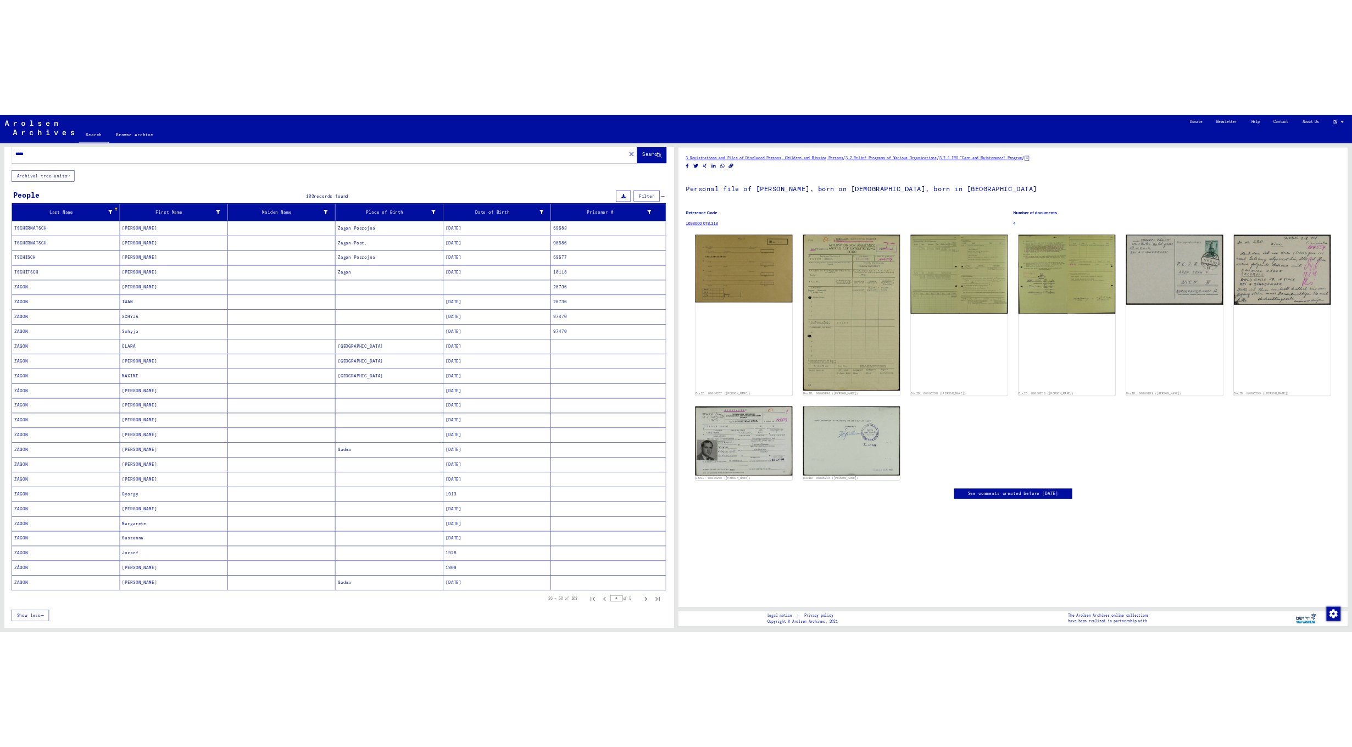
scroll to position [0, 0]
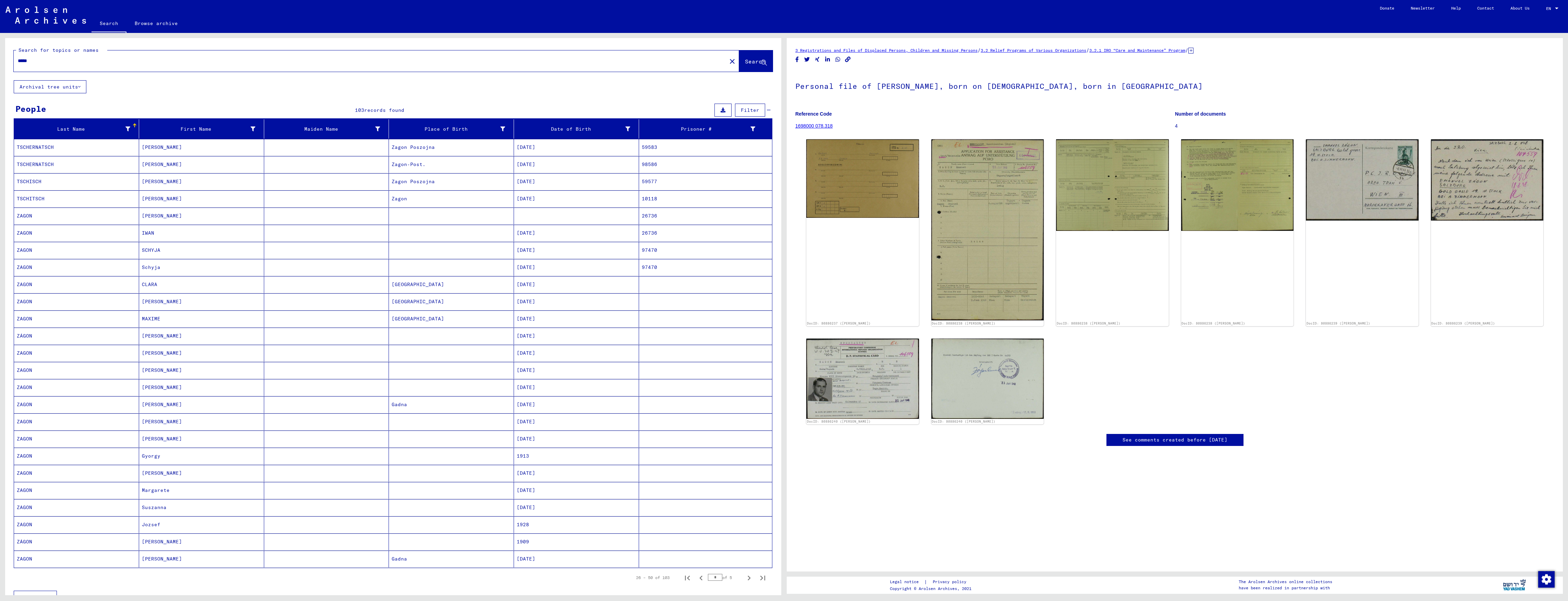
click at [169, 338] on mat-cell "[PERSON_NAME]" at bounding box center [201, 336] width 125 height 17
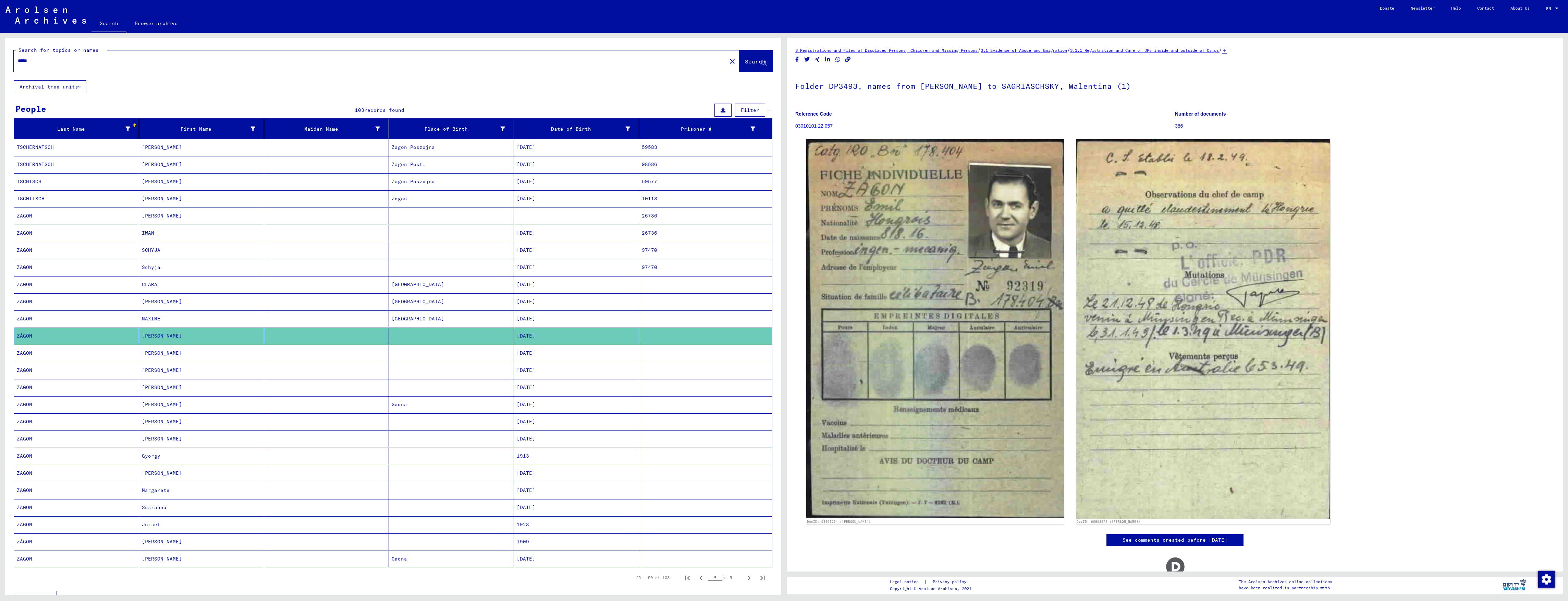
click at [152, 349] on mat-cell "[PERSON_NAME]" at bounding box center [201, 353] width 125 height 17
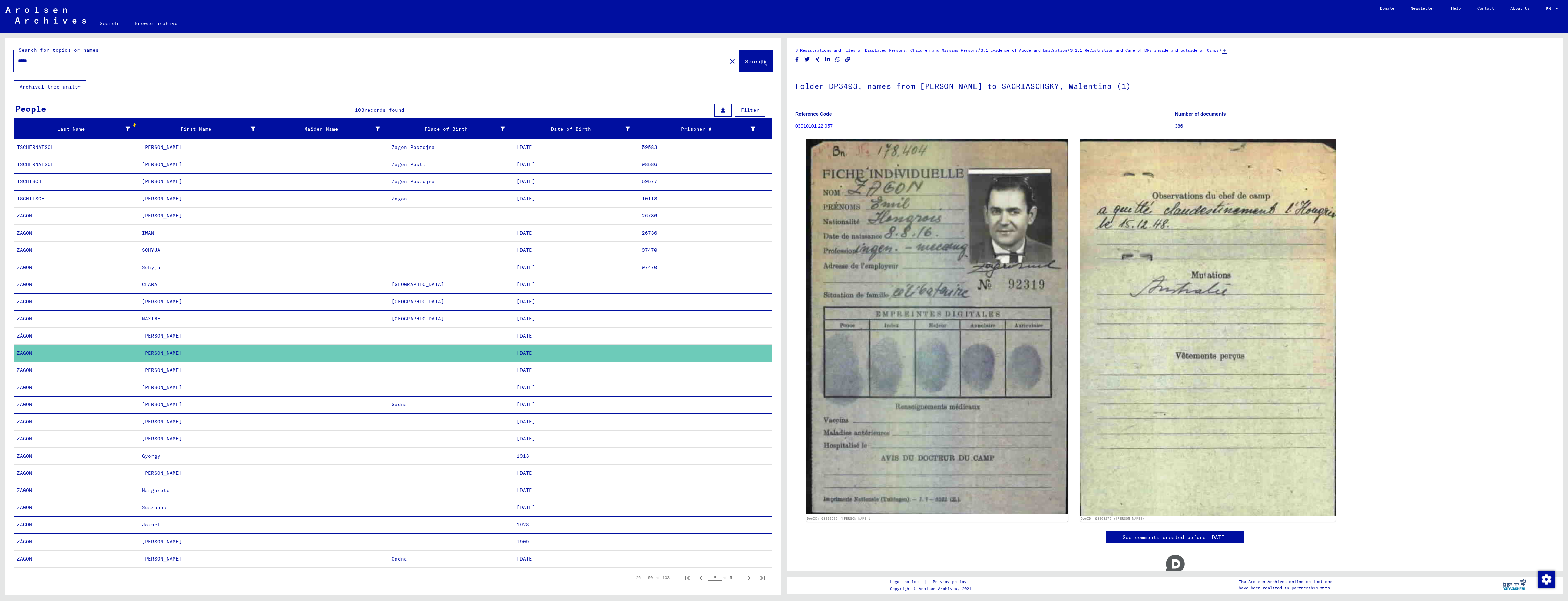
click at [514, 373] on mat-cell "[DATE]" at bounding box center [576, 370] width 125 height 17
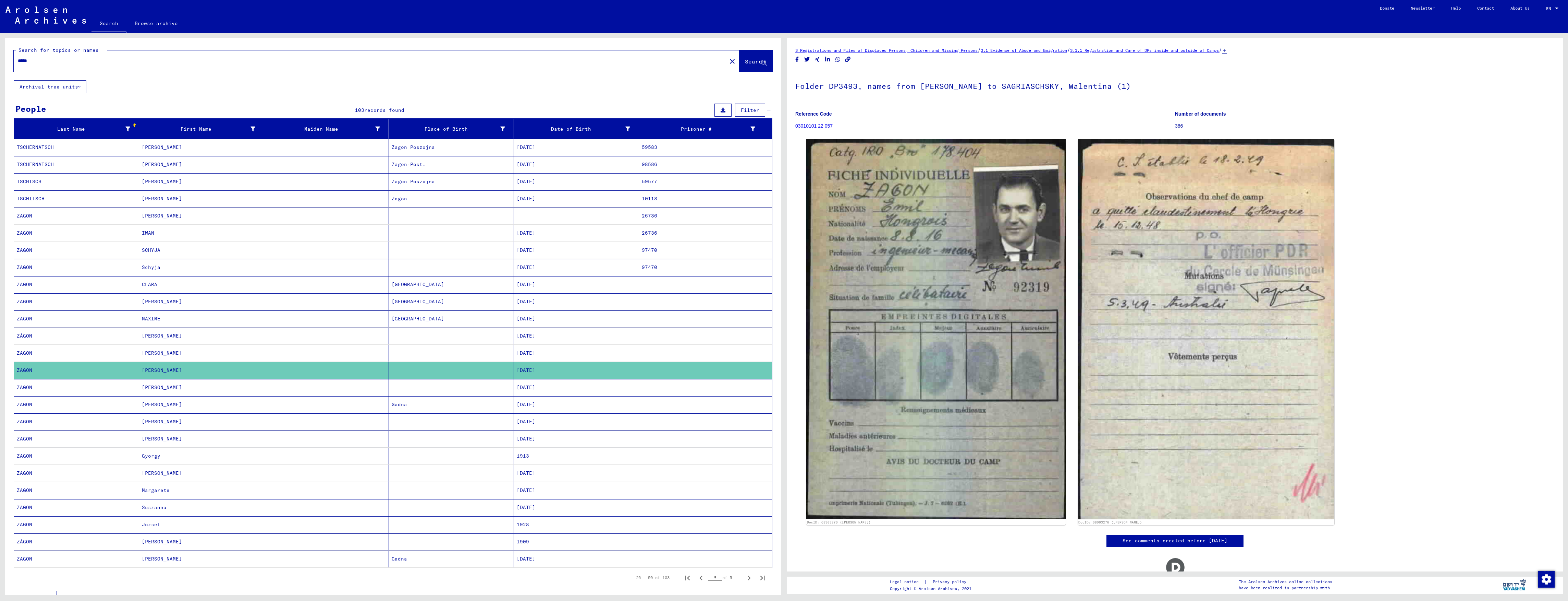
click at [531, 361] on mat-cell "[DATE]" at bounding box center [576, 353] width 125 height 17
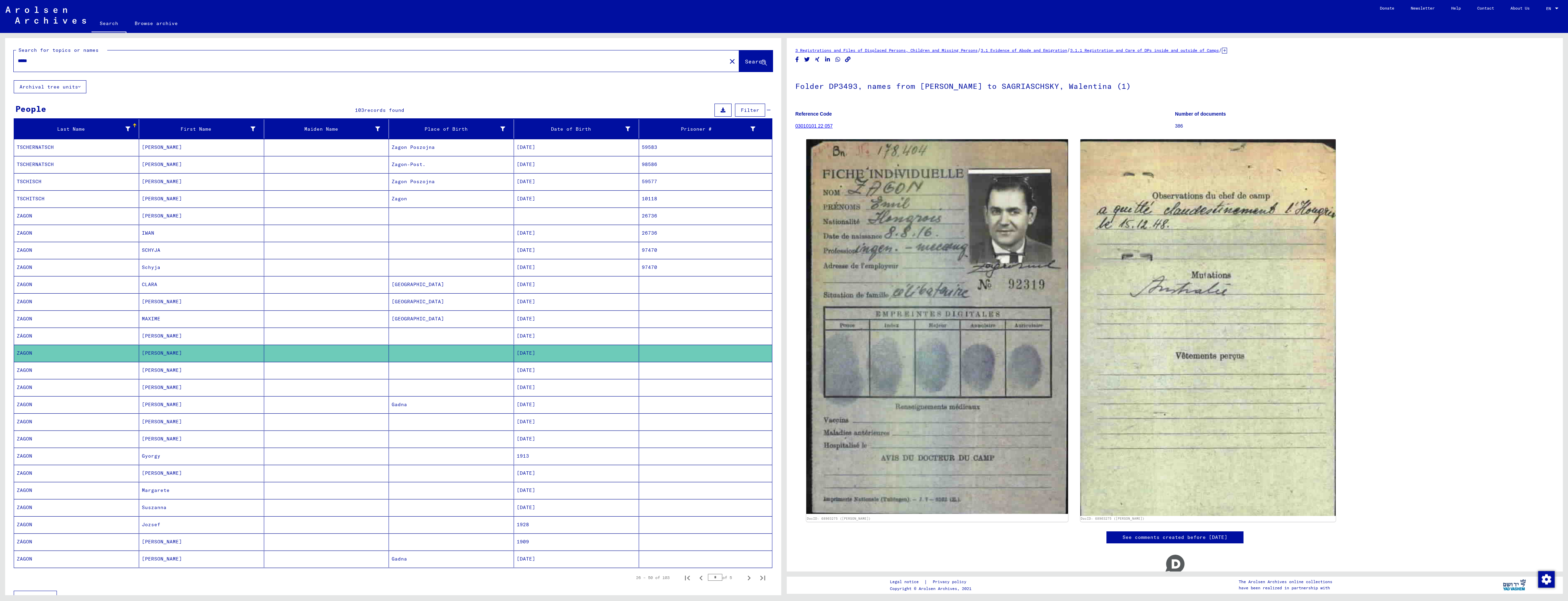
click at [526, 341] on mat-cell "[DATE]" at bounding box center [576, 336] width 125 height 17
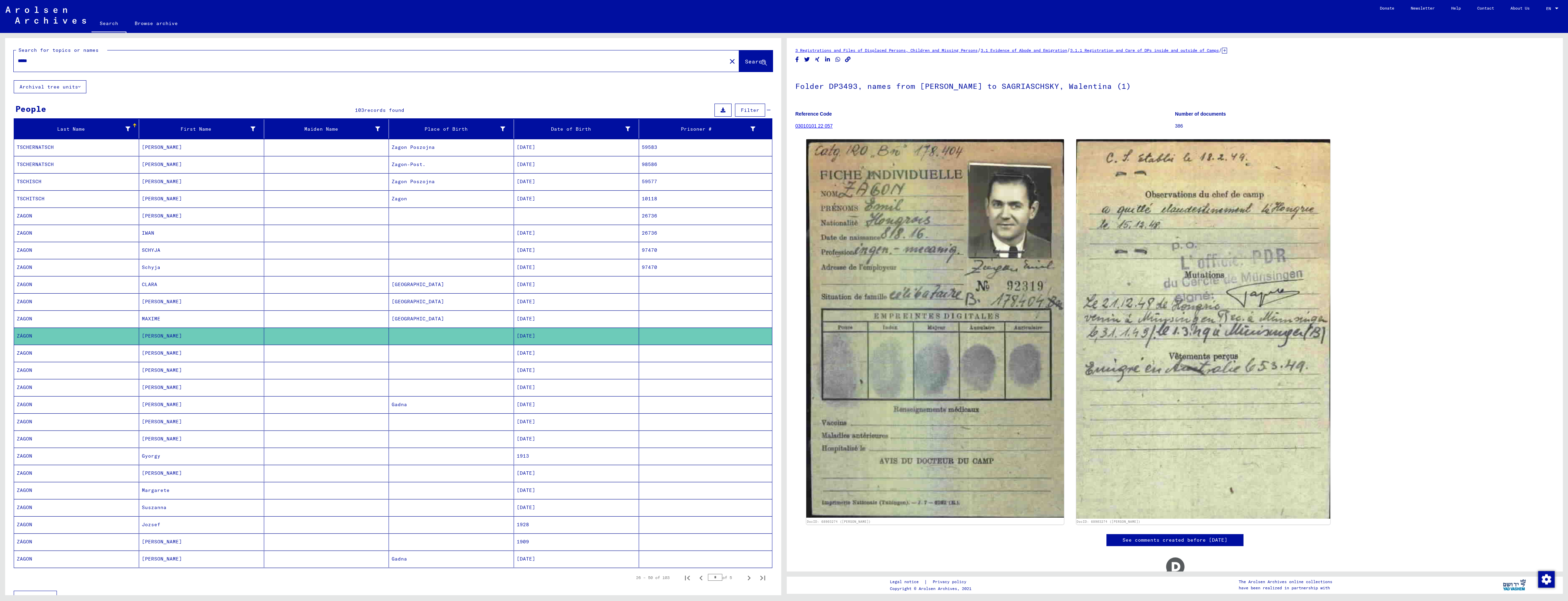
click at [565, 355] on mat-cell "[DATE]" at bounding box center [576, 353] width 125 height 17
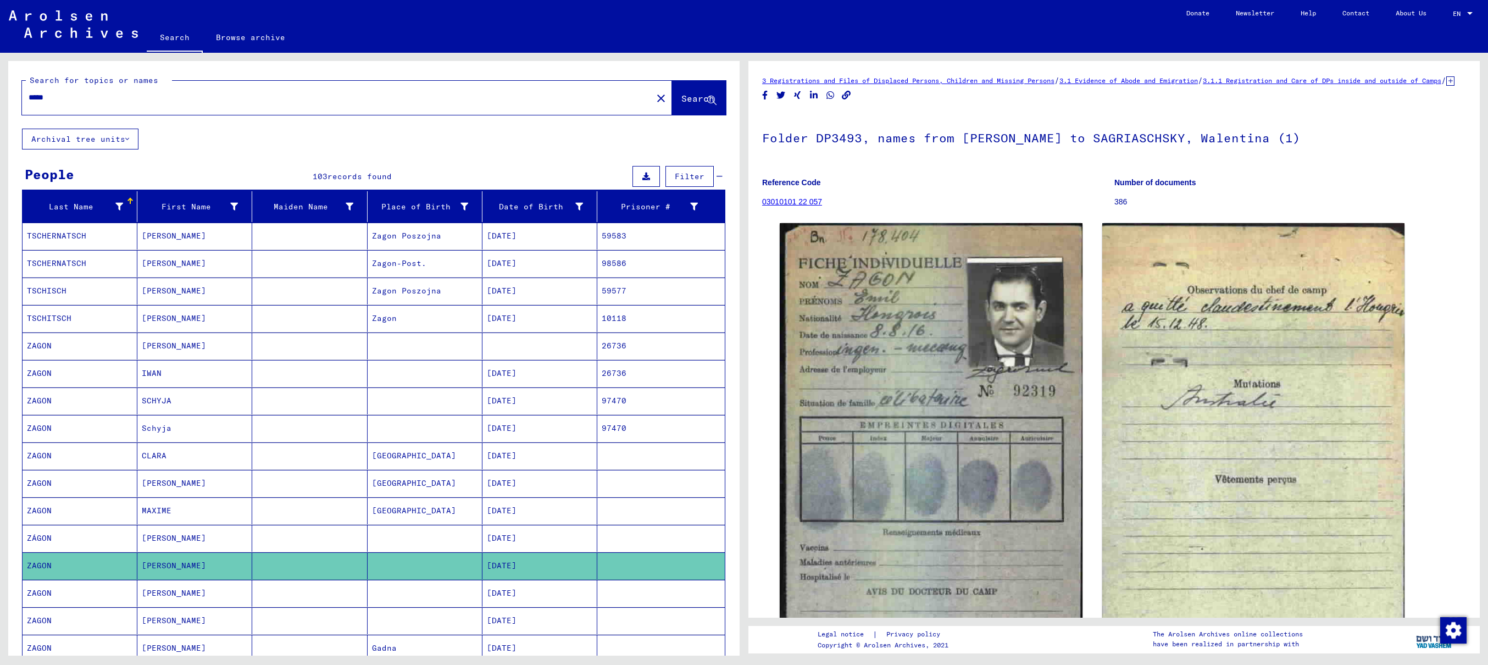
click at [501, 597] on mat-cell "[DATE]" at bounding box center [539, 593] width 115 height 27
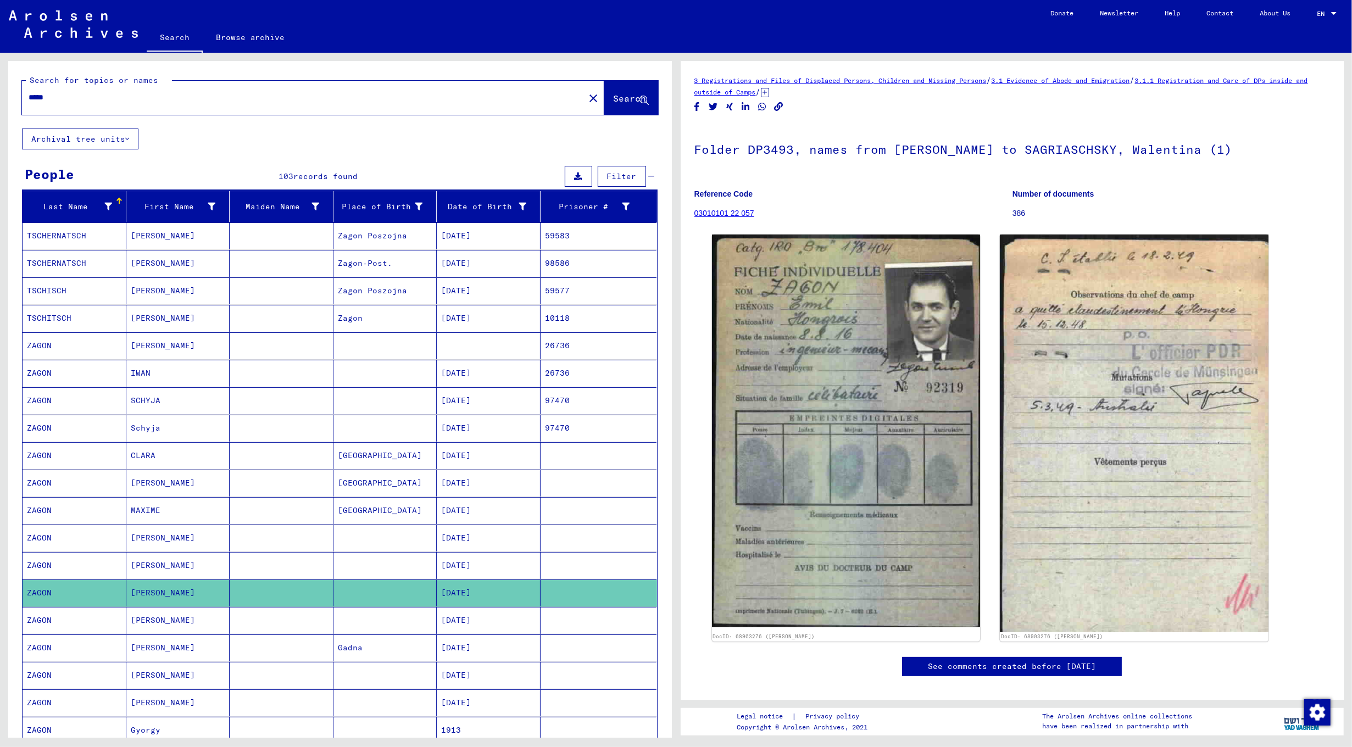
click at [1275, 179] on div "Folder DP3493, names from [PERSON_NAME] to SAGRIASCHSKY, Walentina (1) Referenc…" at bounding box center [1012, 177] width 636 height 106
click at [357, 633] on mat-cell at bounding box center [385, 620] width 104 height 27
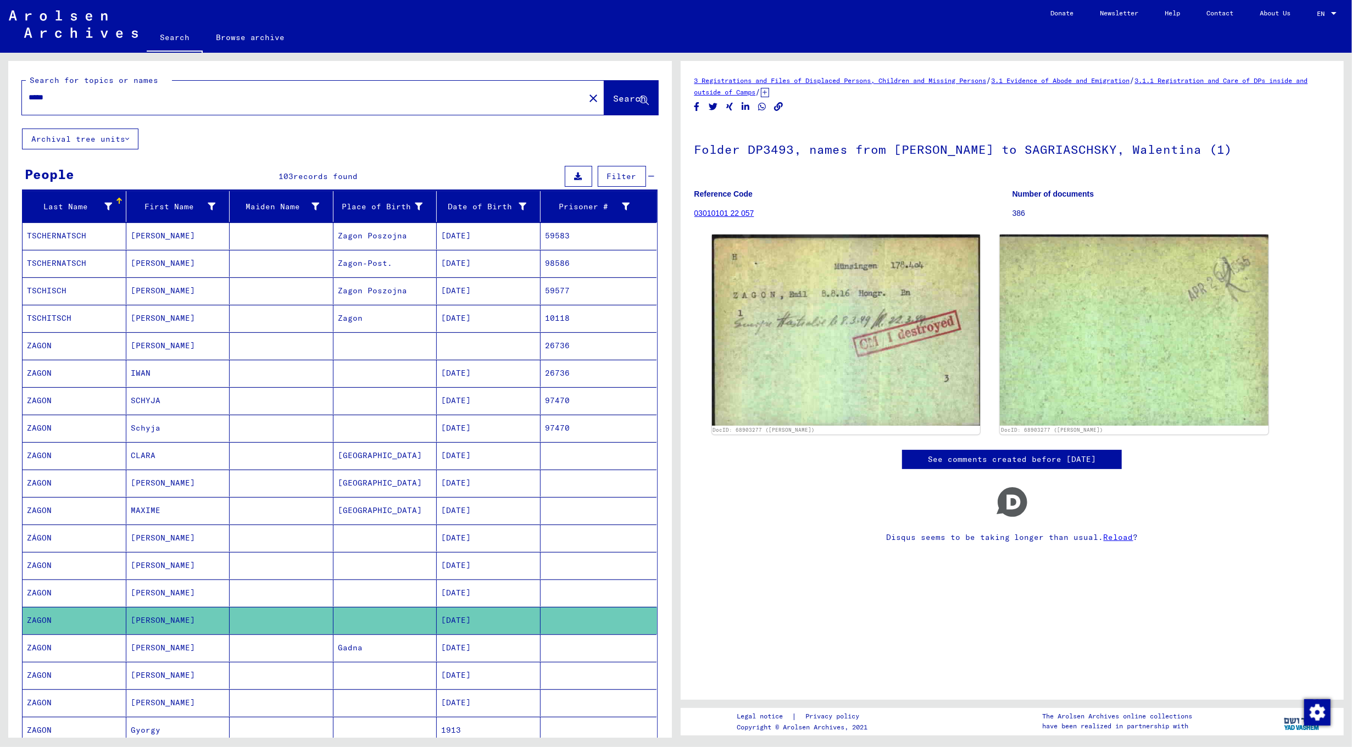
click at [253, 651] on mat-cell at bounding box center [282, 648] width 104 height 27
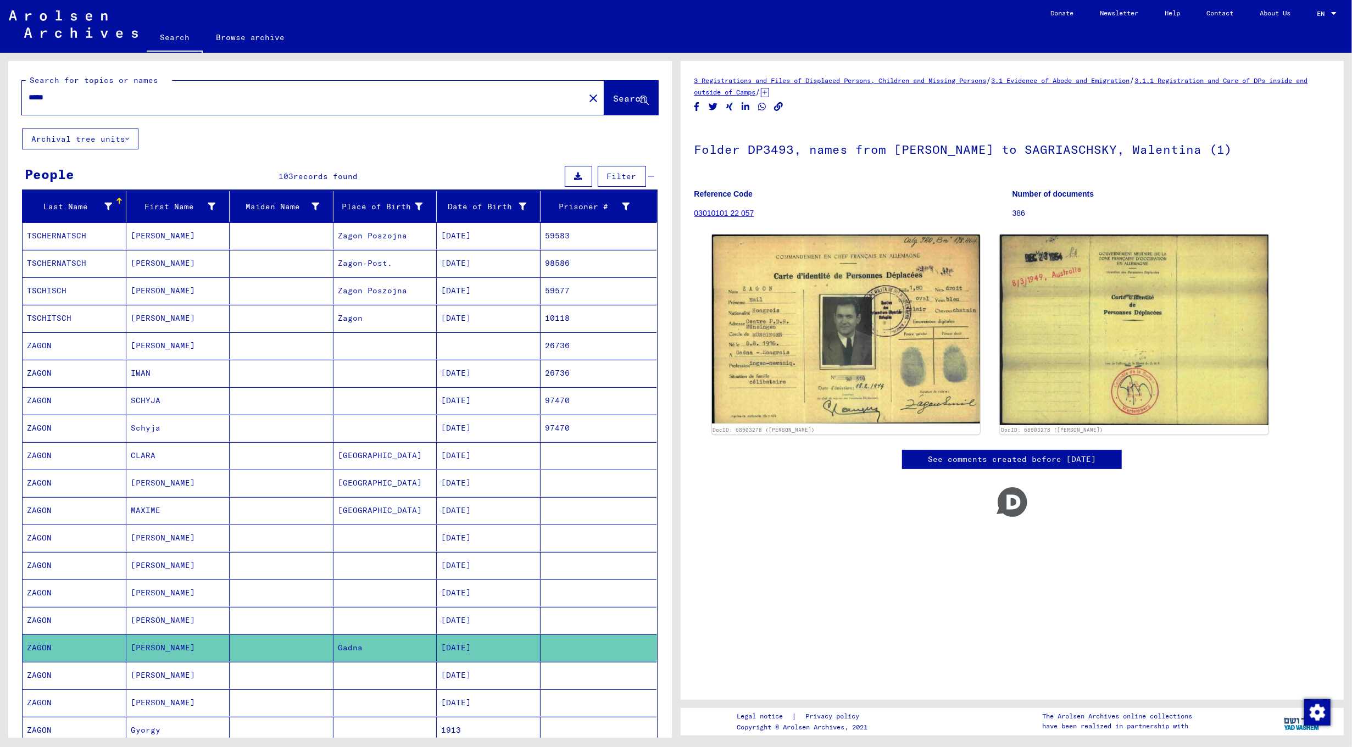
click at [366, 689] on mat-cell at bounding box center [385, 675] width 104 height 27
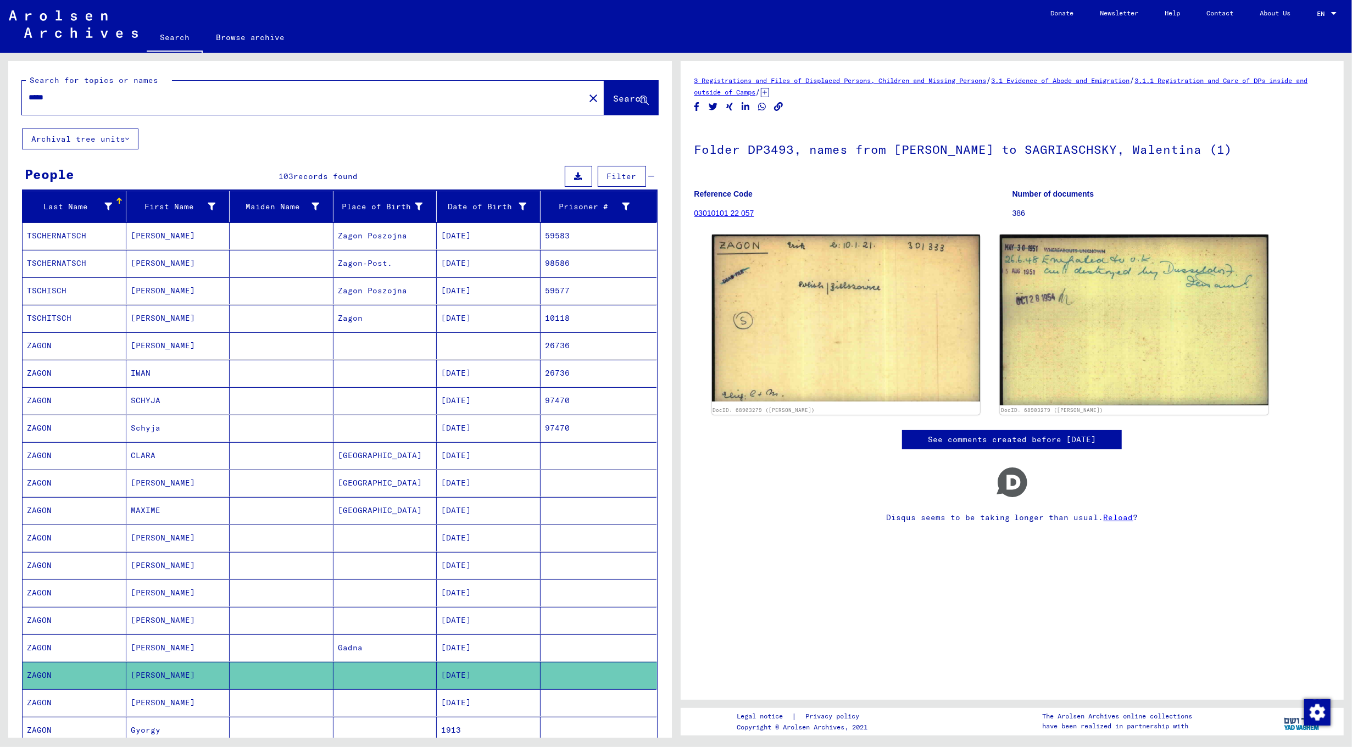
click at [415, 716] on mat-cell at bounding box center [385, 702] width 104 height 27
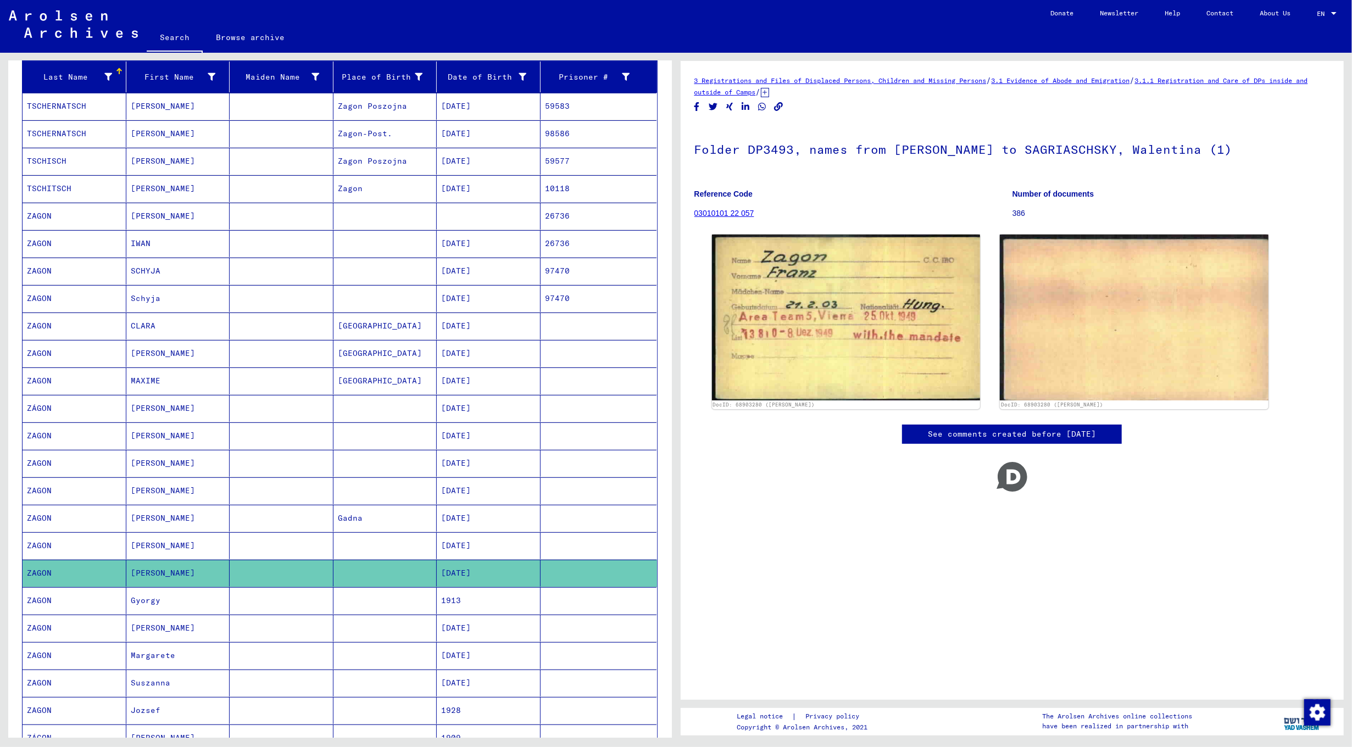
scroll to position [220, 0]
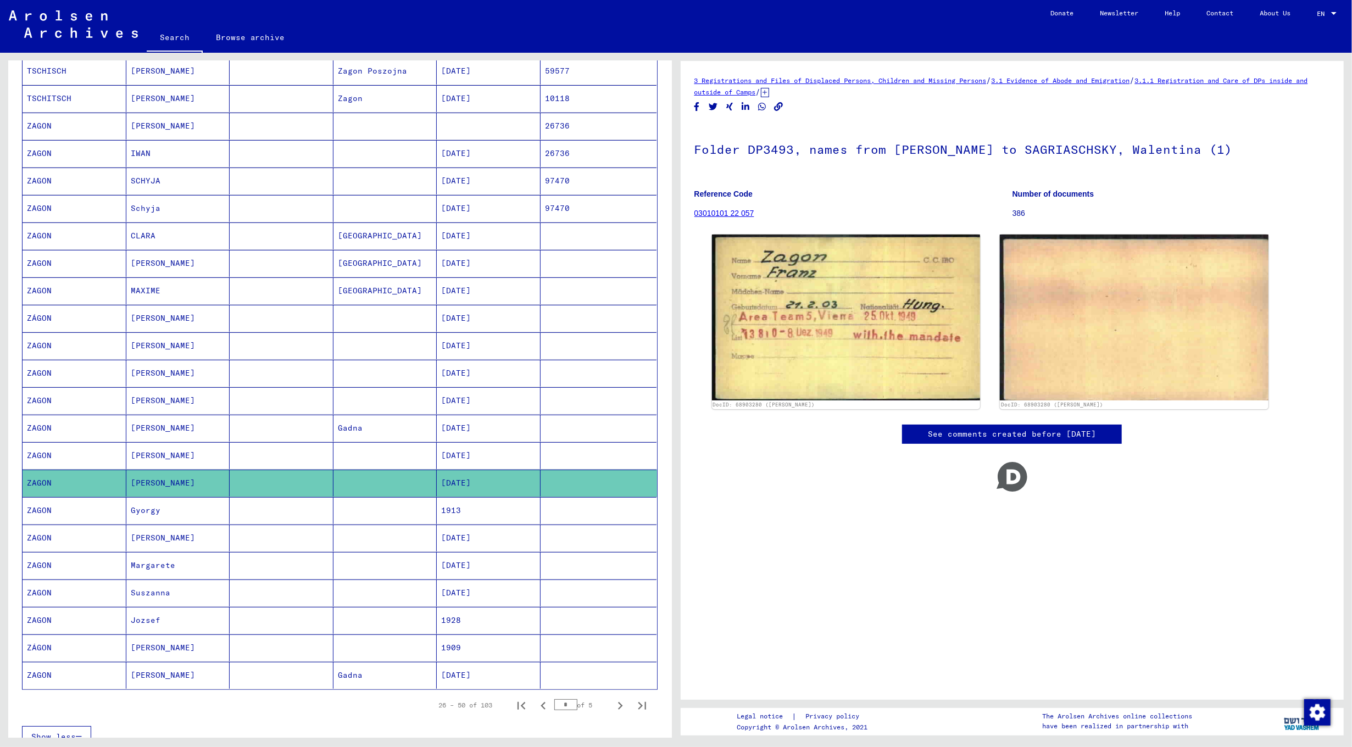
click at [308, 514] on mat-cell at bounding box center [282, 510] width 104 height 27
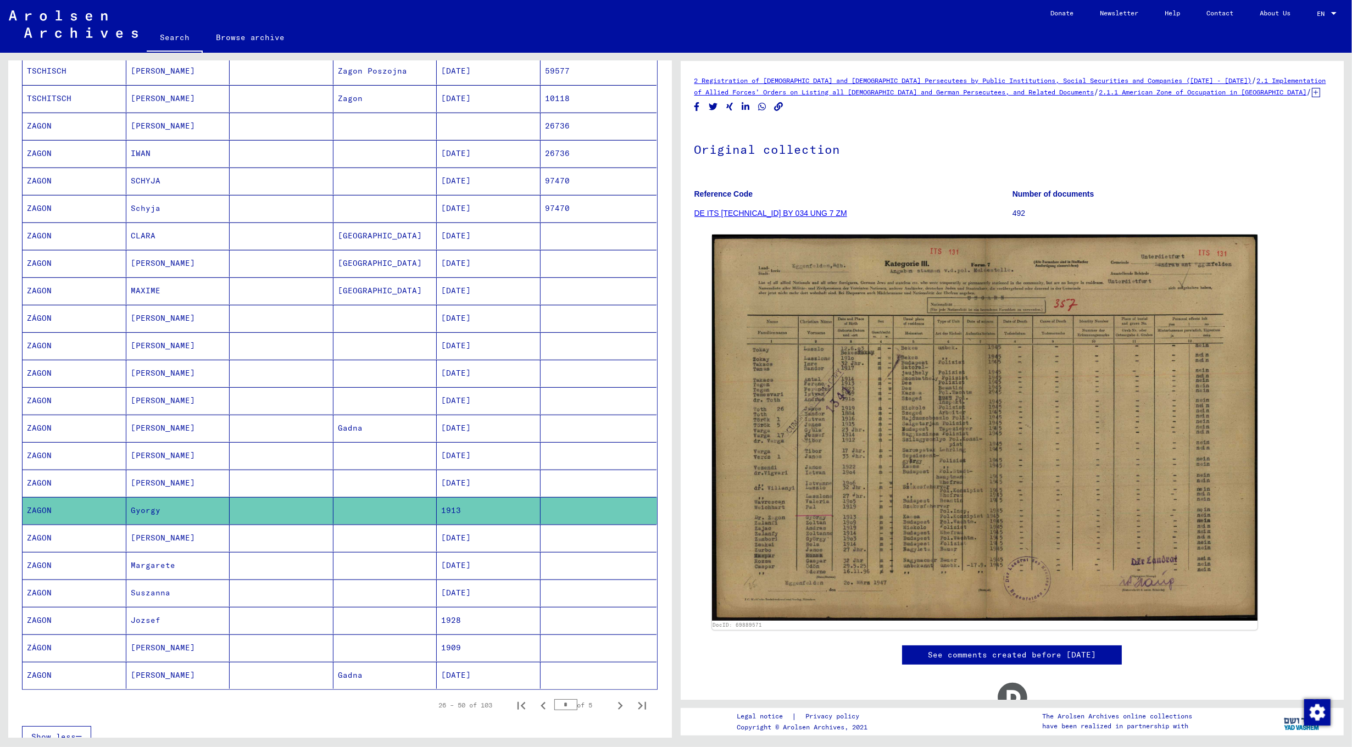
click at [380, 570] on mat-cell at bounding box center [385, 565] width 104 height 27
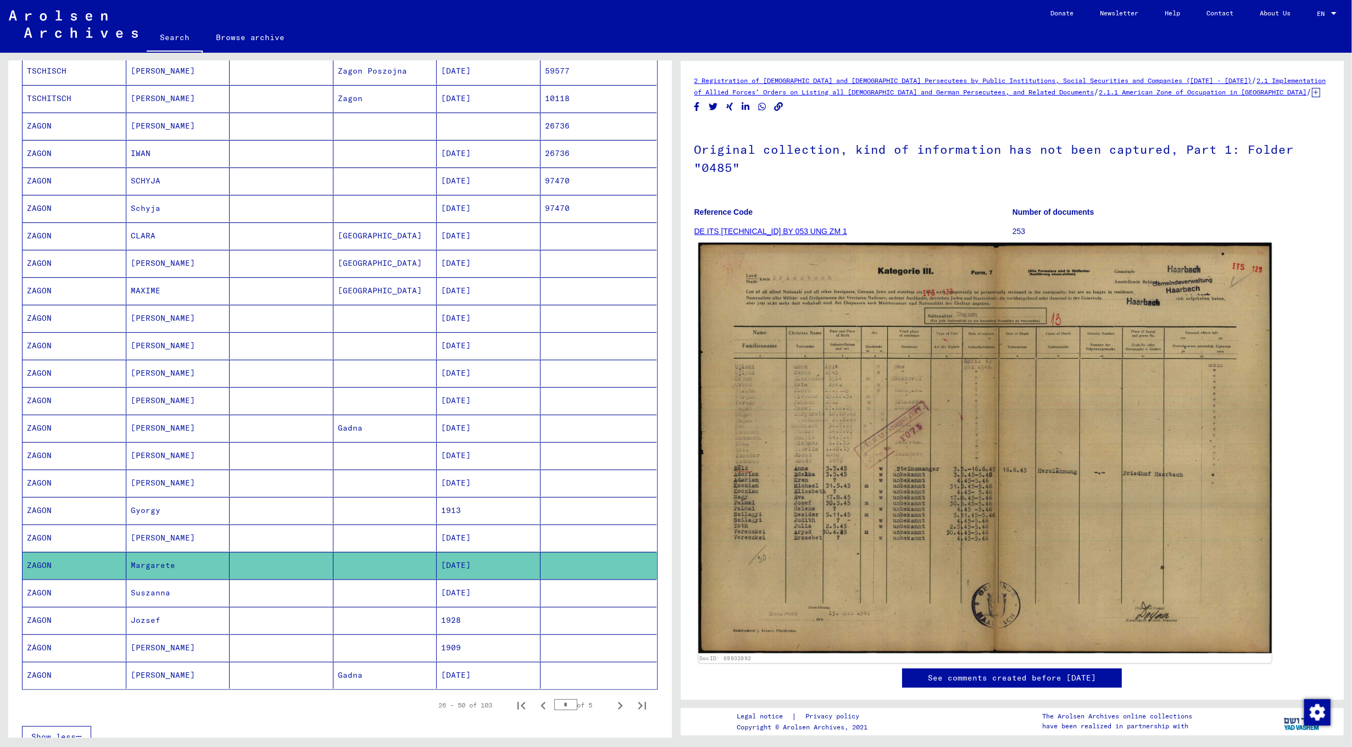
click at [924, 308] on img at bounding box center [984, 448] width 573 height 411
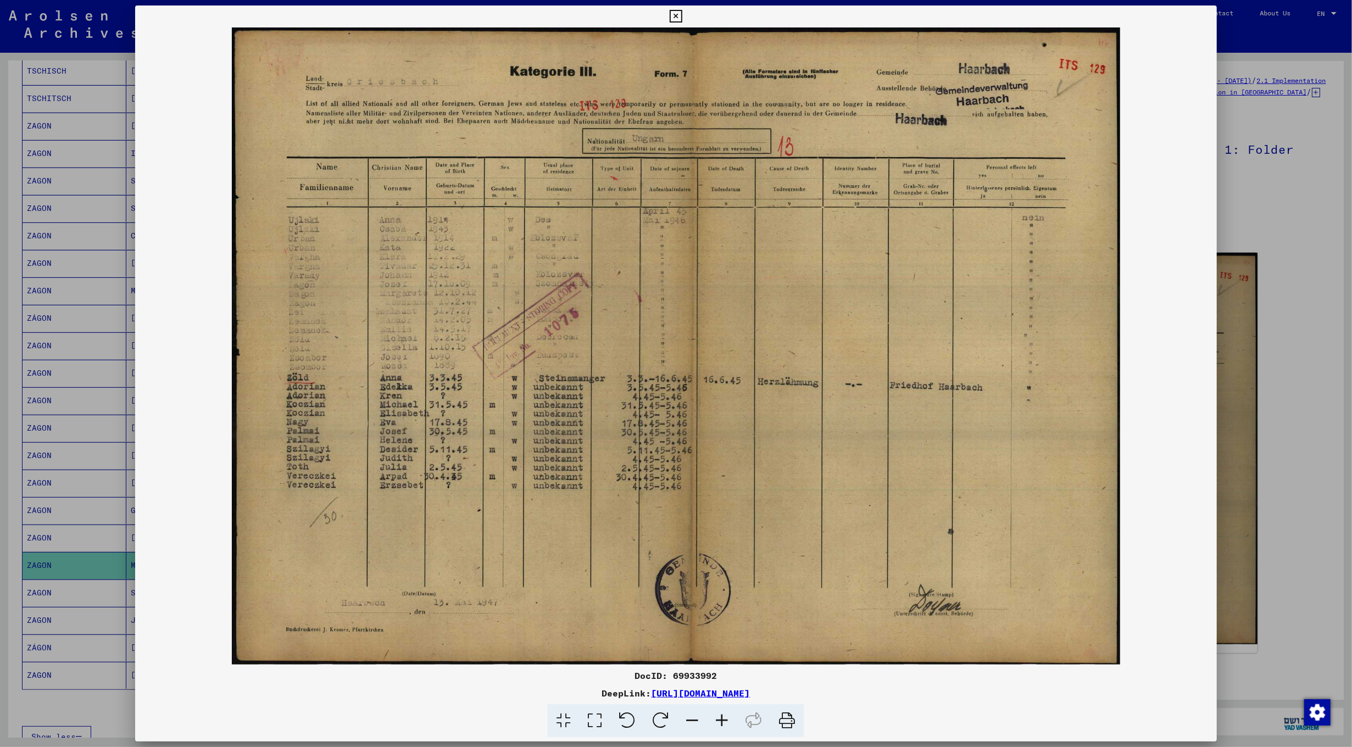
click at [1270, 253] on div at bounding box center [676, 373] width 1352 height 747
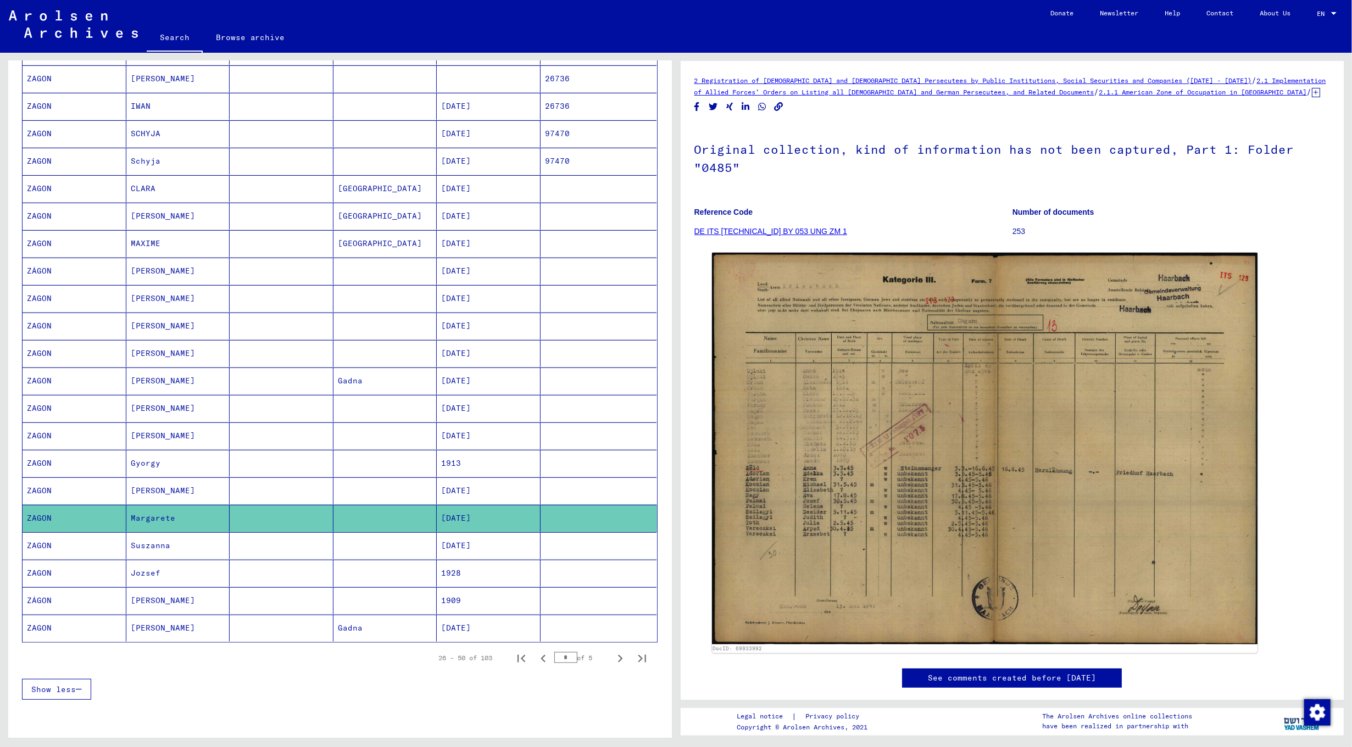
scroll to position [293, 0]
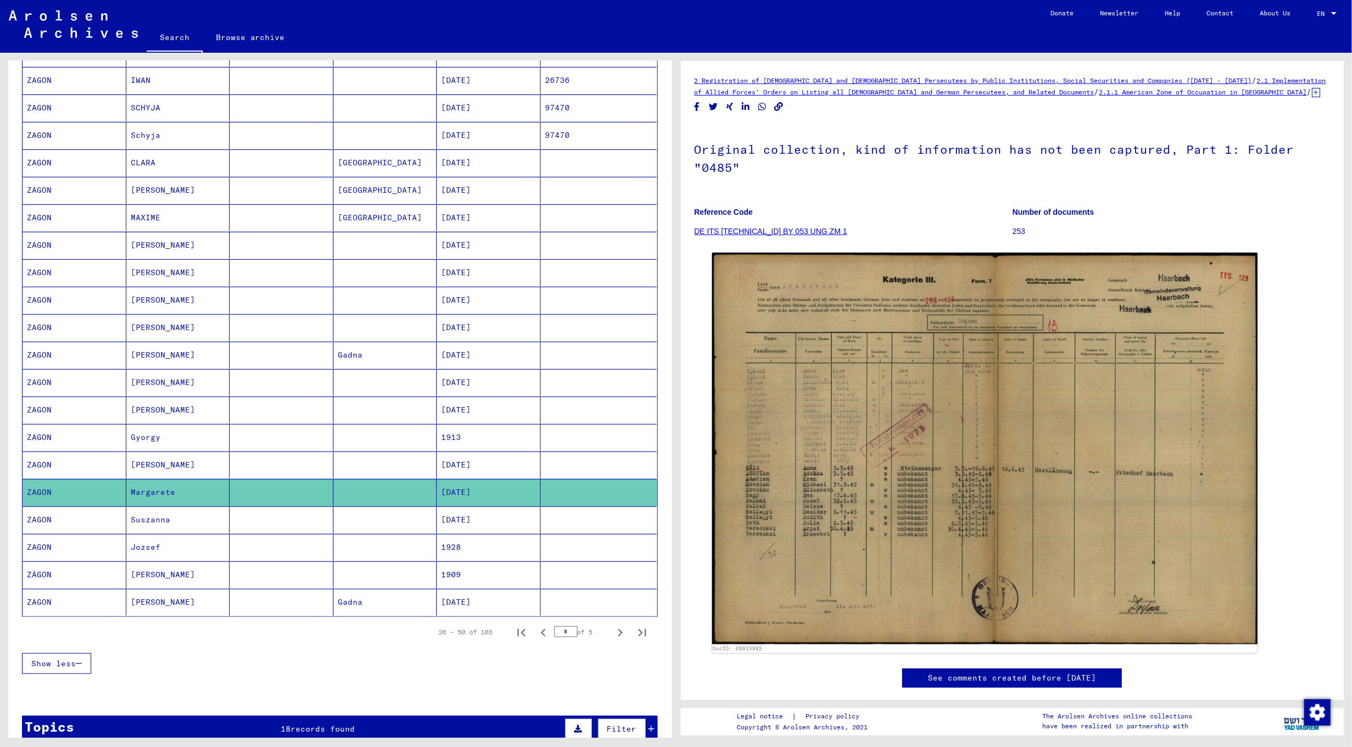
click at [230, 608] on mat-cell at bounding box center [282, 602] width 104 height 27
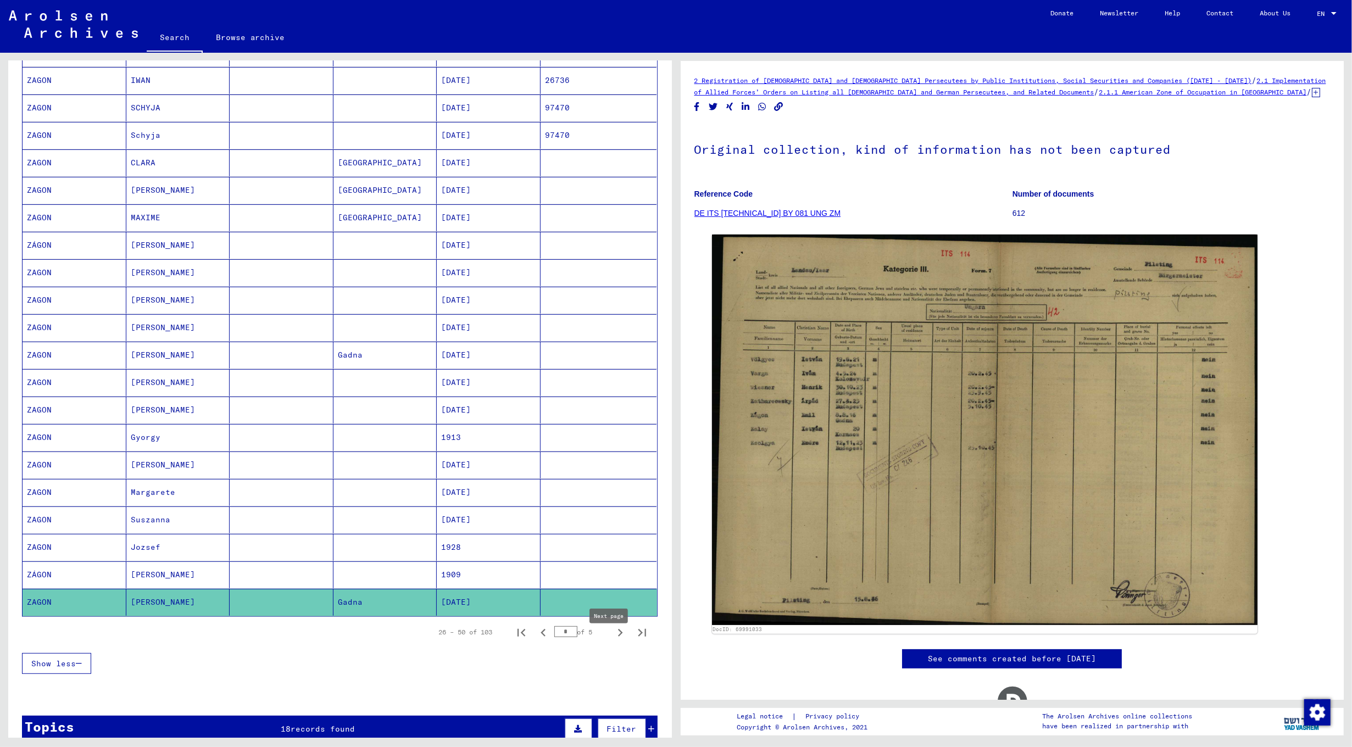
click at [618, 637] on icon "Next page" at bounding box center [620, 633] width 5 height 8
type input "*"
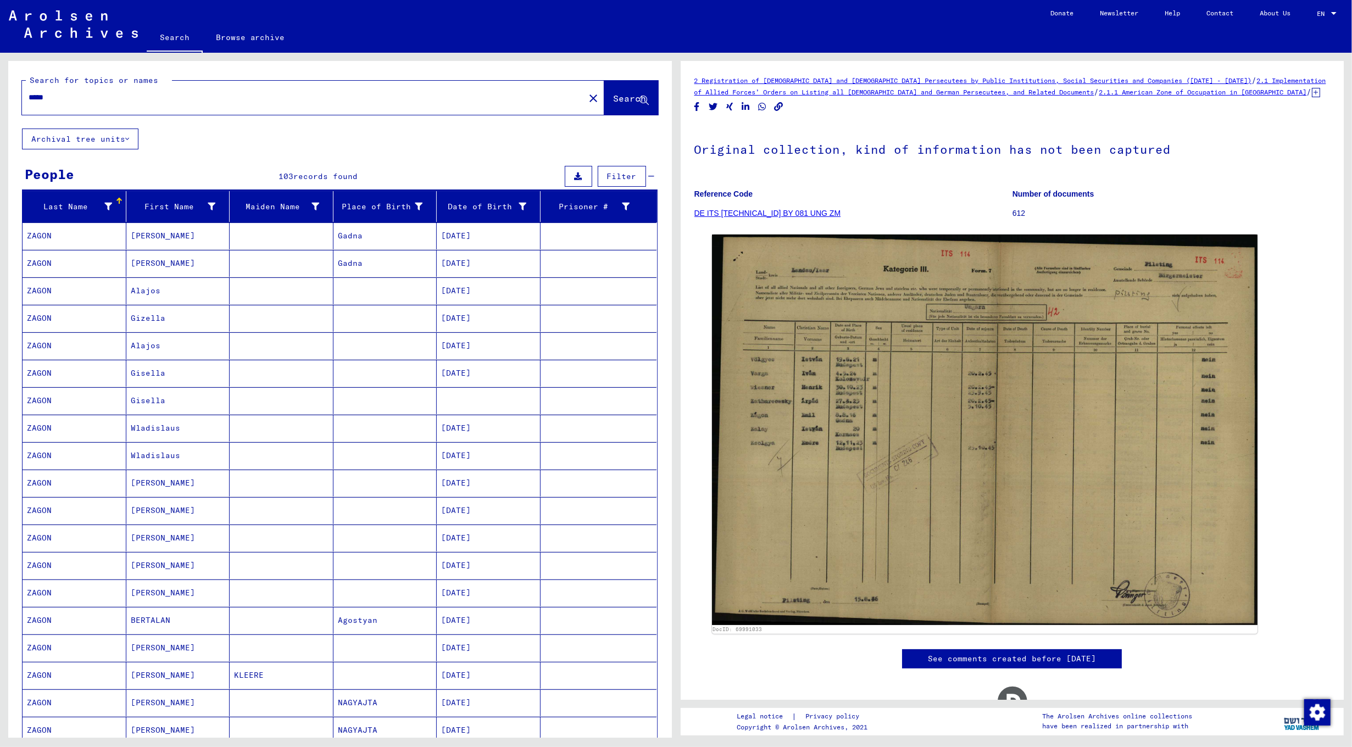
click at [199, 232] on mat-cell "[PERSON_NAME]" at bounding box center [178, 236] width 104 height 27
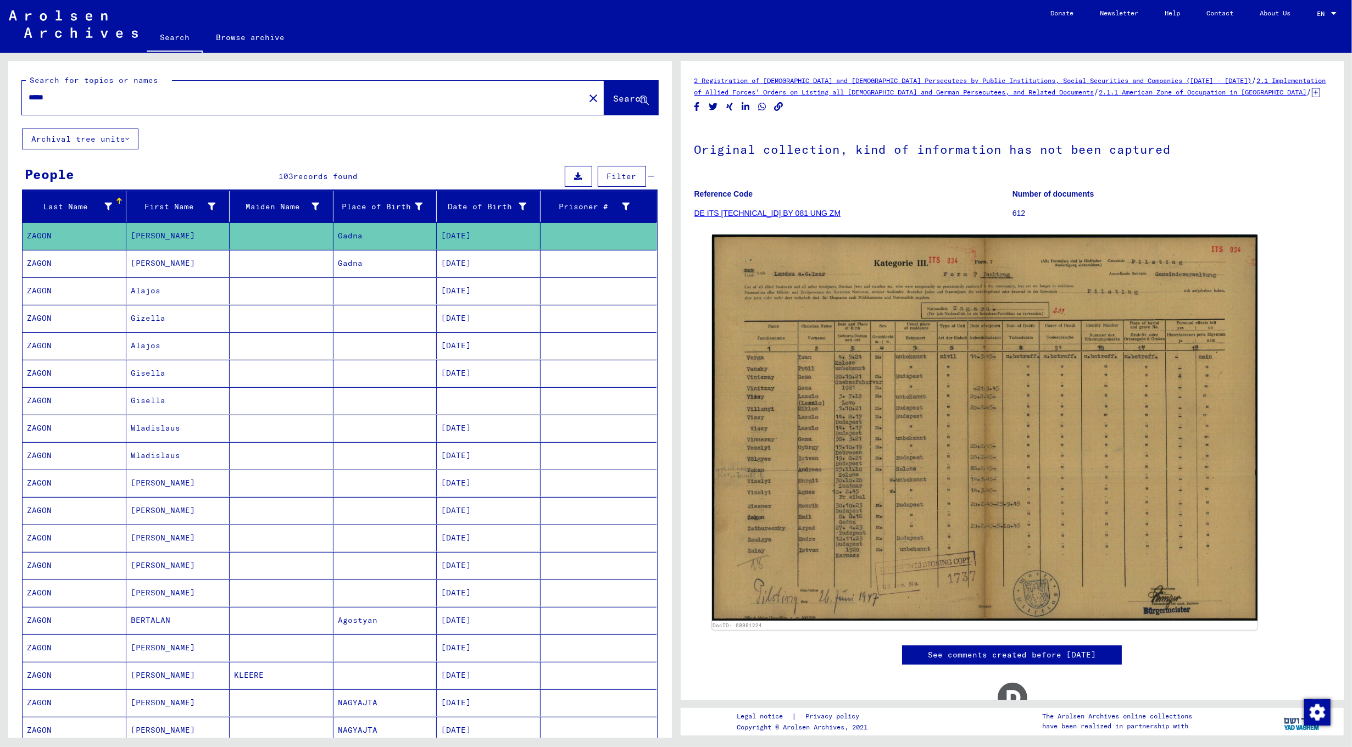
click at [242, 268] on mat-cell at bounding box center [282, 263] width 104 height 27
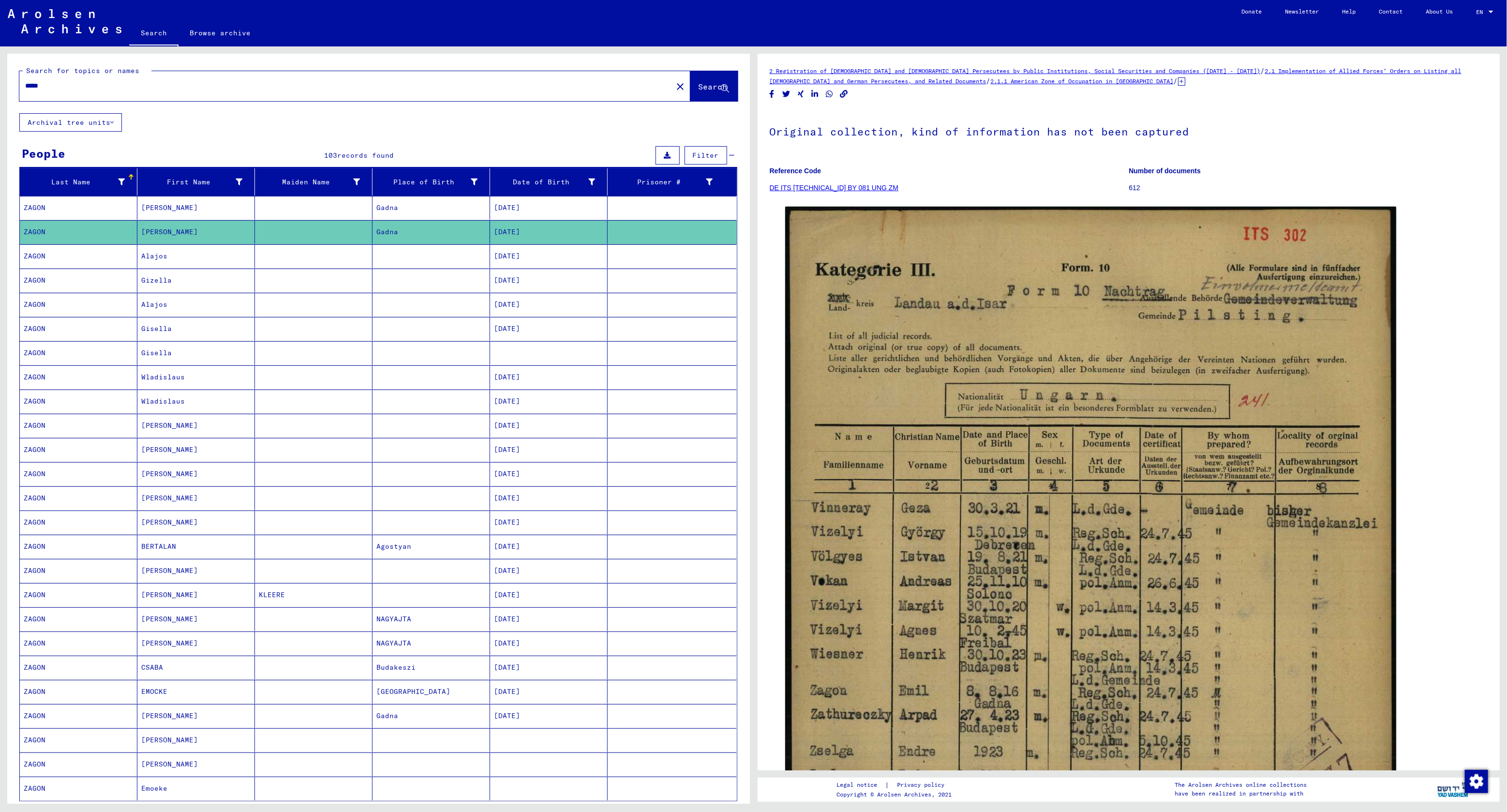
click at [1267, 174] on p "Number of documents" at bounding box center [1309, 171] width 359 height 11
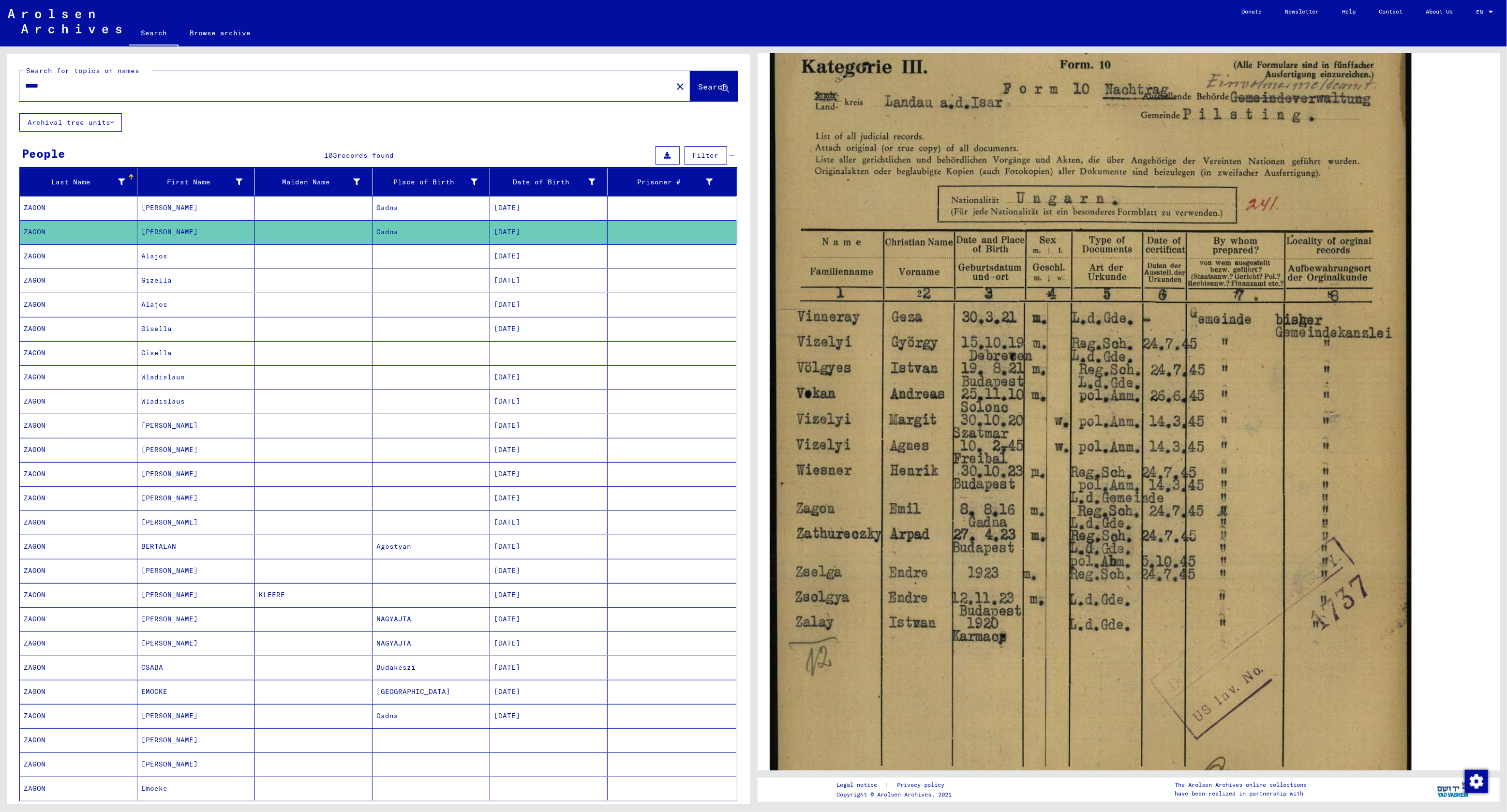
scroll to position [291, 0]
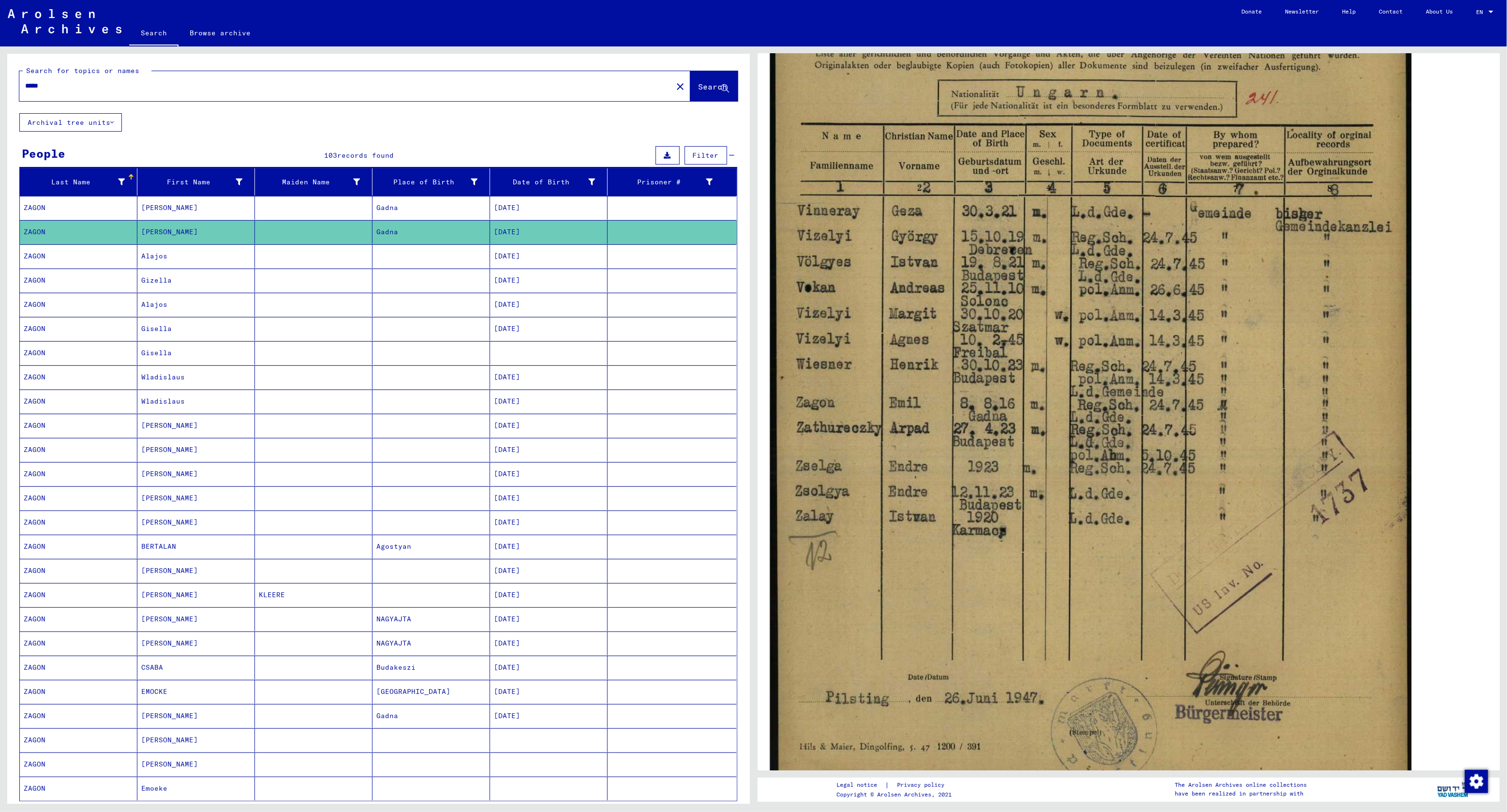
click at [1162, 257] on img at bounding box center [1090, 347] width 642 height 906
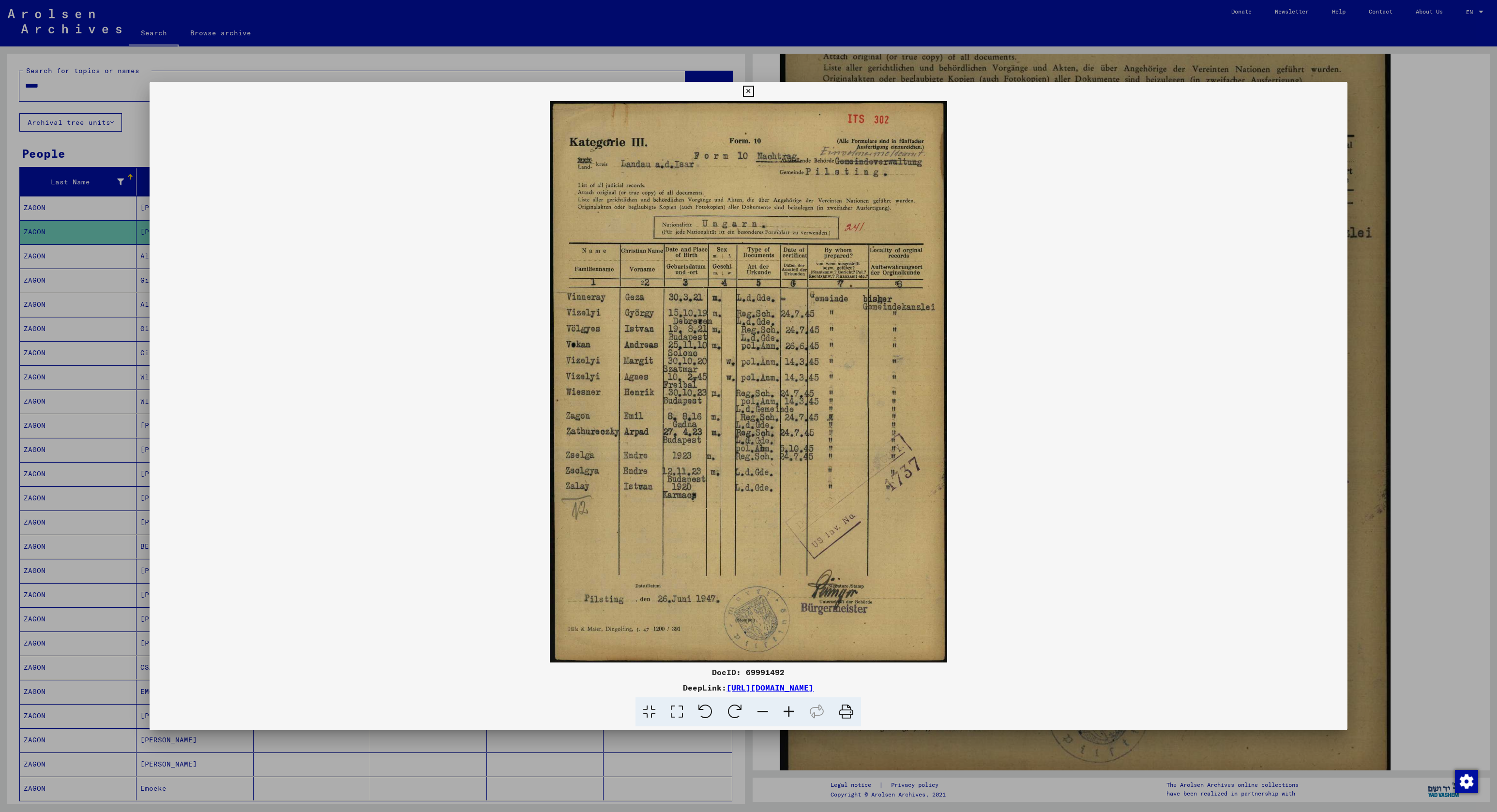
click at [1399, 137] on div at bounding box center [748, 406] width 1497 height 812
